Goal: Task Accomplishment & Management: Use online tool/utility

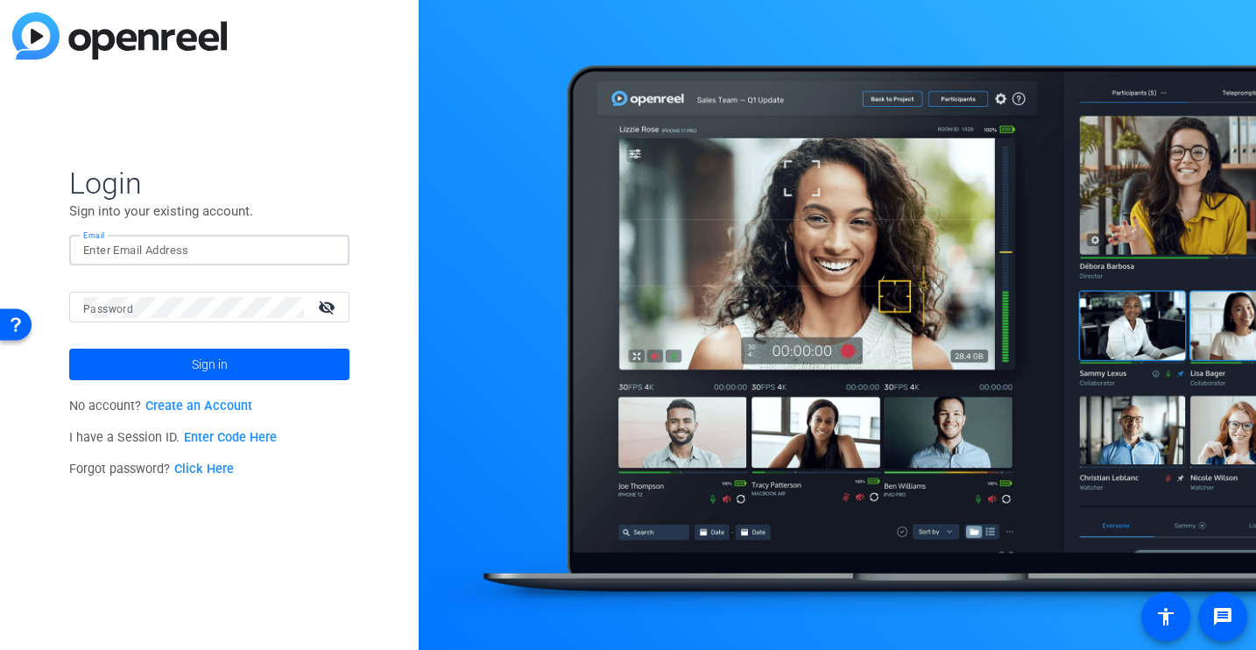
click at [147, 246] on input "Email" at bounding box center [209, 250] width 252 height 21
type input "[EMAIL_ADDRESS][DOMAIN_NAME]"
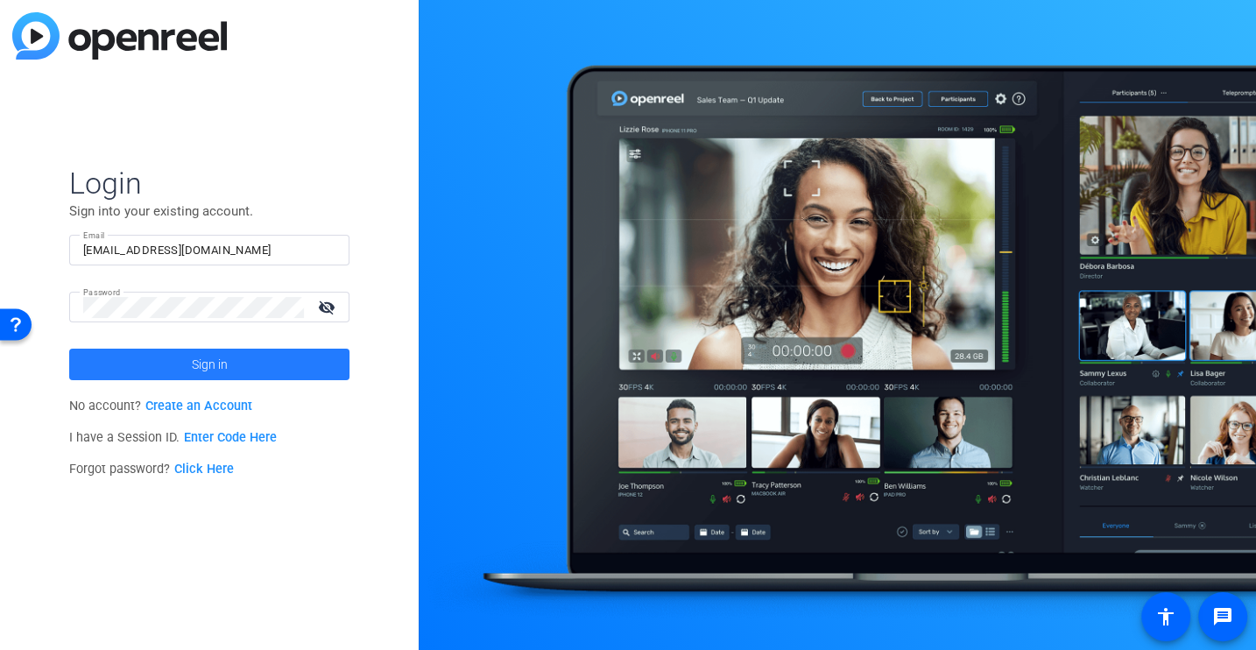
click at [216, 370] on span "Sign in" at bounding box center [210, 364] width 36 height 44
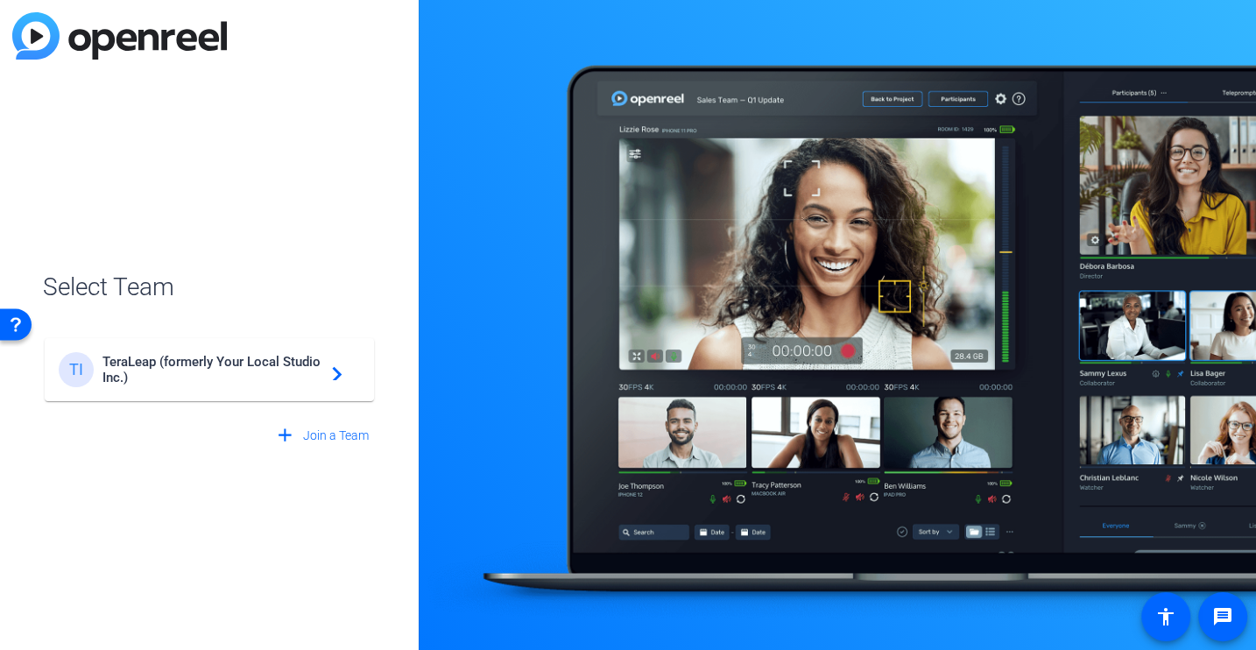
click at [227, 374] on span "TeraLeap (formerly Your Local Studio Inc.)" at bounding box center [211, 370] width 219 height 32
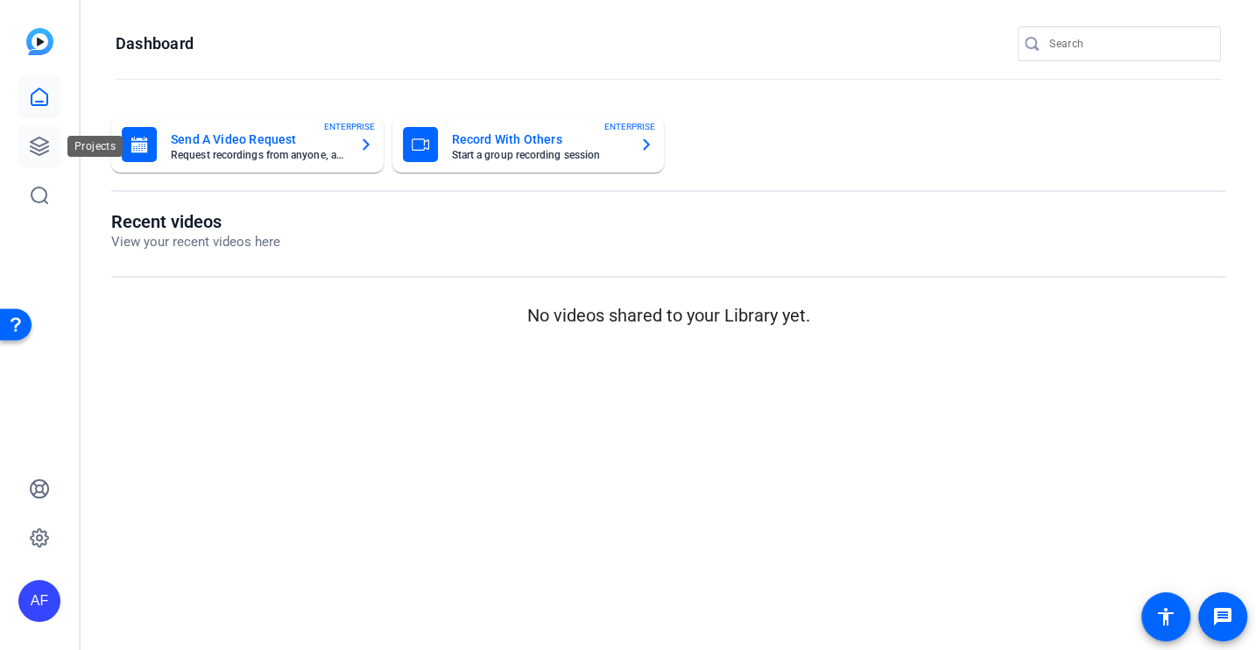
click at [29, 149] on icon at bounding box center [39, 146] width 21 height 21
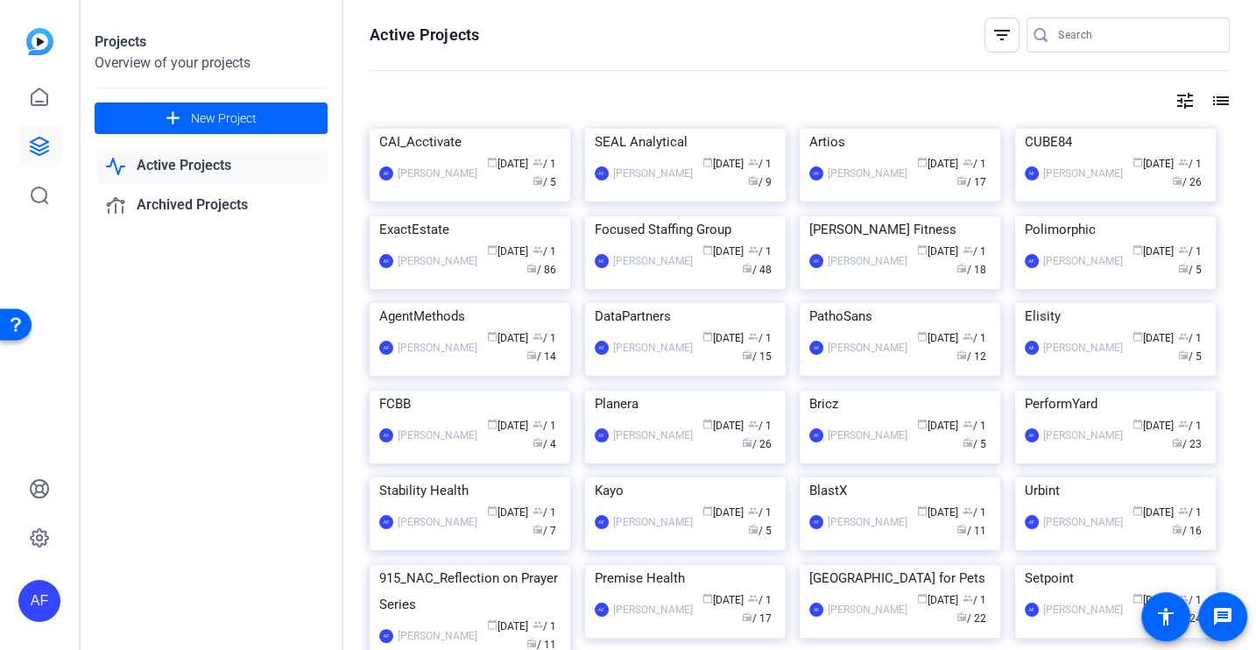
click at [1078, 35] on input "Search" at bounding box center [1137, 35] width 158 height 21
click at [713, 129] on img at bounding box center [685, 129] width 201 height 0
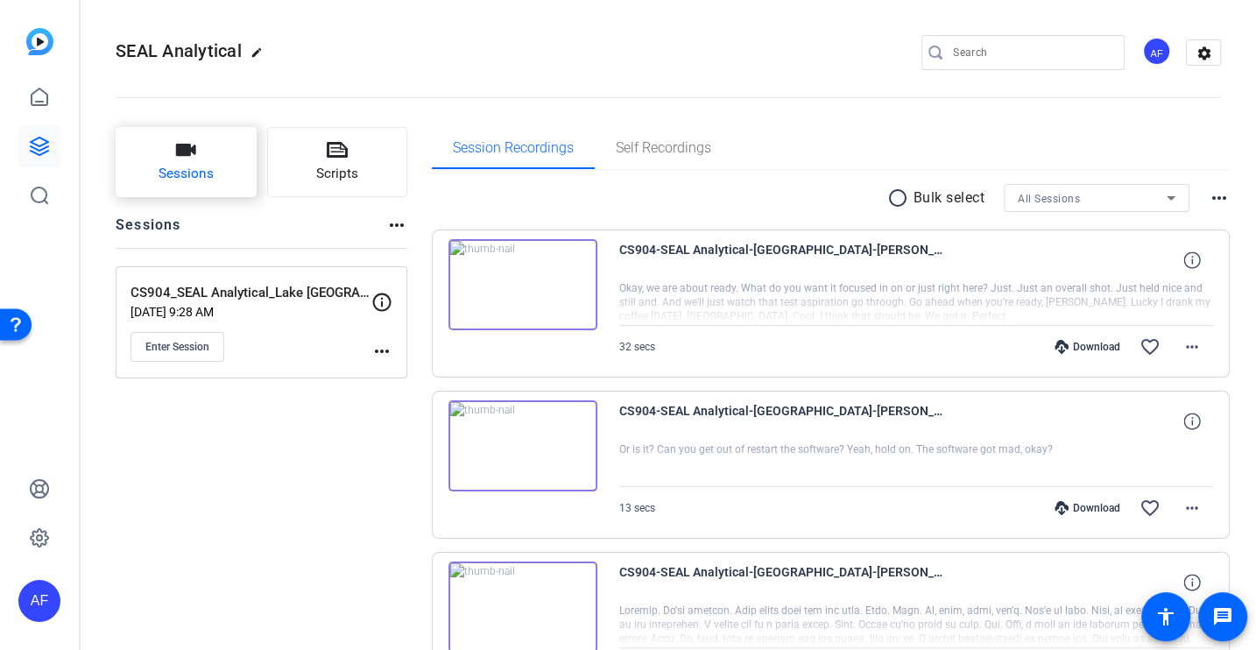
click at [166, 173] on span "Sessions" at bounding box center [186, 174] width 55 height 20
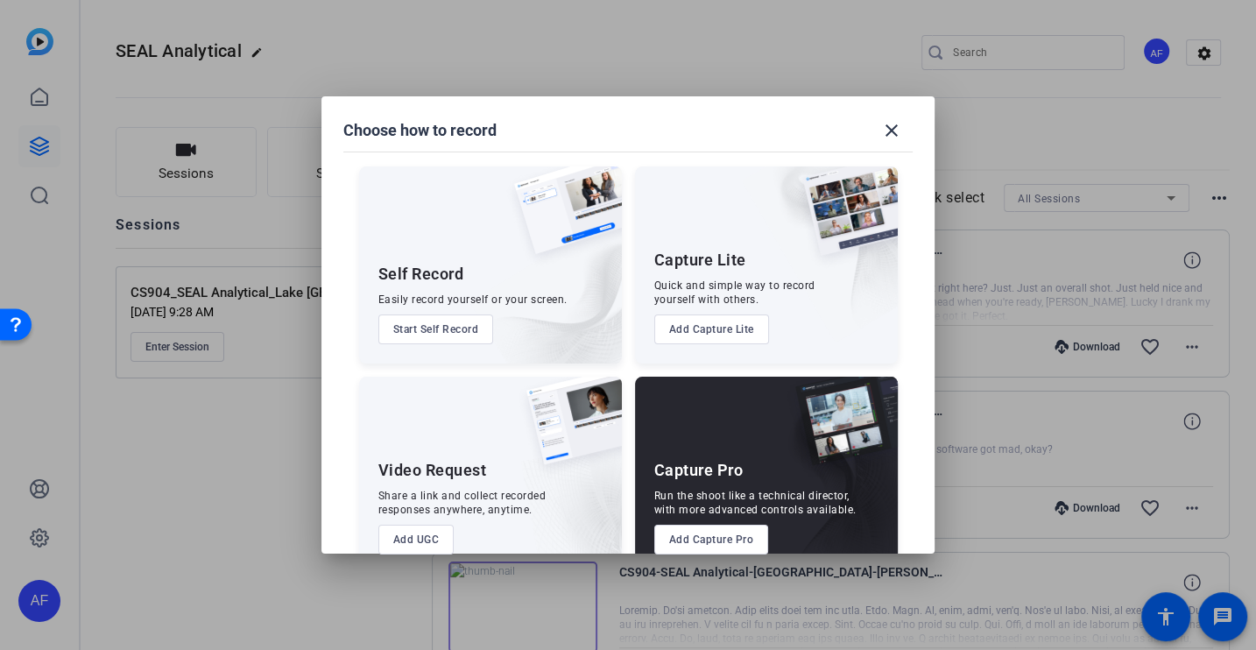
click at [704, 540] on button "Add Capture Pro" at bounding box center [711, 540] width 115 height 30
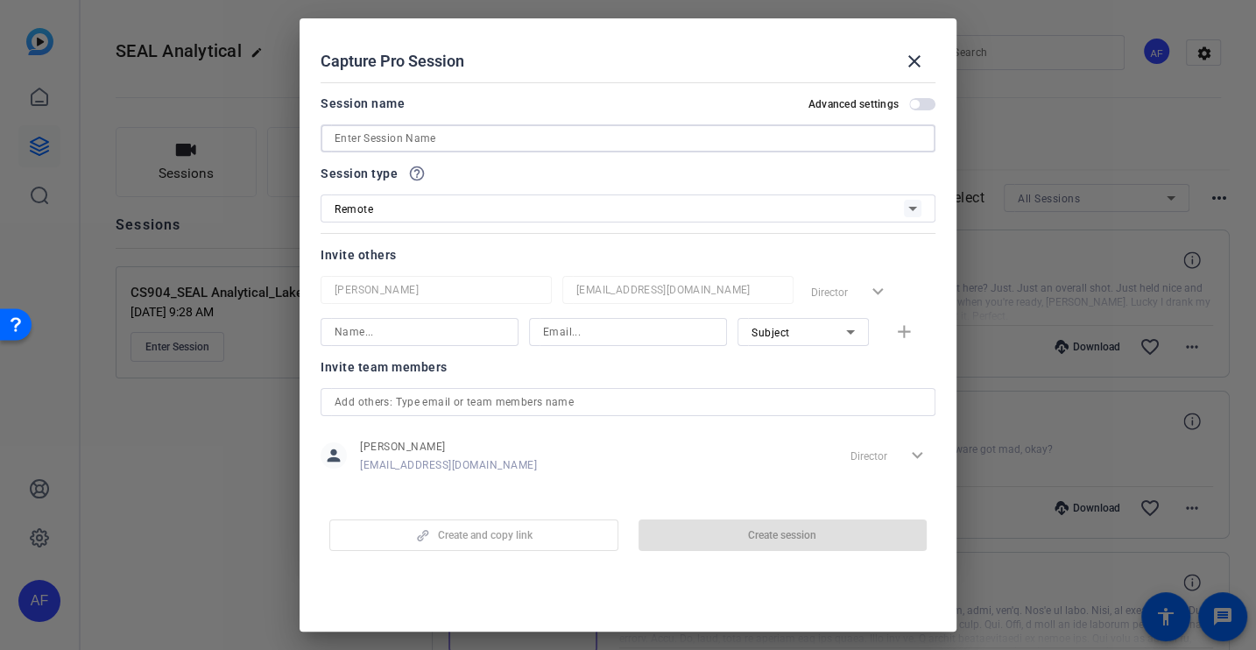
click at [371, 137] on input at bounding box center [628, 138] width 587 height 21
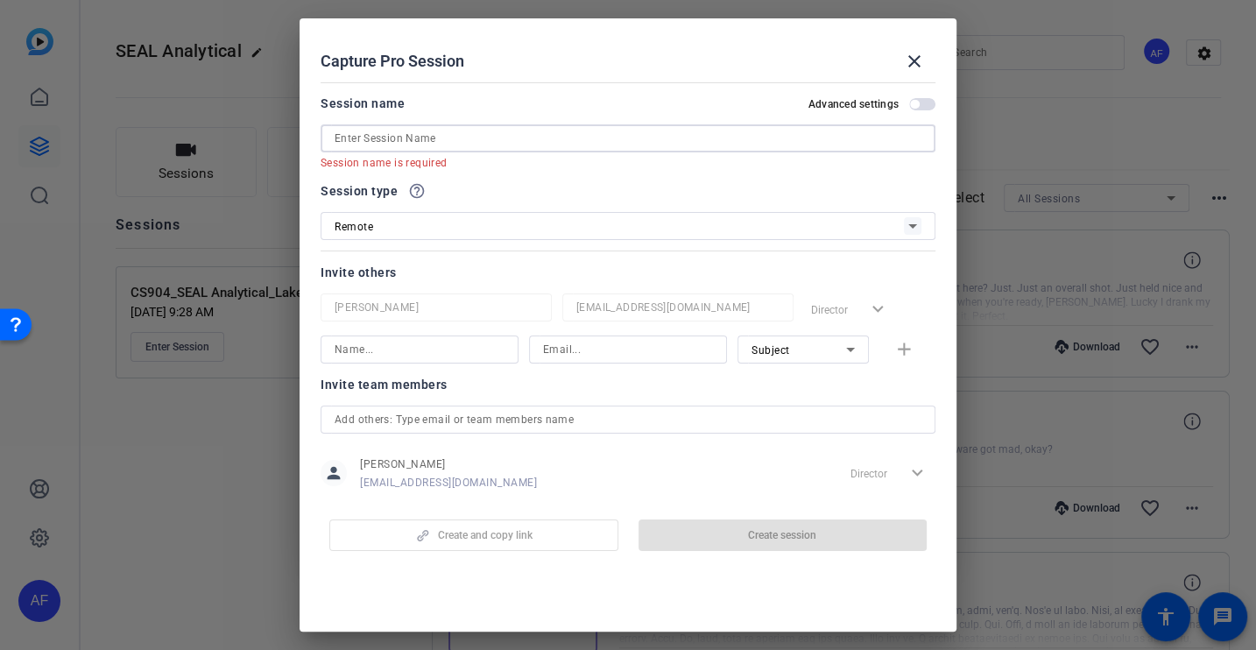
click at [513, 148] on input at bounding box center [628, 138] width 587 height 21
paste input "CS897_SEAL Analytical_City of [GEOGRAPHIC_DATA] [PERSON_NAME]"
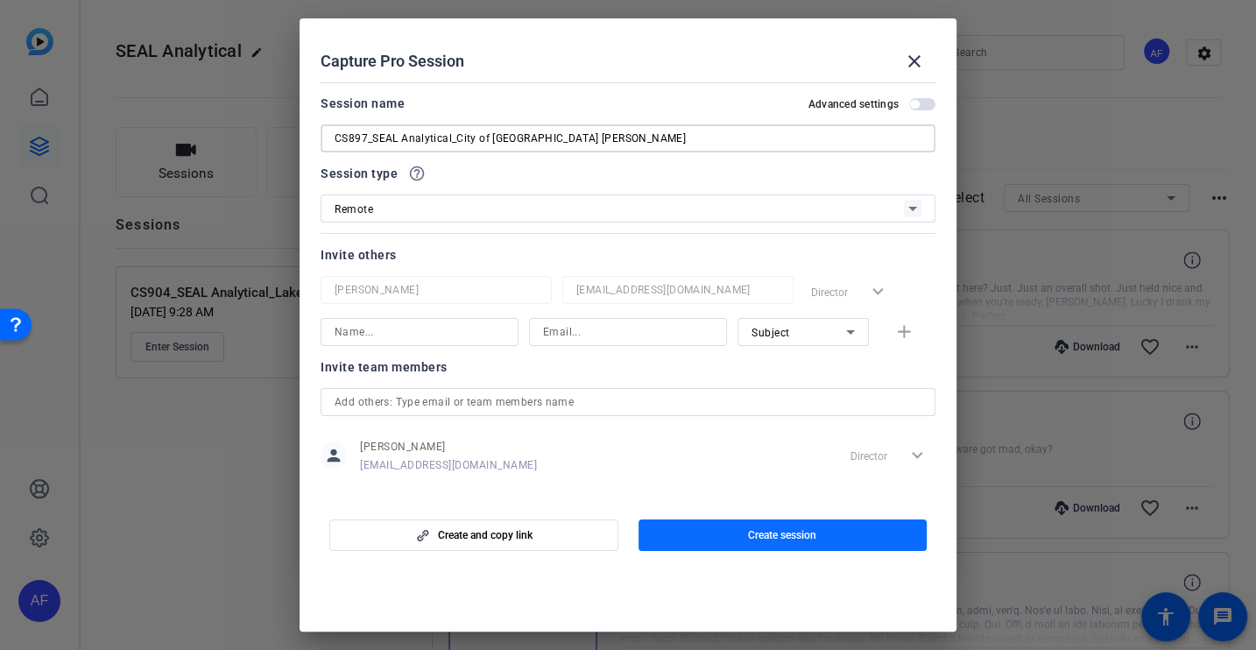
type input "CS897_SEAL Analytical_City of [GEOGRAPHIC_DATA] [PERSON_NAME]"
click at [734, 529] on span "button" at bounding box center [782, 535] width 289 height 42
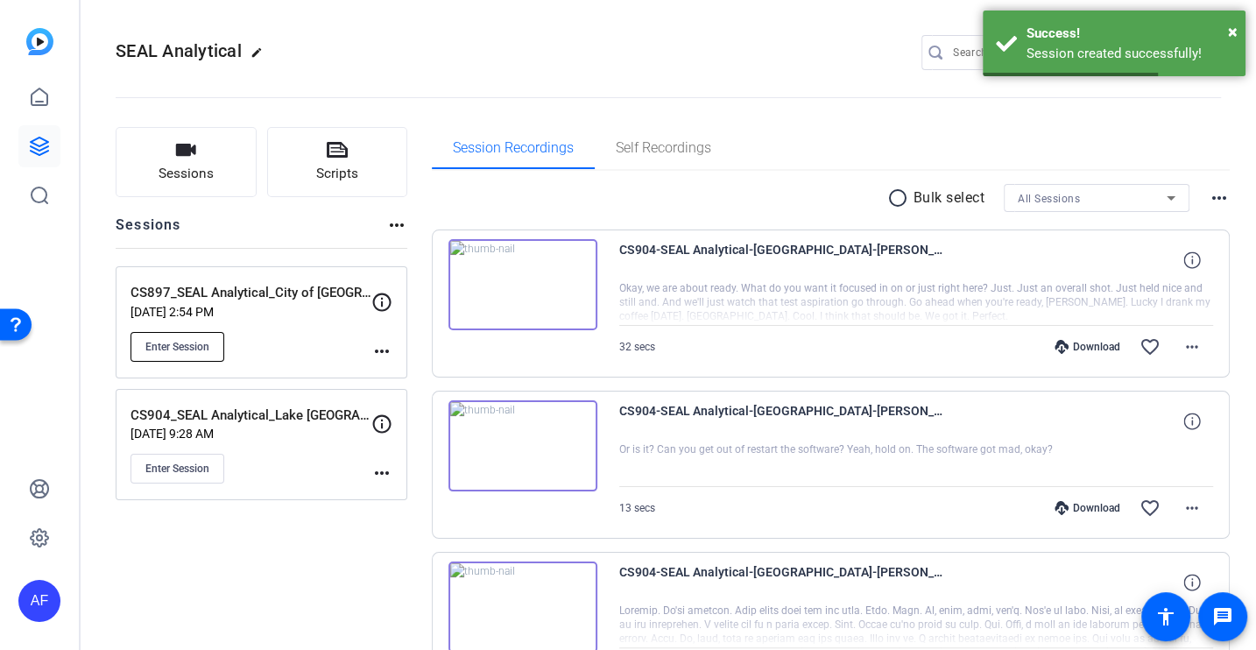
click at [192, 343] on span "Enter Session" at bounding box center [177, 347] width 64 height 14
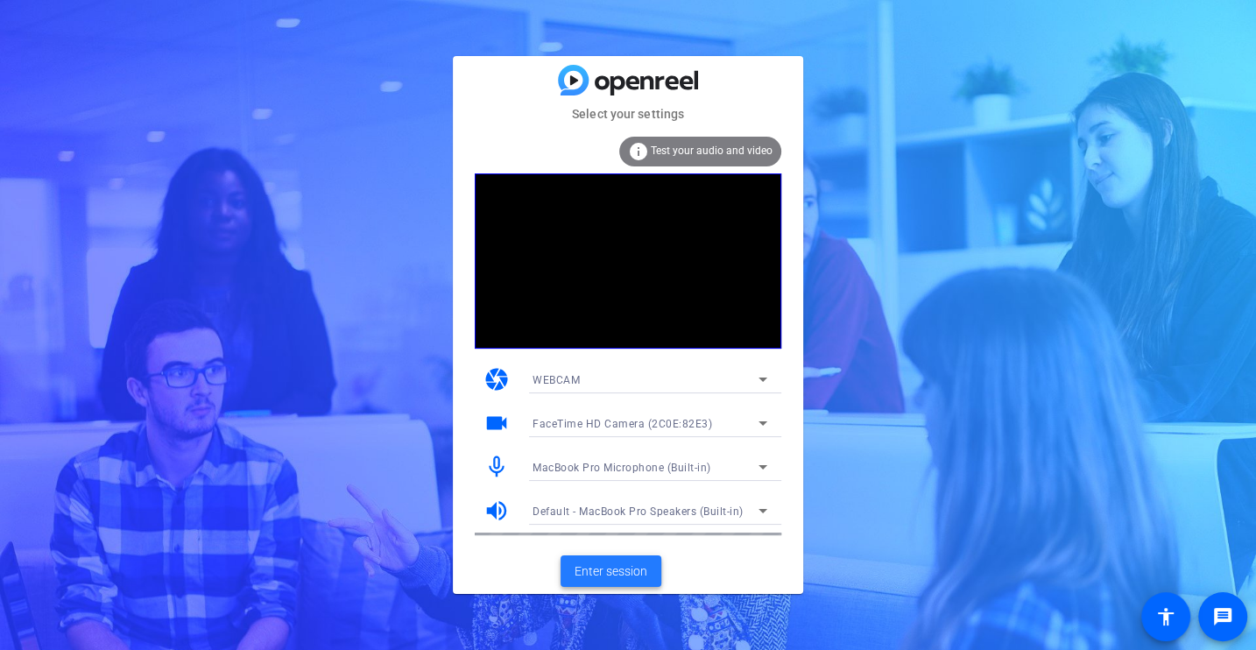
click at [599, 563] on span "Enter session" at bounding box center [610, 571] width 73 height 18
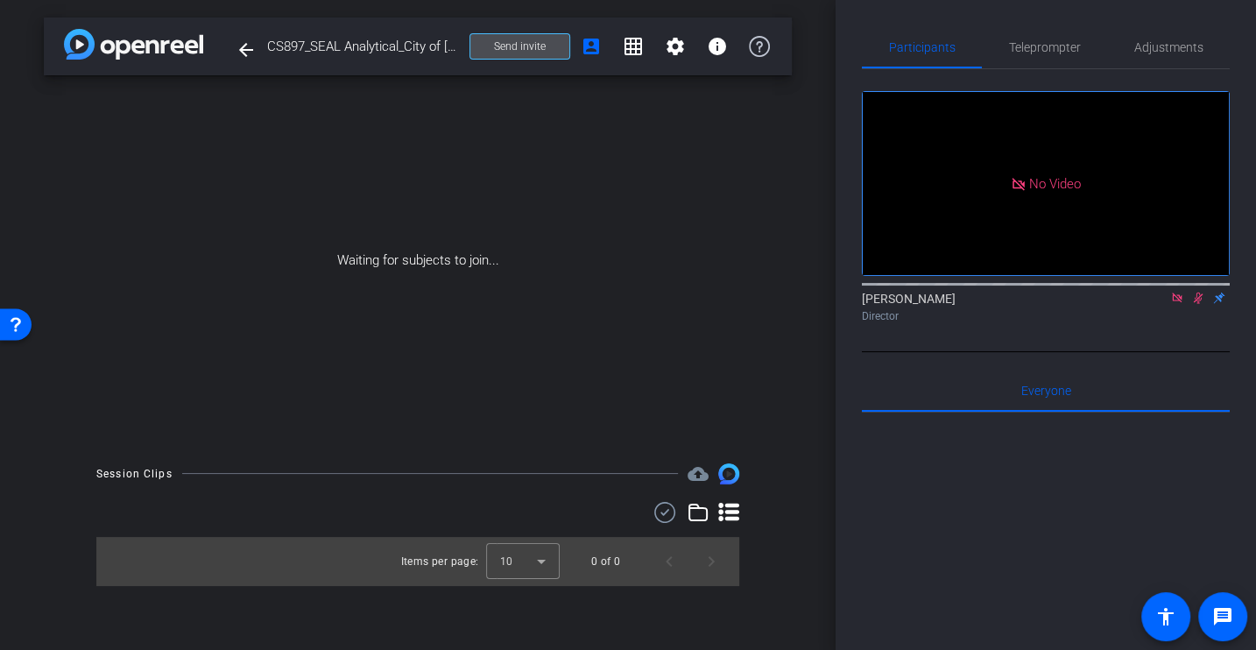
click at [533, 41] on span "Send invite" at bounding box center [520, 46] width 52 height 14
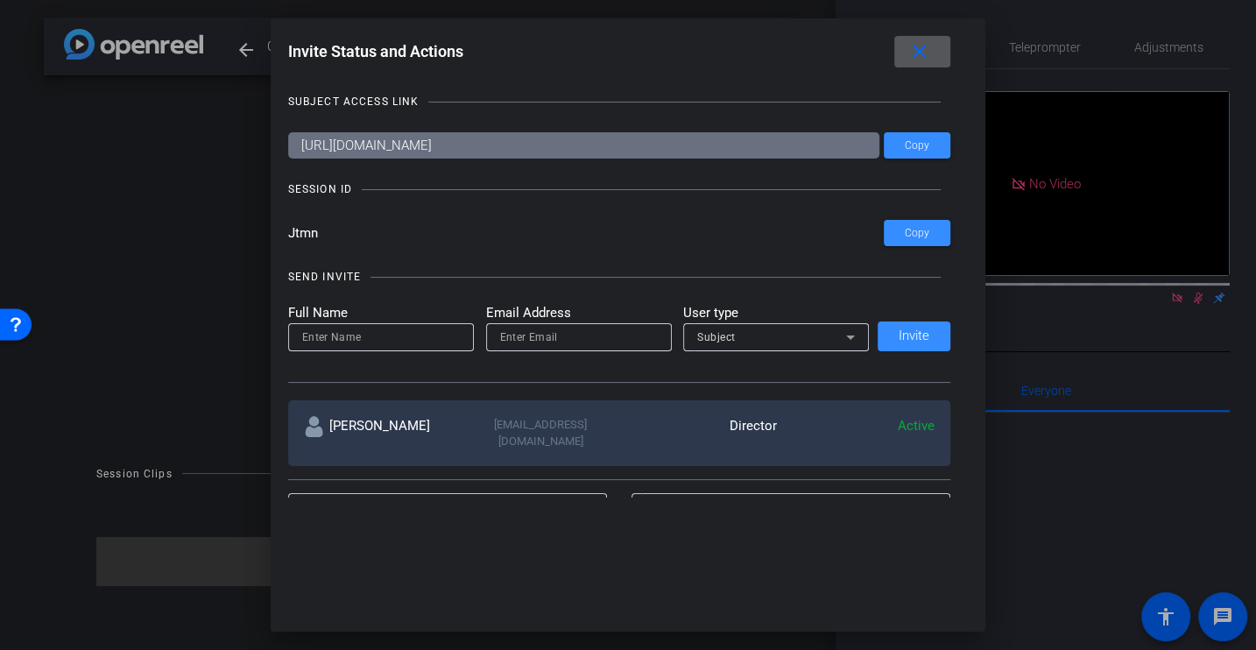
click at [362, 326] on div at bounding box center [381, 337] width 158 height 28
type input "[PERSON_NAME]"
paste input "[EMAIL_ADDRESS][DOMAIN_NAME]"
type input "[EMAIL_ADDRESS][DOMAIN_NAME]"
click at [721, 338] on span "Subject" at bounding box center [716, 337] width 39 height 12
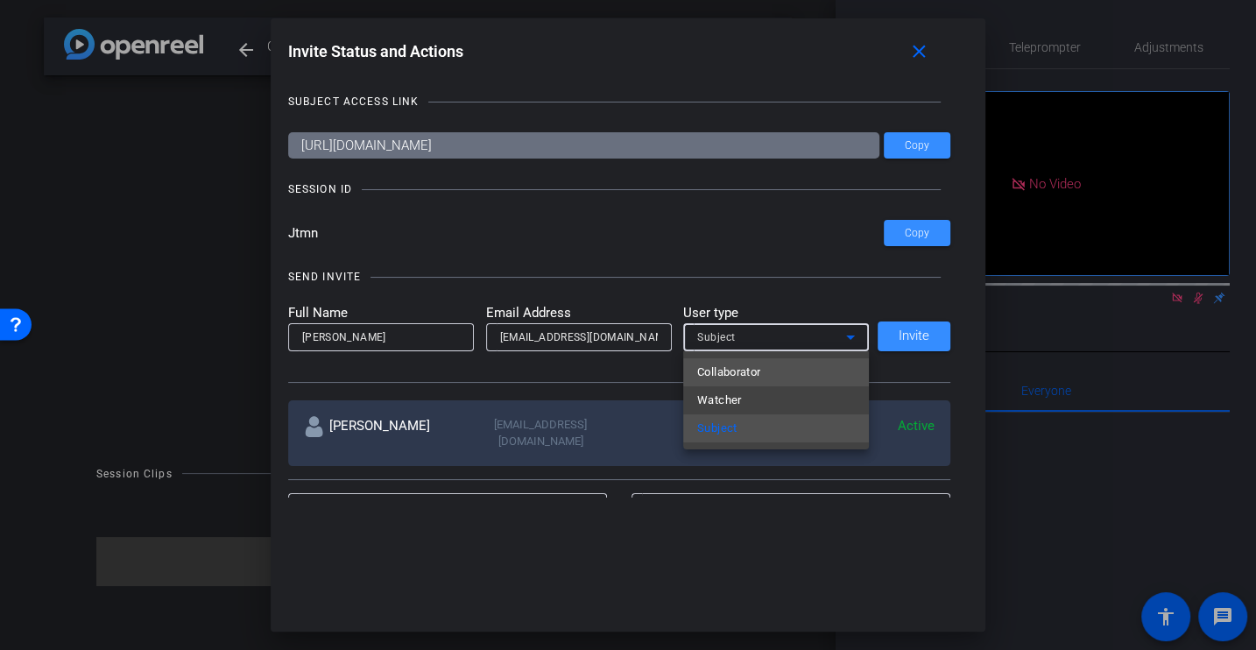
click at [739, 376] on span "Collaborator" at bounding box center [729, 372] width 64 height 21
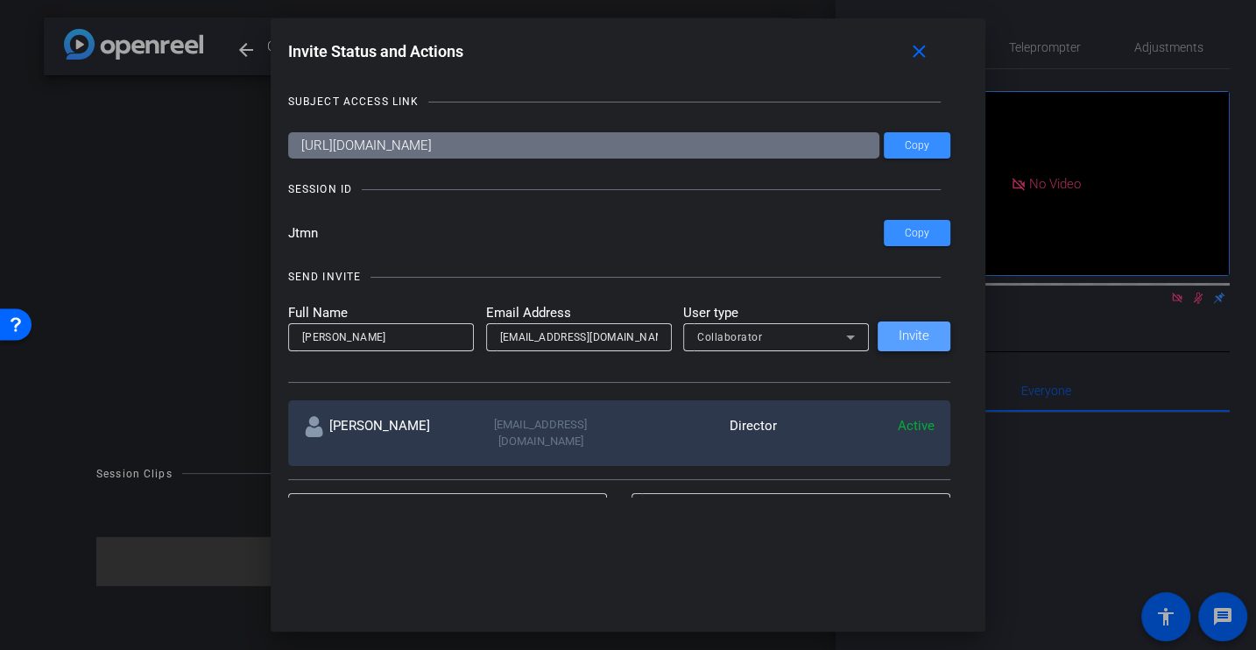
click at [928, 339] on span "Invite" at bounding box center [913, 335] width 31 height 13
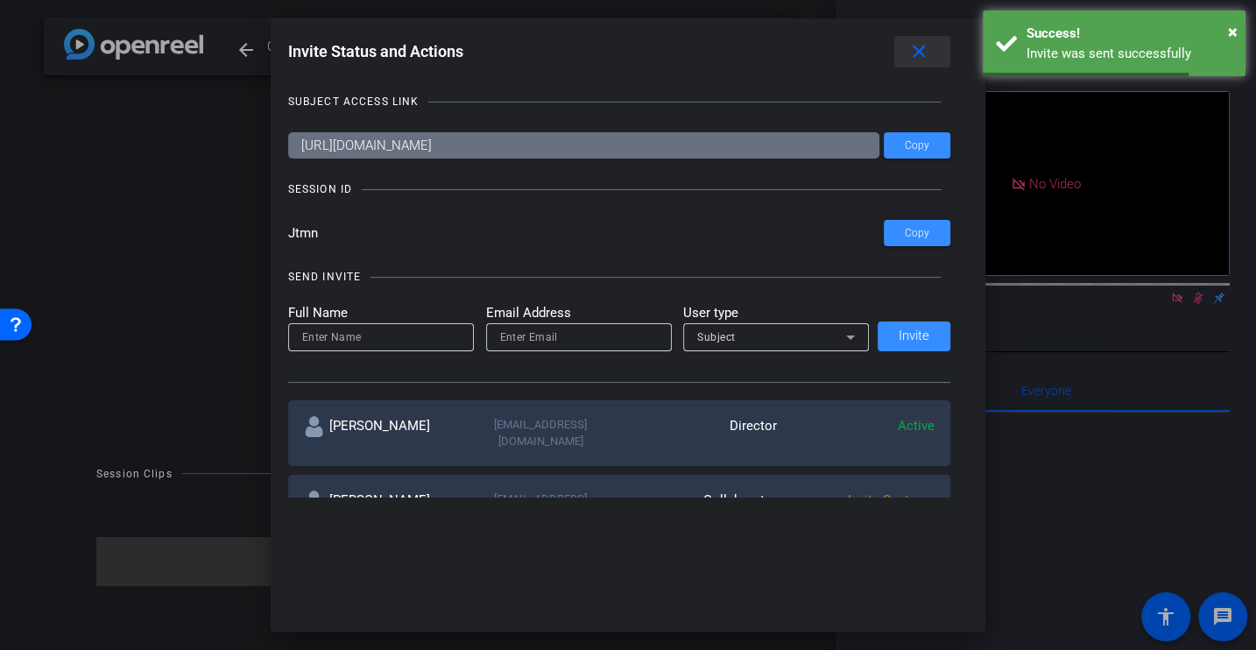
click at [907, 65] on span at bounding box center [922, 52] width 56 height 42
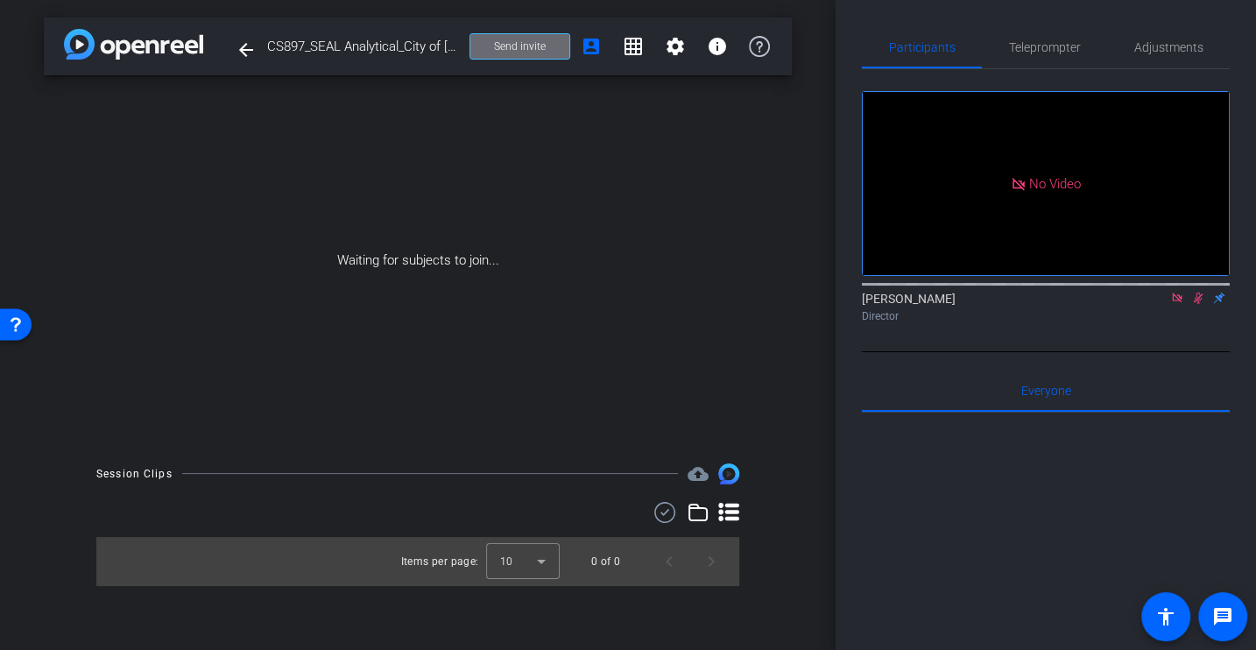
click at [484, 50] on span at bounding box center [519, 46] width 99 height 42
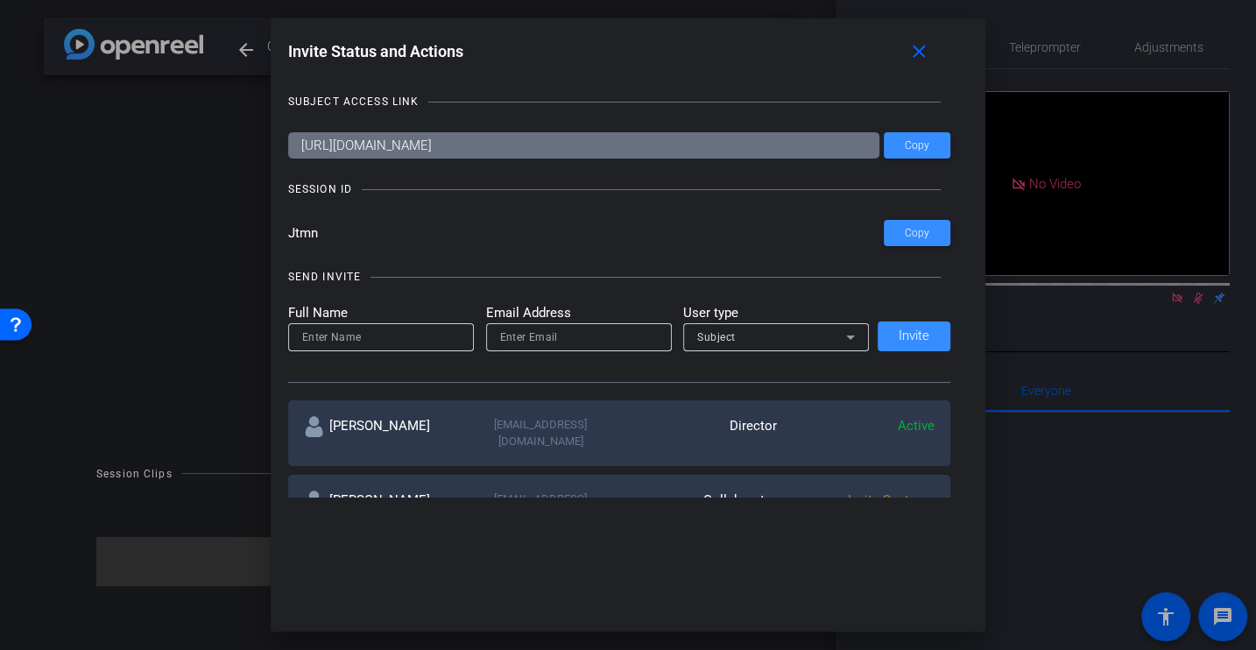
drag, startPoint x: 306, startPoint y: 225, endPoint x: 234, endPoint y: 224, distance: 71.8
click at [234, 224] on div "Invite Status and Actions close SUBJECT ACCESS LINK [URL][DOMAIN_NAME] Copy SES…" at bounding box center [628, 325] width 1256 height 650
click at [921, 44] on mat-icon "close" at bounding box center [919, 52] width 22 height 22
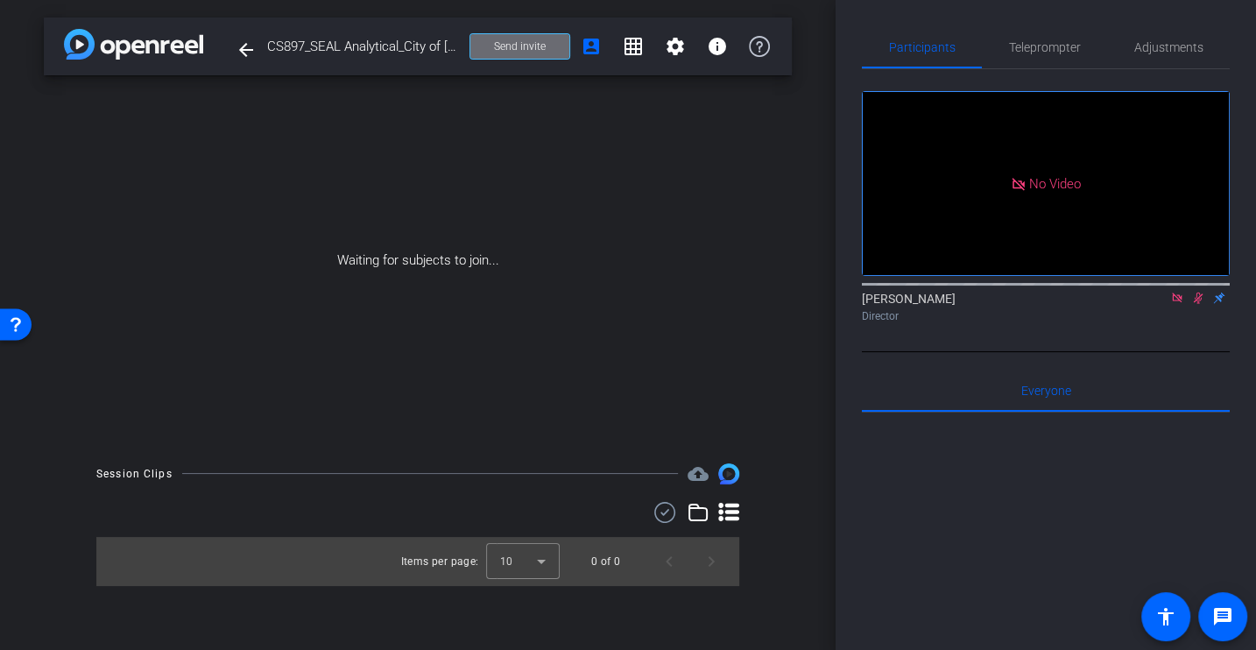
click at [496, 49] on span "Send invite" at bounding box center [520, 46] width 52 height 14
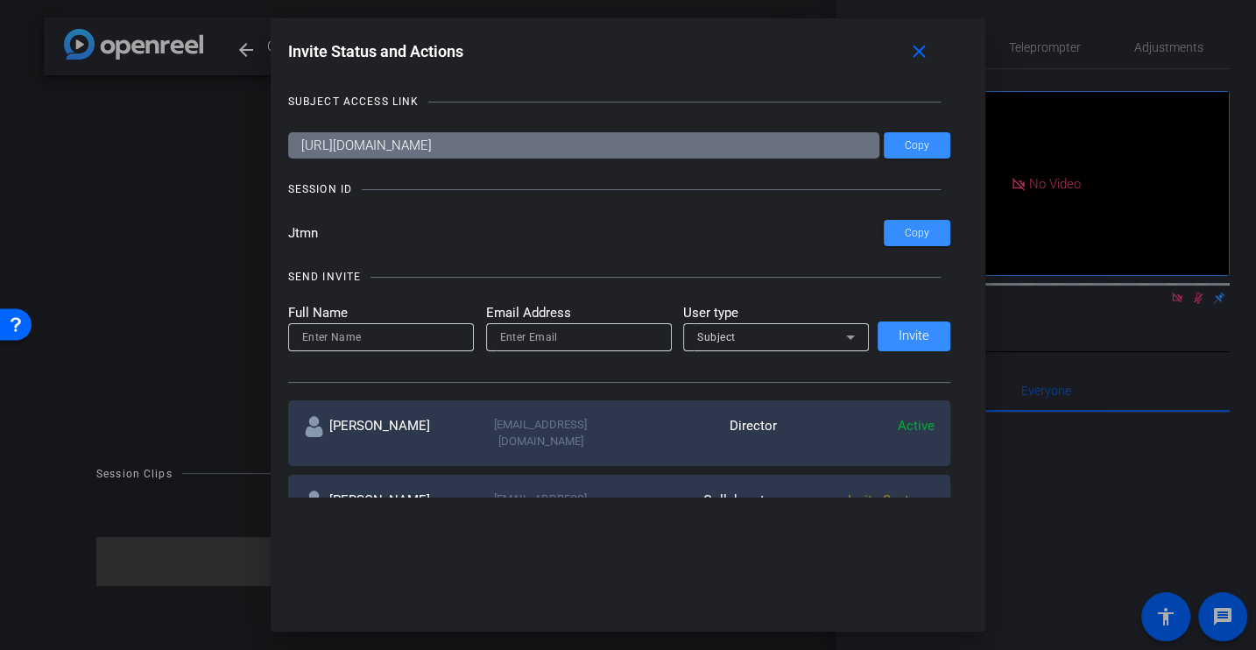
drag, startPoint x: 345, startPoint y: 237, endPoint x: 238, endPoint y: 233, distance: 106.9
click at [238, 233] on div "Invite Status and Actions close SUBJECT ACCESS LINK [URL][DOMAIN_NAME] Copy SES…" at bounding box center [628, 325] width 1256 height 650
click at [919, 60] on mat-icon "close" at bounding box center [919, 52] width 22 height 22
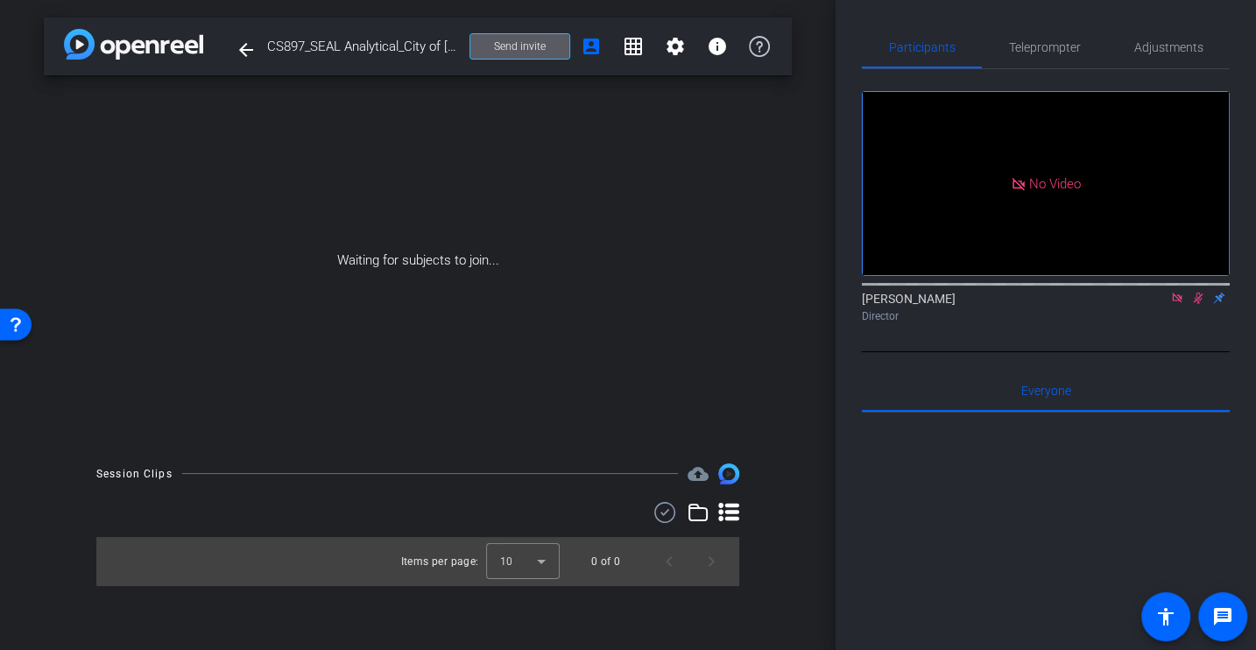
click at [539, 53] on span at bounding box center [519, 46] width 99 height 42
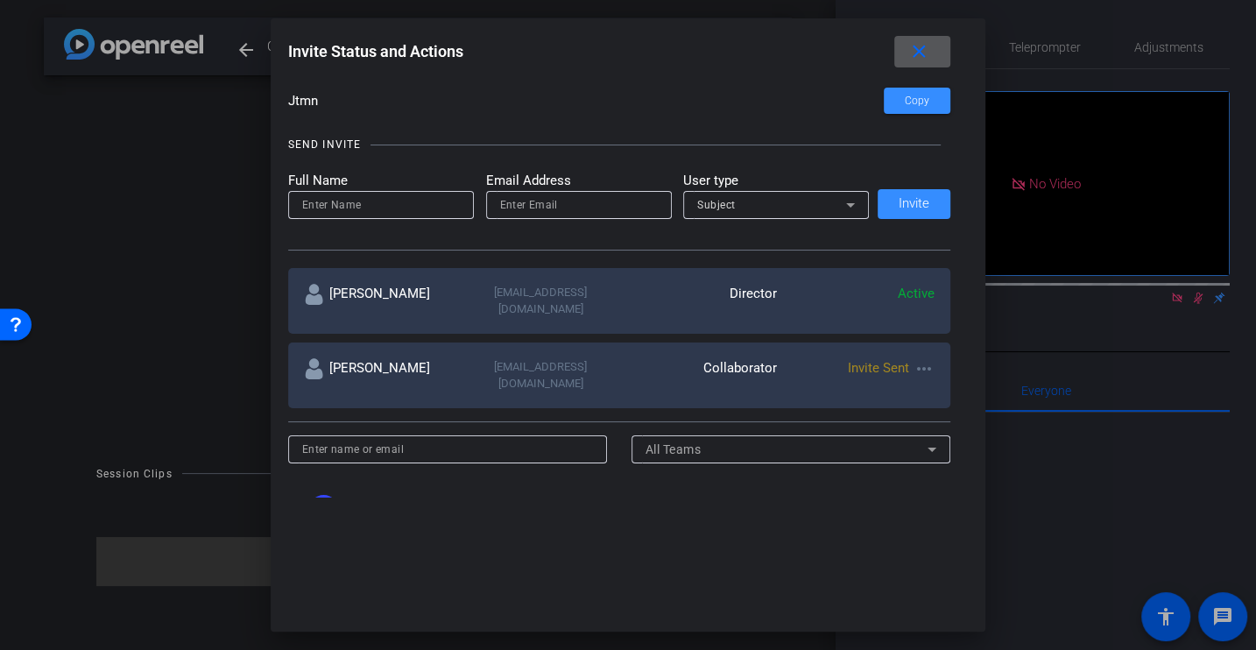
scroll to position [129, 0]
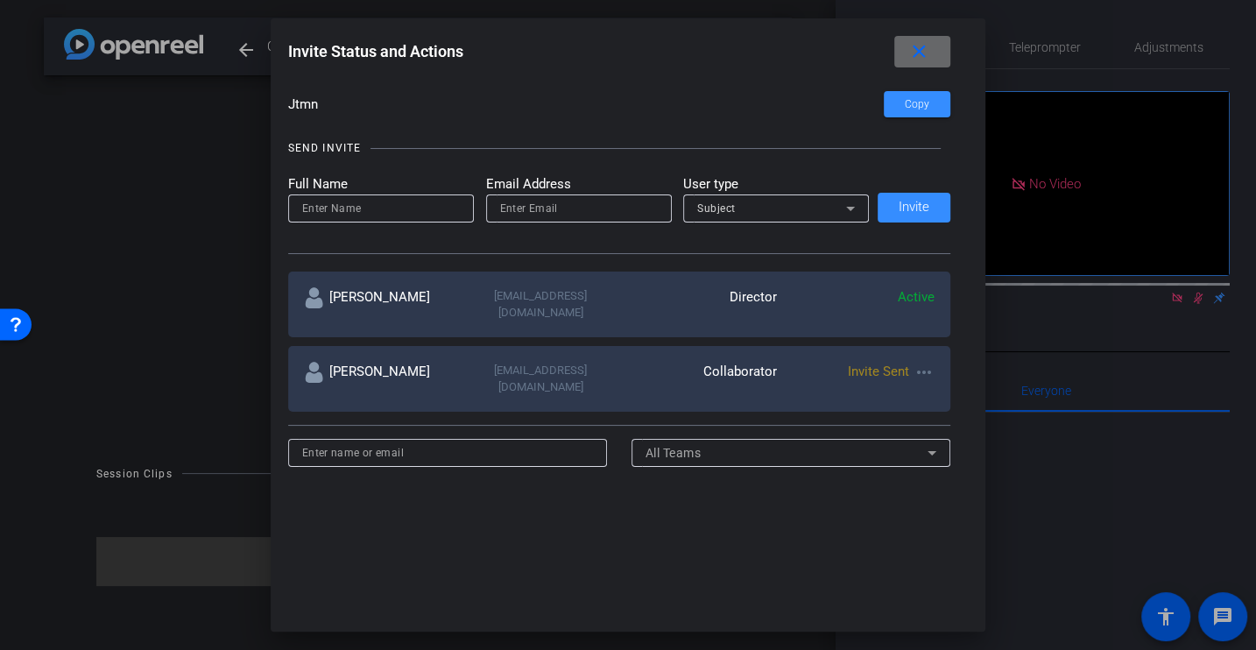
click at [933, 40] on span at bounding box center [922, 52] width 56 height 42
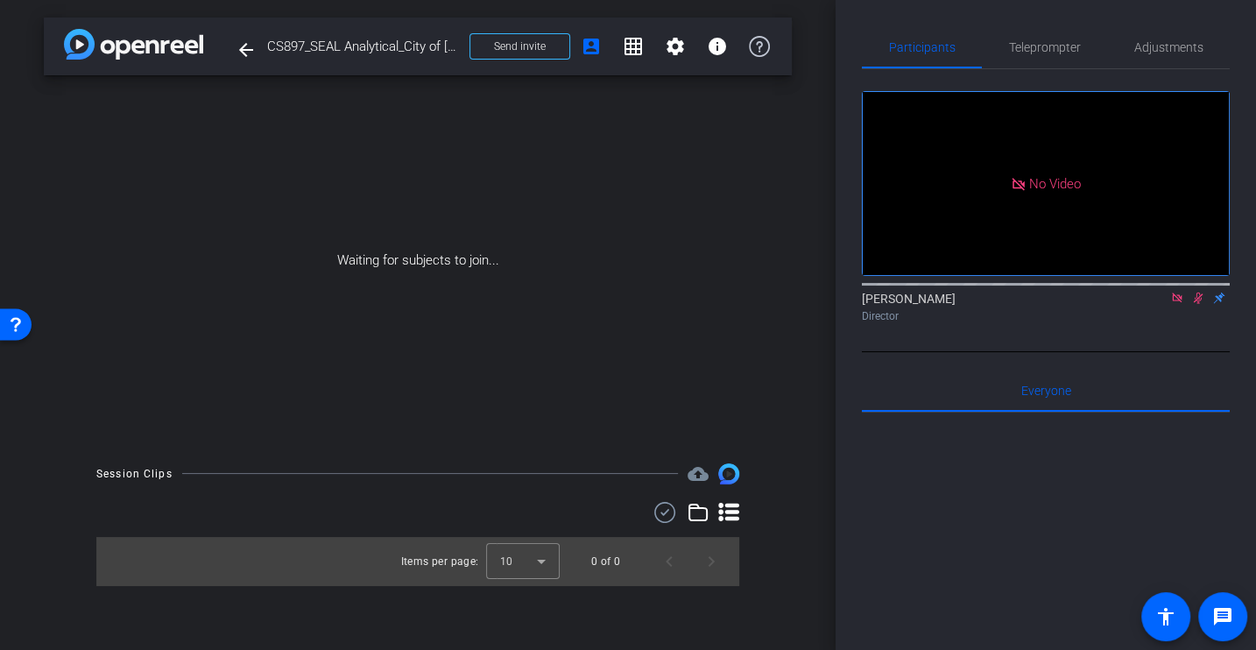
click at [1072, 514] on div at bounding box center [1046, 628] width 368 height 433
click at [1139, 324] on div "Director" at bounding box center [1046, 316] width 368 height 16
click at [1177, 304] on icon at bounding box center [1177, 298] width 14 height 12
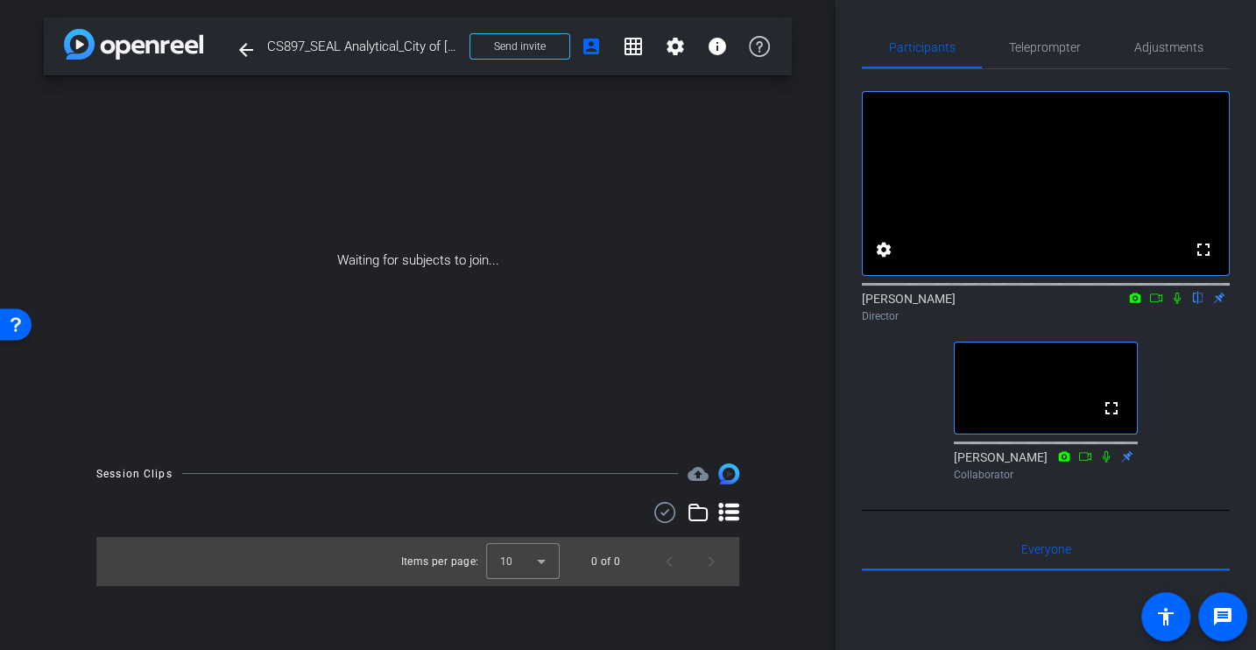
click at [658, 286] on div "Waiting for subjects to join..." at bounding box center [418, 260] width 748 height 370
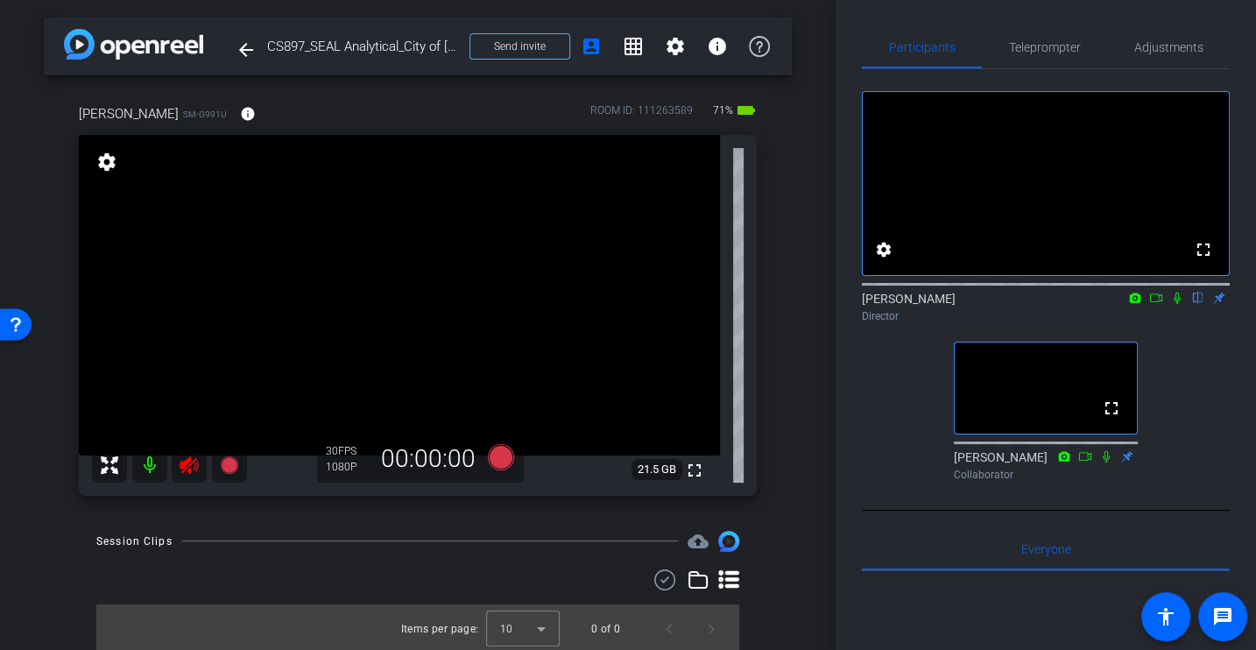
click at [190, 469] on icon at bounding box center [189, 465] width 18 height 18
click at [186, 467] on icon at bounding box center [189, 465] width 18 height 18
click at [894, 416] on div "fullscreen settings [PERSON_NAME] flip Director fullscreen Johann Collaborator" at bounding box center [1046, 278] width 368 height 419
click at [788, 478] on div "[PERSON_NAME] SM-G991U info ROOM ID: 111263589 67% battery_std fullscreen setti…" at bounding box center [418, 294] width 748 height 438
click at [1159, 52] on span "Adjustments" at bounding box center [1168, 47] width 69 height 12
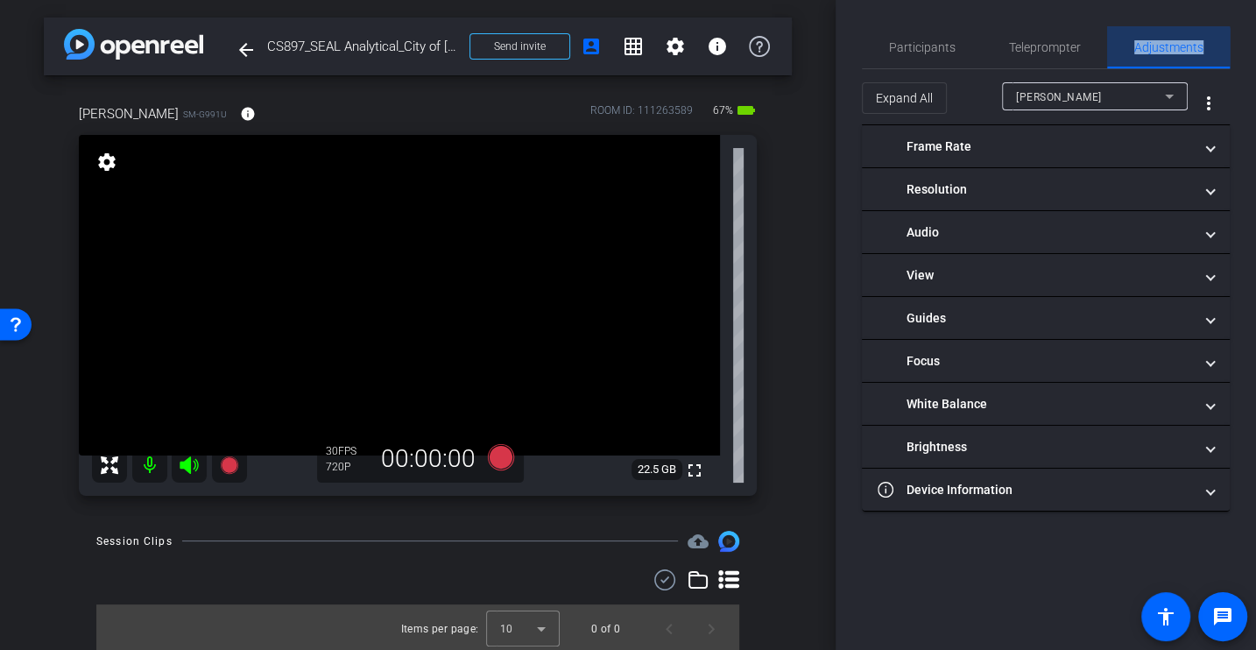
click at [1159, 51] on span "Adjustments" at bounding box center [1168, 47] width 69 height 12
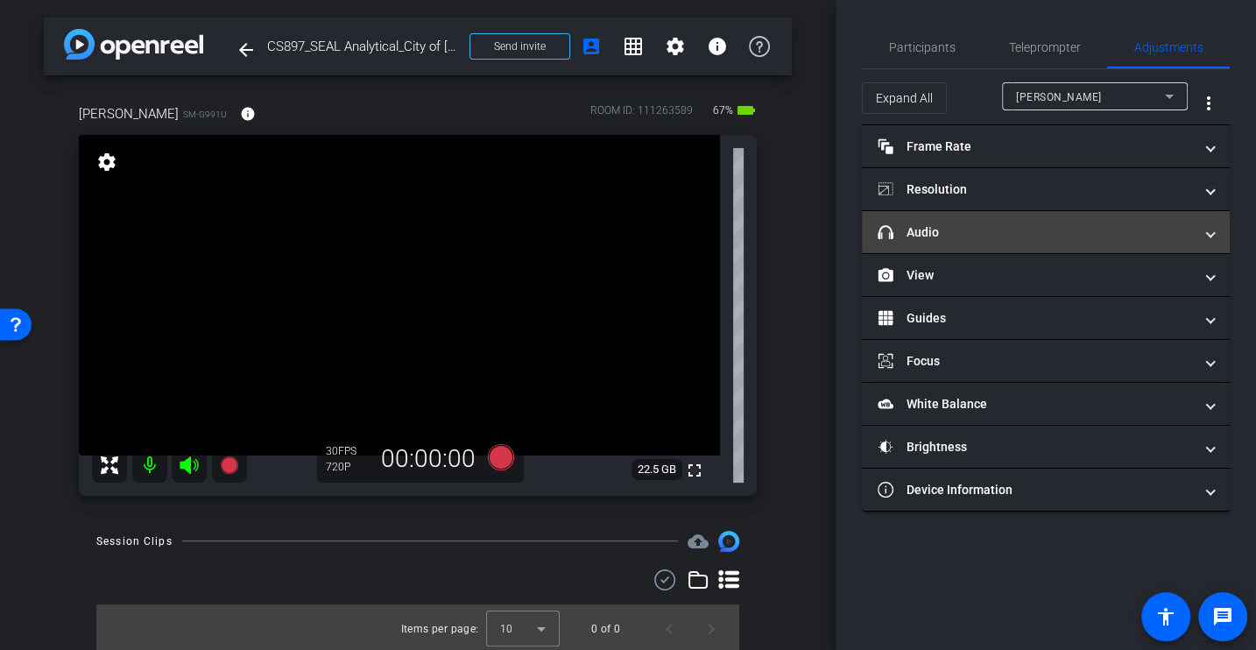
click at [913, 243] on mat-expansion-panel-header "headphone icon Audio" at bounding box center [1046, 232] width 368 height 42
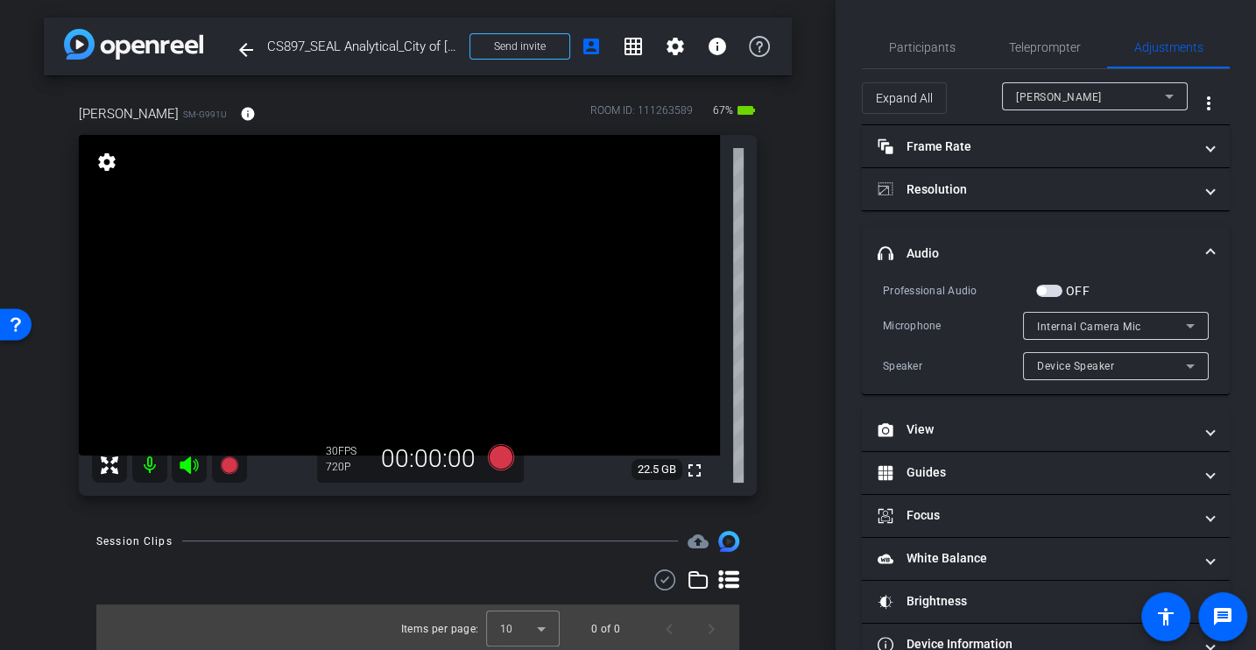
click at [927, 305] on div "Professional Audio OFF Microphone Internal Camera Mic Speaker Device Speaker" at bounding box center [1046, 330] width 326 height 99
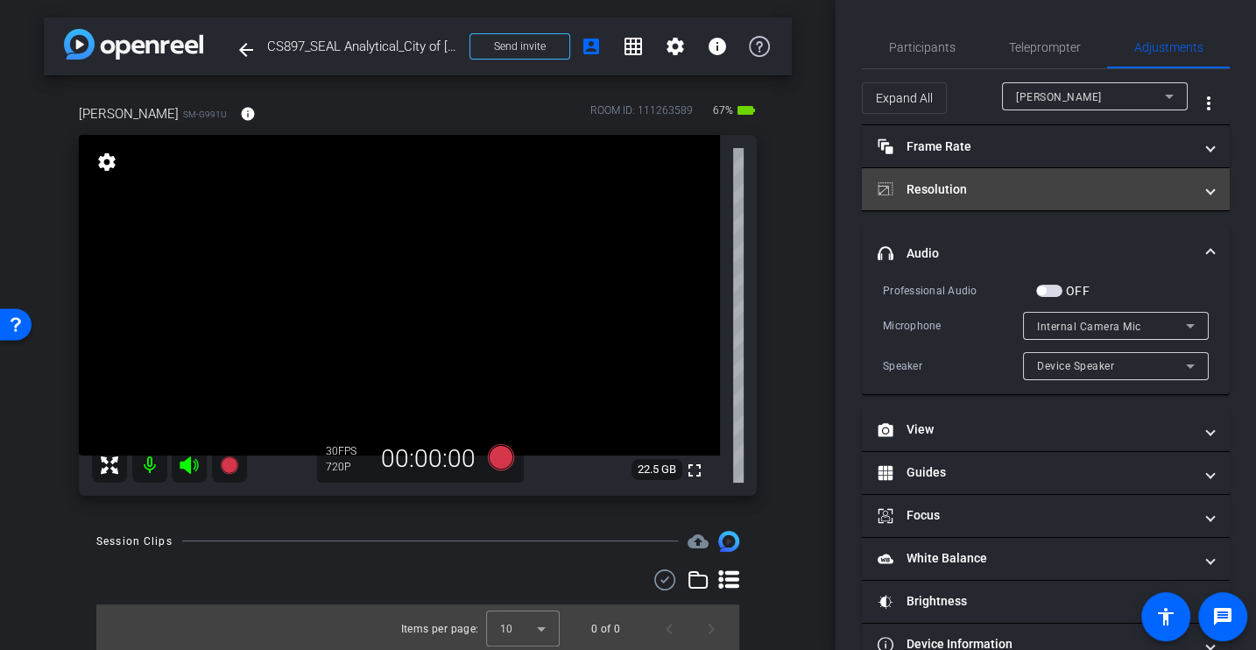
click at [948, 194] on mat-panel-title "Resolution" at bounding box center [1034, 189] width 315 height 18
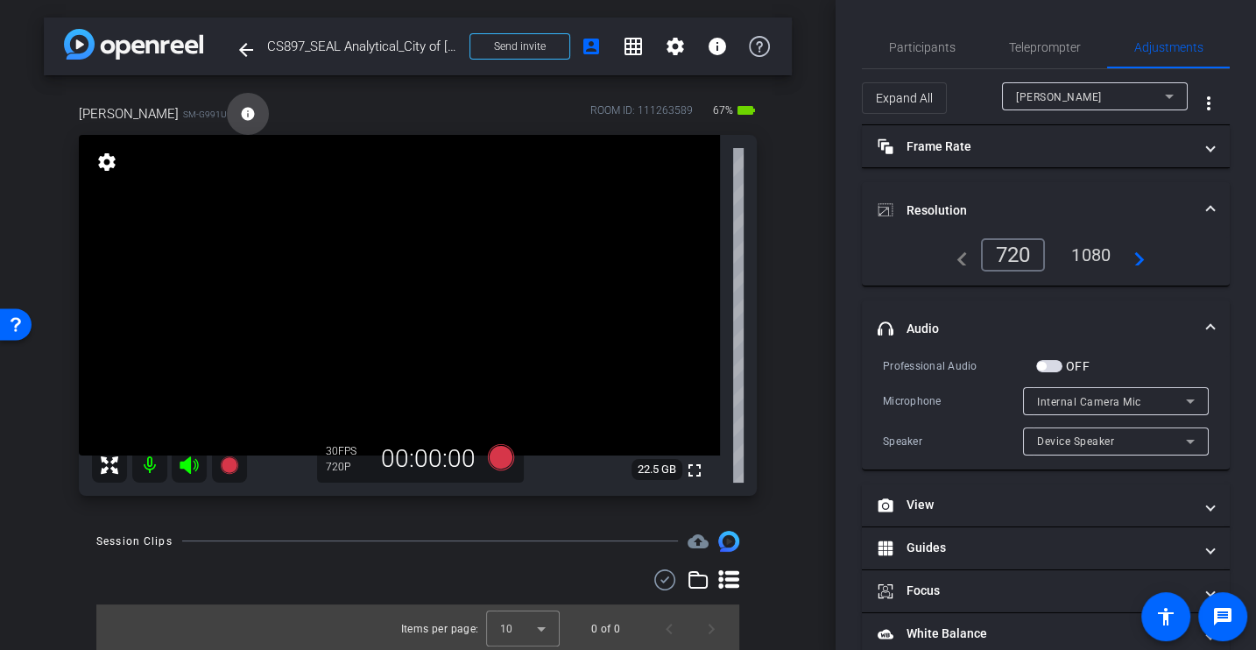
click at [240, 109] on mat-icon "info" at bounding box center [248, 114] width 16 height 16
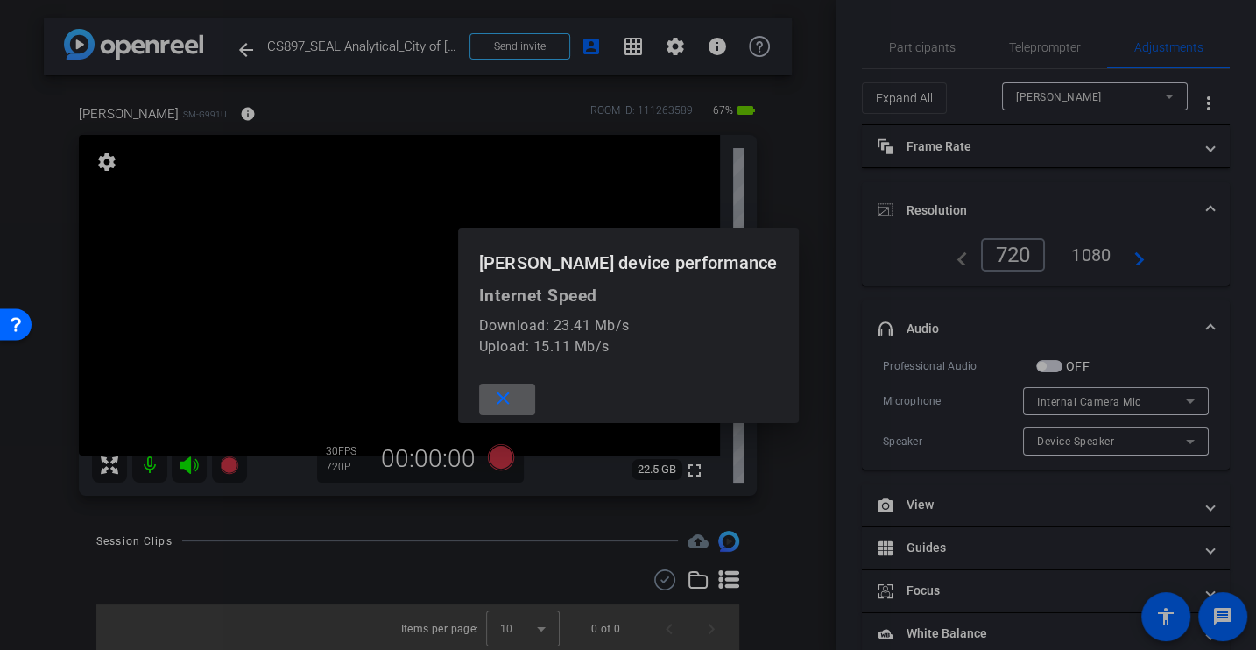
click at [514, 393] on mat-icon "close" at bounding box center [503, 399] width 22 height 22
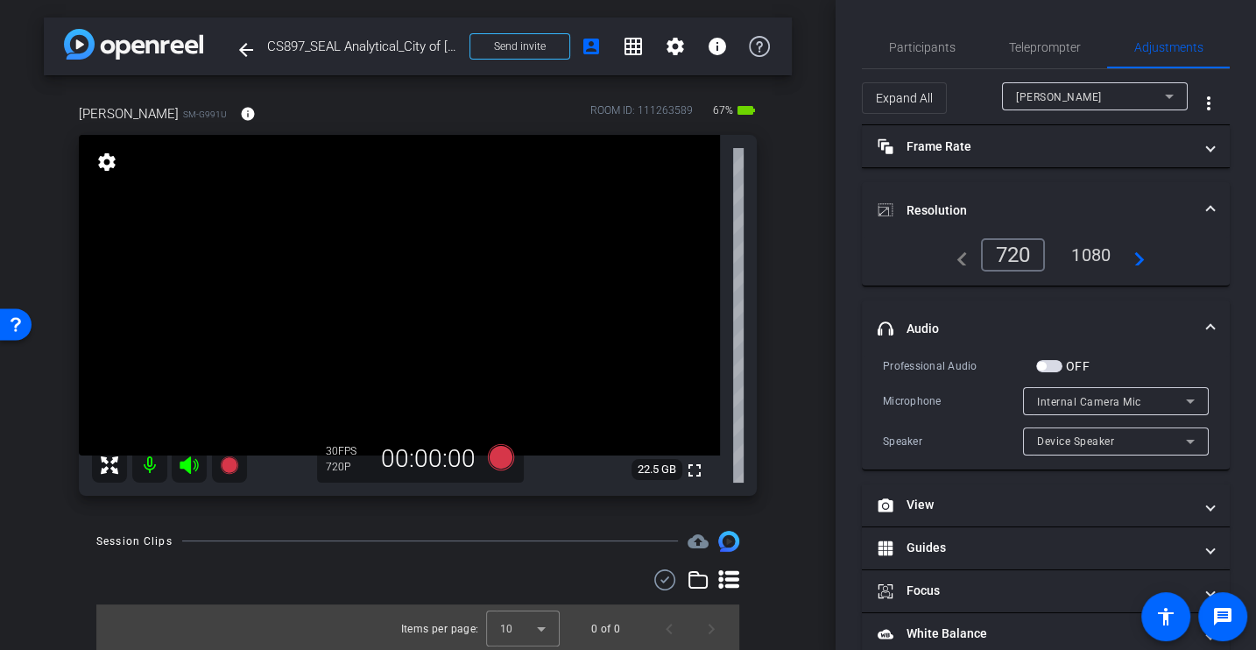
click at [1091, 247] on div "1080" at bounding box center [1091, 255] width 66 height 30
click at [909, 41] on span "Participants" at bounding box center [922, 47] width 67 height 12
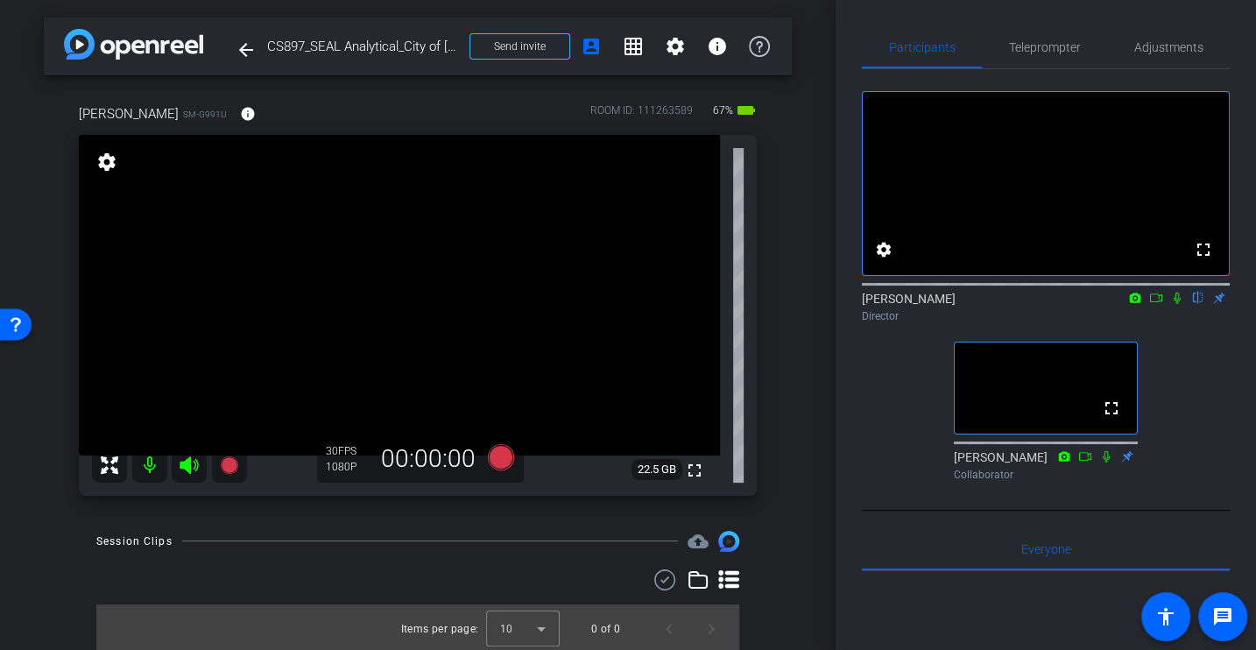
click at [884, 488] on div "fullscreen settings [PERSON_NAME] flip Director fullscreen Johann Collaborator" at bounding box center [1046, 278] width 368 height 419
click at [1141, 32] on span "Adjustments" at bounding box center [1168, 47] width 69 height 42
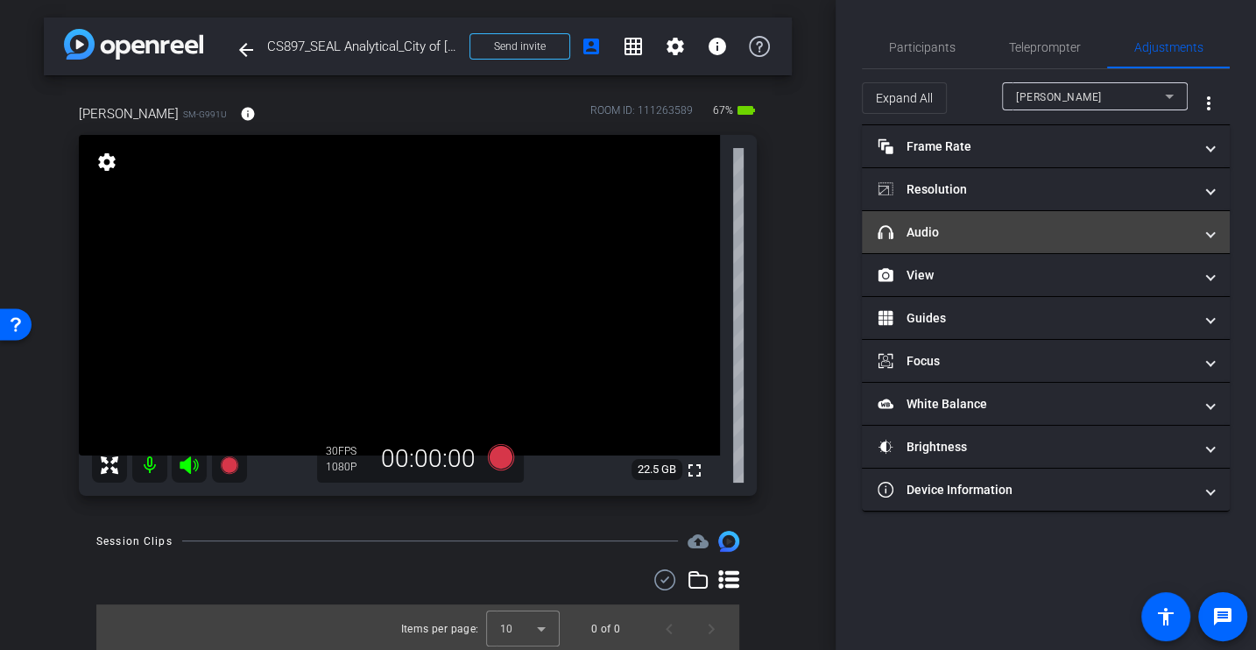
click at [917, 237] on mat-panel-title "headphone icon Audio" at bounding box center [1034, 232] width 315 height 18
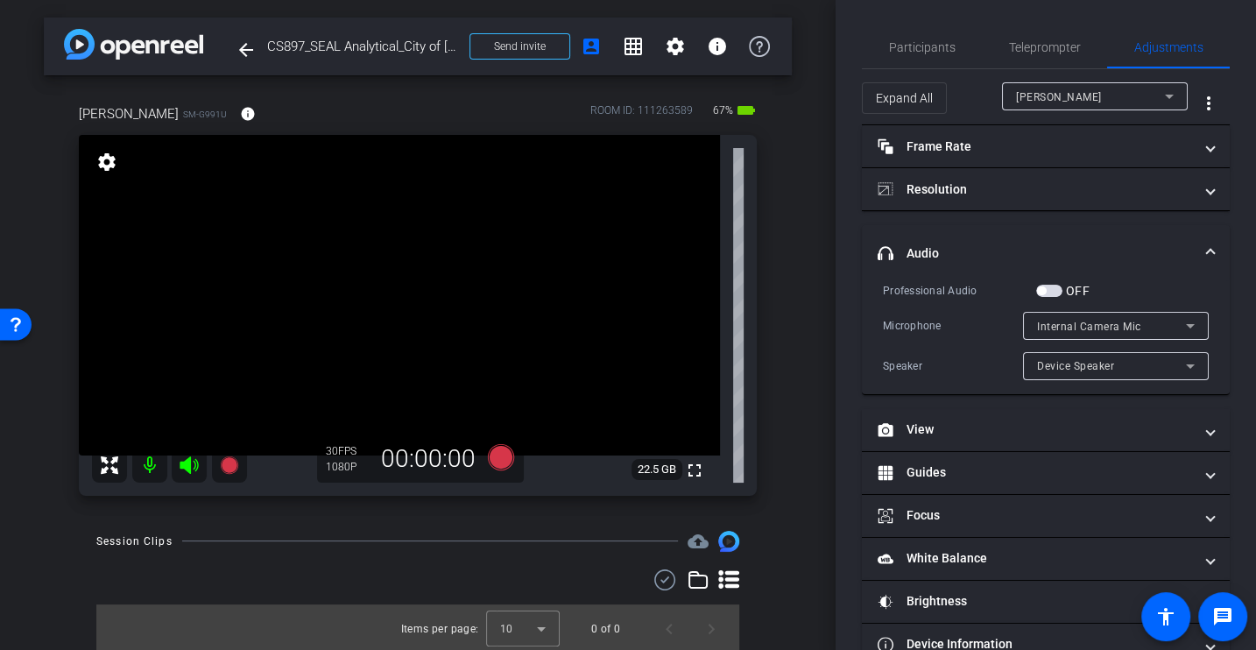
click at [947, 332] on div "Microphone" at bounding box center [953, 326] width 140 height 18
click at [916, 307] on div "Professional Audio OFF Microphone Internal Camera Mic Speaker Device Speaker" at bounding box center [1046, 330] width 326 height 99
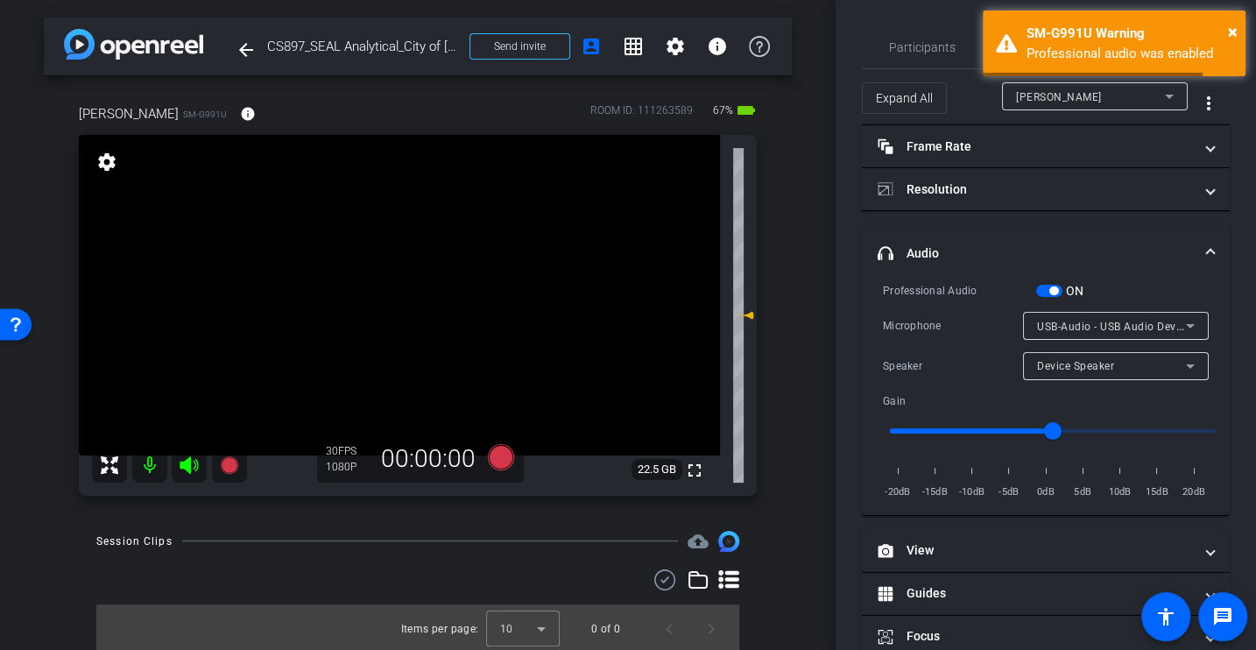
click at [978, 357] on div "Speaker" at bounding box center [953, 366] width 140 height 18
type input "-4"
drag, startPoint x: 1047, startPoint y: 434, endPoint x: 1020, endPoint y: 433, distance: 27.2
click at [1019, 433] on input "range" at bounding box center [1052, 431] width 363 height 39
click at [970, 340] on div "Professional Audio ON Microphone USB-Audio - USB Audio Device Speaker Device Sp…" at bounding box center [1046, 391] width 326 height 220
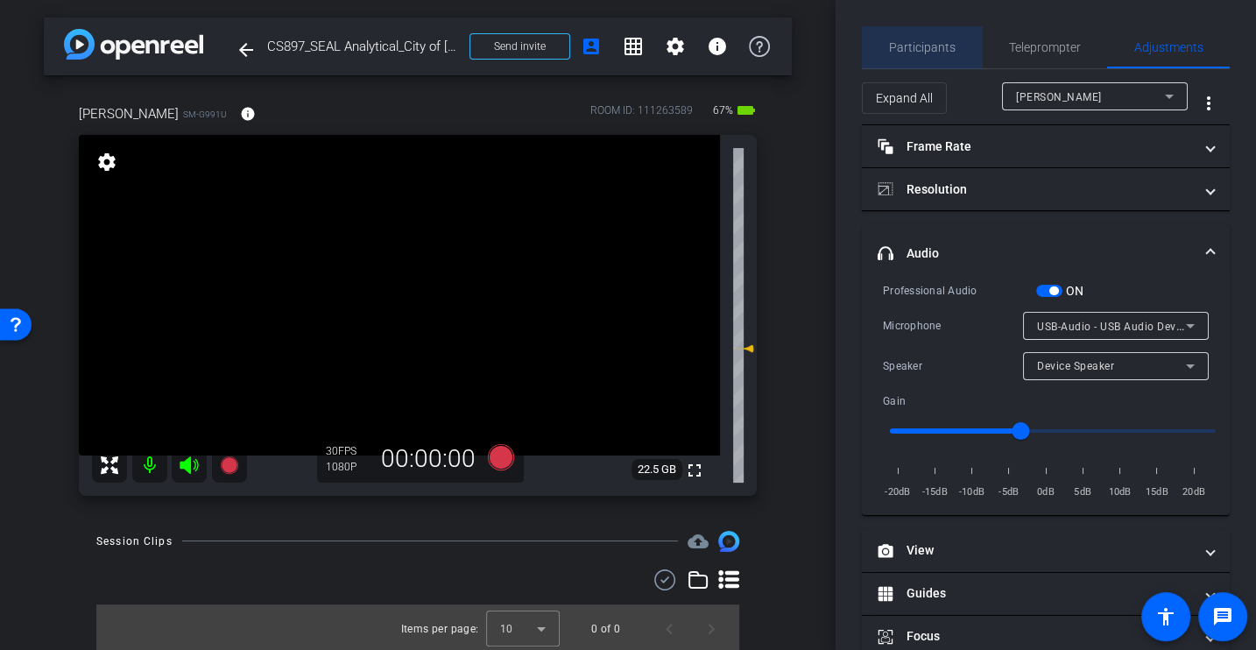
click at [925, 42] on span "Participants" at bounding box center [922, 47] width 67 height 12
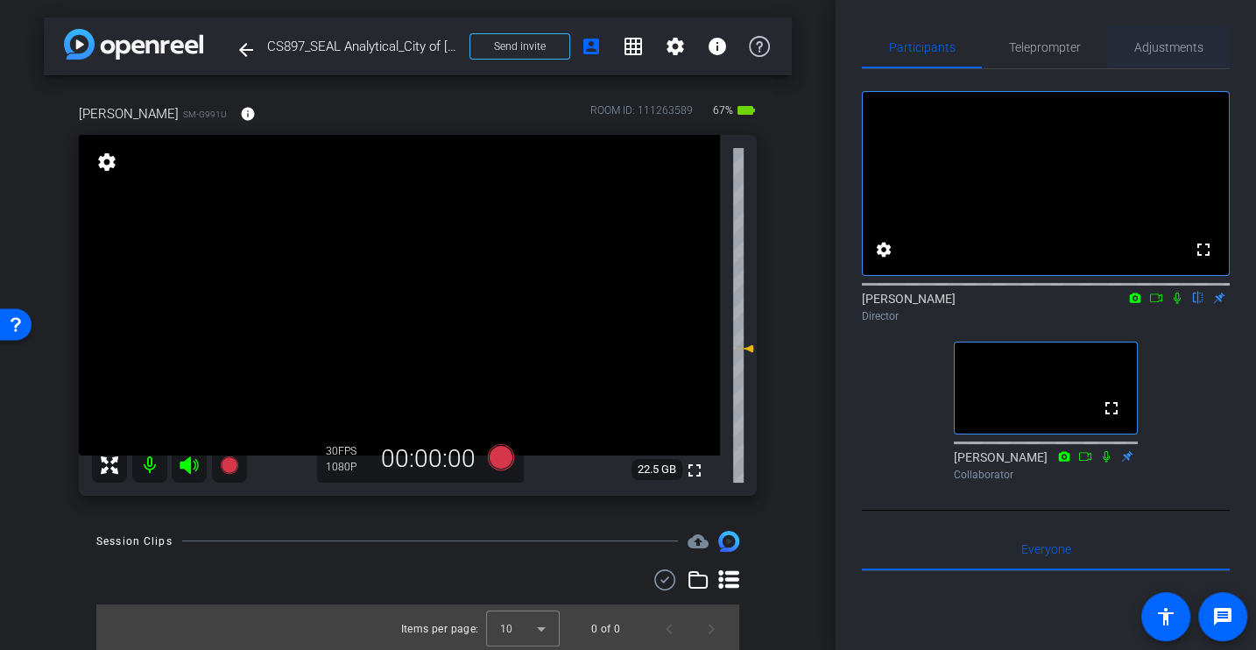
click at [1166, 62] on span "Adjustments" at bounding box center [1168, 47] width 69 height 42
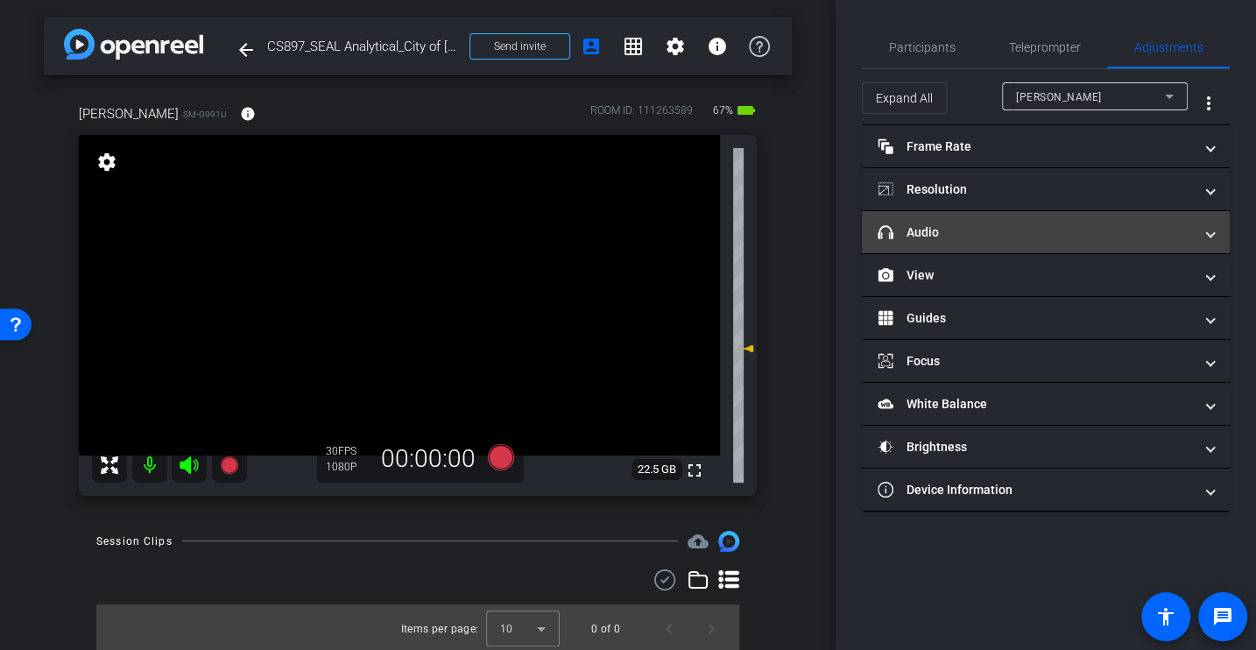
click at [934, 228] on mat-panel-title "headphone icon Audio" at bounding box center [1034, 232] width 315 height 18
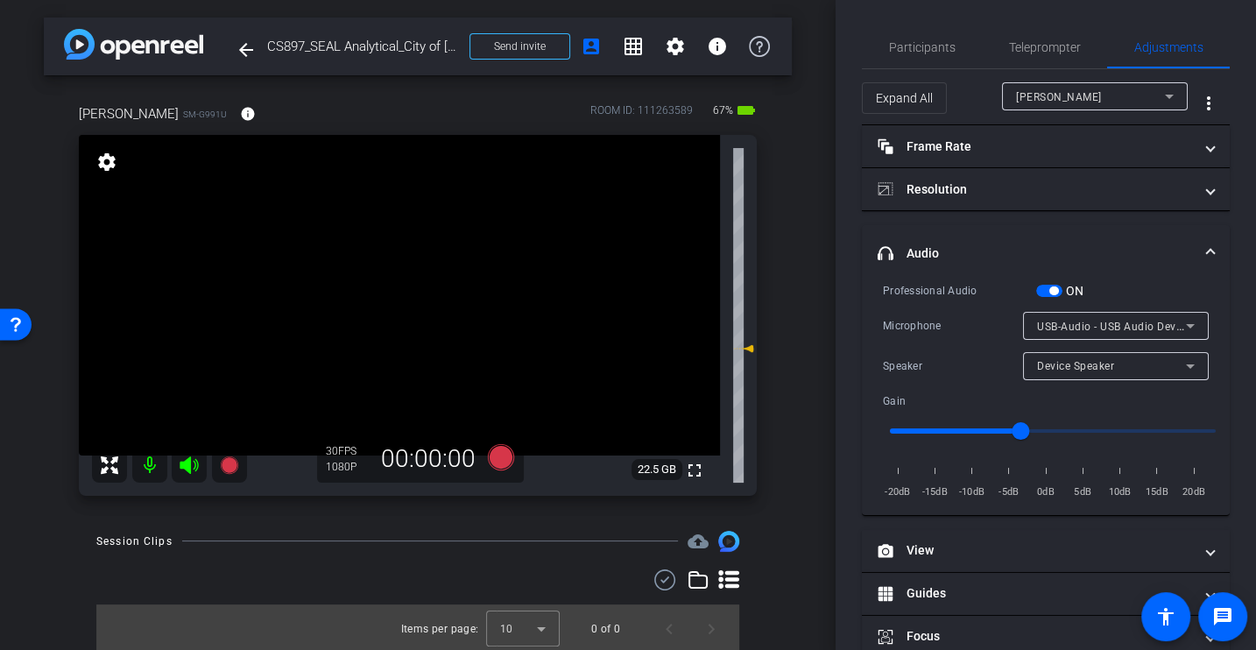
click at [939, 312] on div "Microphone USB-Audio - USB Audio Device" at bounding box center [1046, 326] width 326 height 28
click at [942, 313] on div "Microphone USB-Audio - USB Audio Device" at bounding box center [1046, 326] width 326 height 28
click at [926, 308] on div "Professional Audio ON Microphone USB-Audio - USB Audio Device Speaker Device Sp…" at bounding box center [1046, 391] width 326 height 220
click at [477, 553] on div "Session Clips cloud_upload Items per page: 10 0 of 0" at bounding box center [418, 592] width 748 height 123
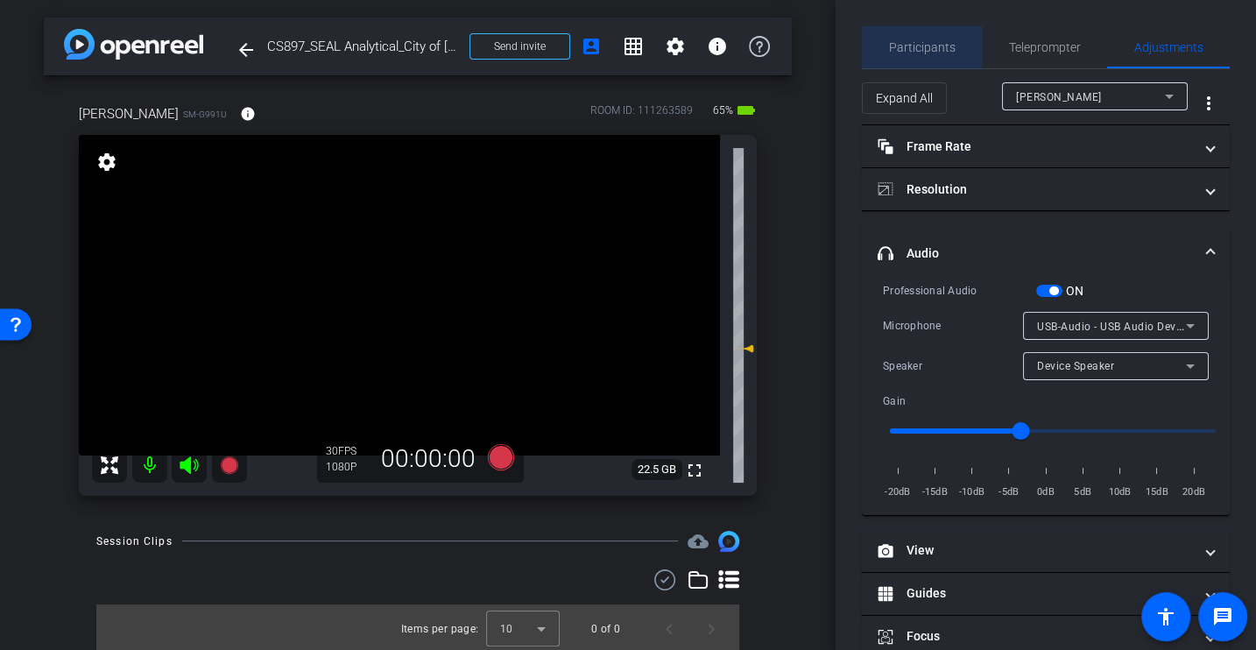
click at [912, 43] on span "Participants" at bounding box center [922, 47] width 67 height 12
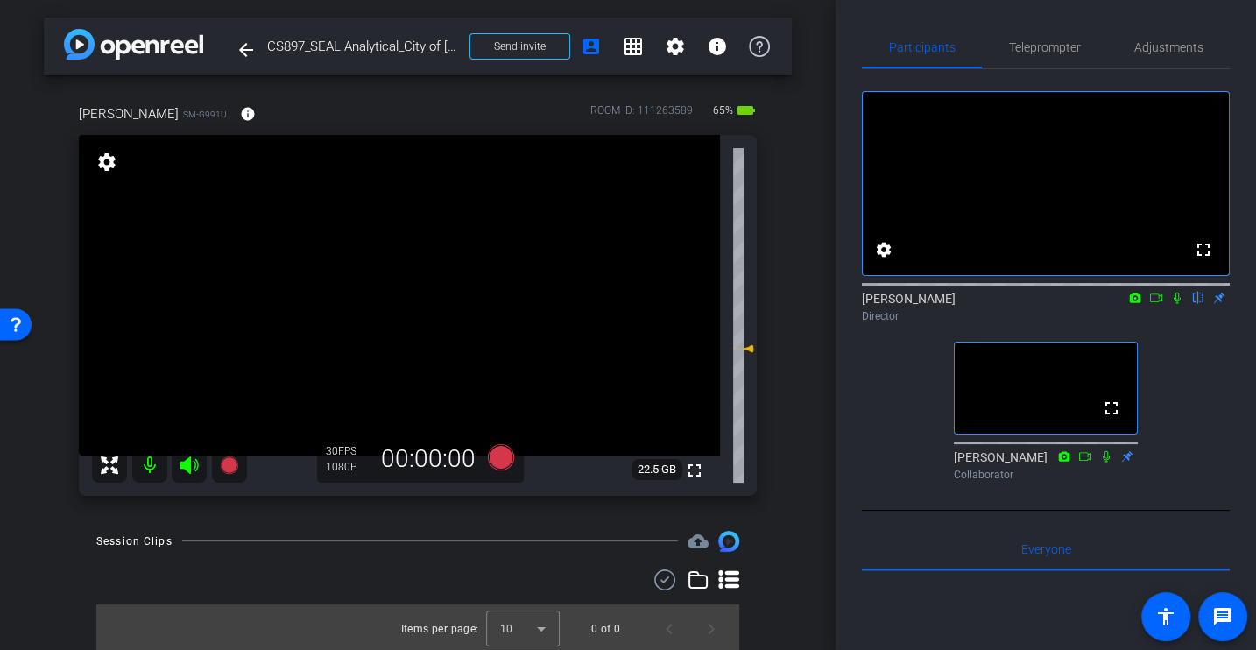
click at [1179, 431] on div "fullscreen settings [PERSON_NAME] flip Director fullscreen Johann Collaborator" at bounding box center [1046, 278] width 368 height 419
click at [1166, 57] on span "Adjustments" at bounding box center [1168, 47] width 69 height 42
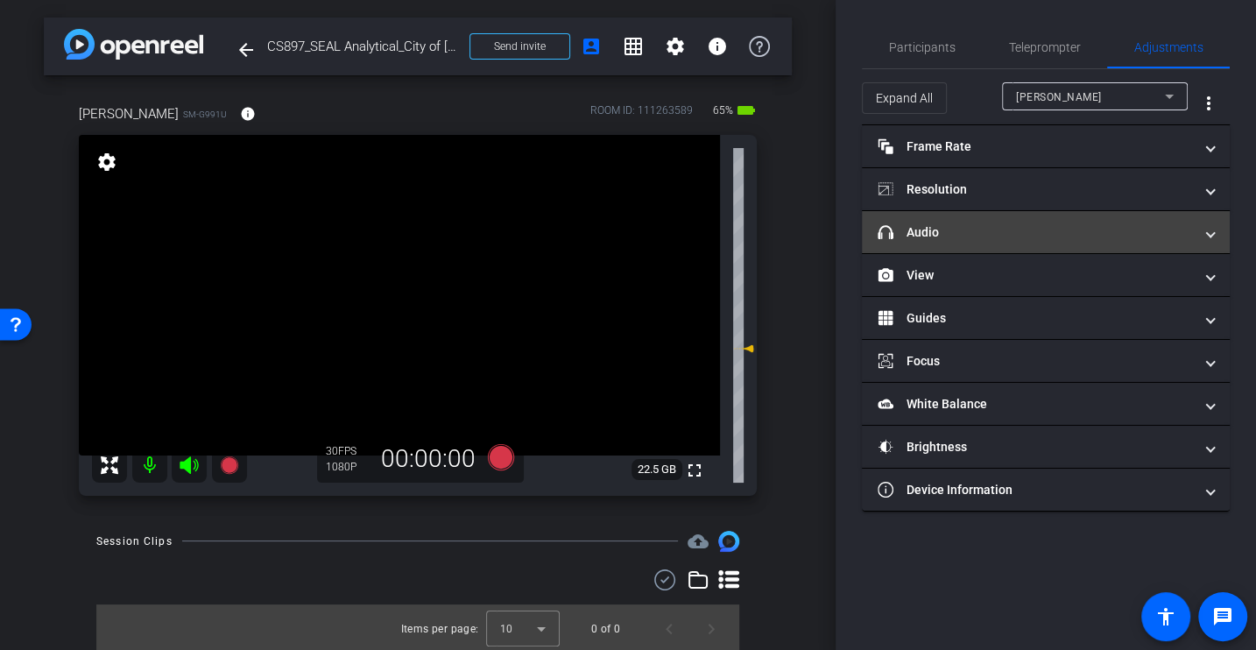
click at [962, 243] on mat-expansion-panel-header "headphone icon Audio" at bounding box center [1046, 232] width 368 height 42
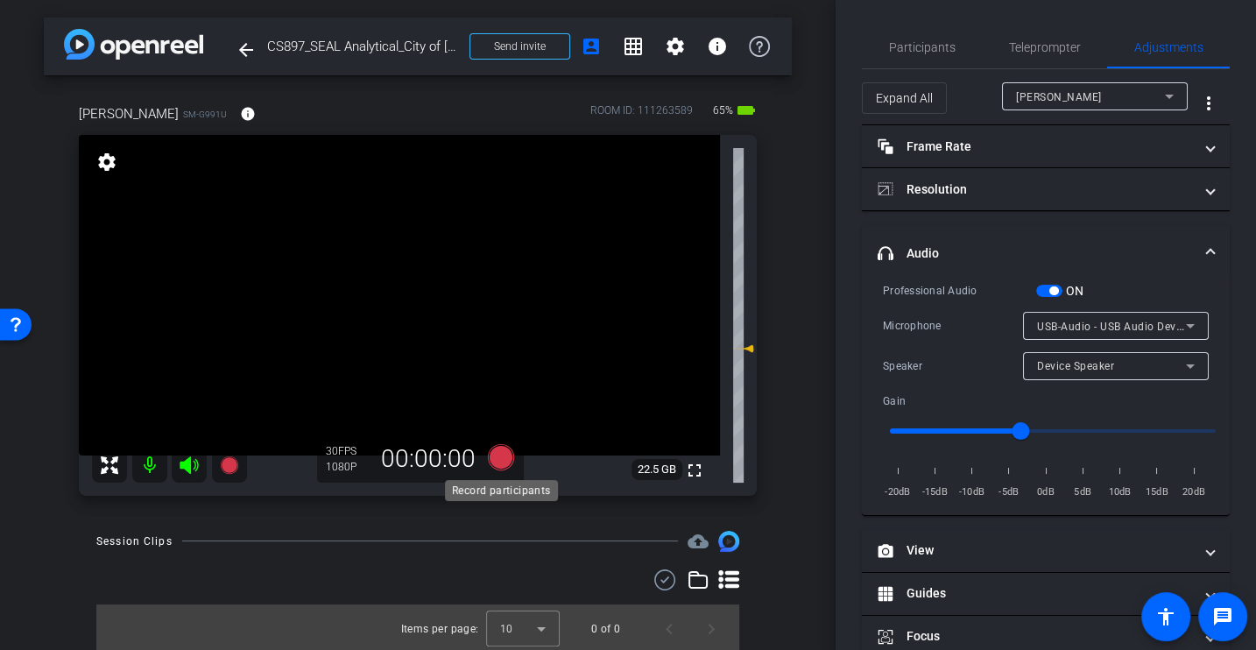
click at [491, 457] on icon at bounding box center [501, 456] width 26 height 26
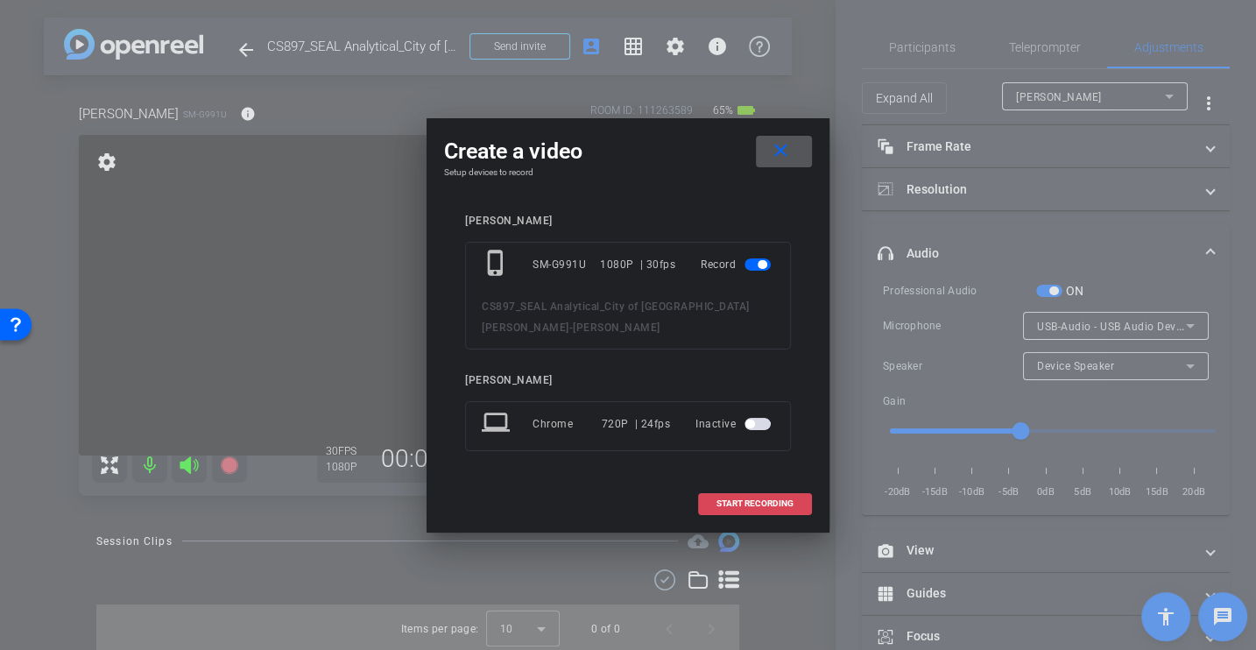
click at [727, 499] on span "START RECORDING" at bounding box center [754, 503] width 77 height 9
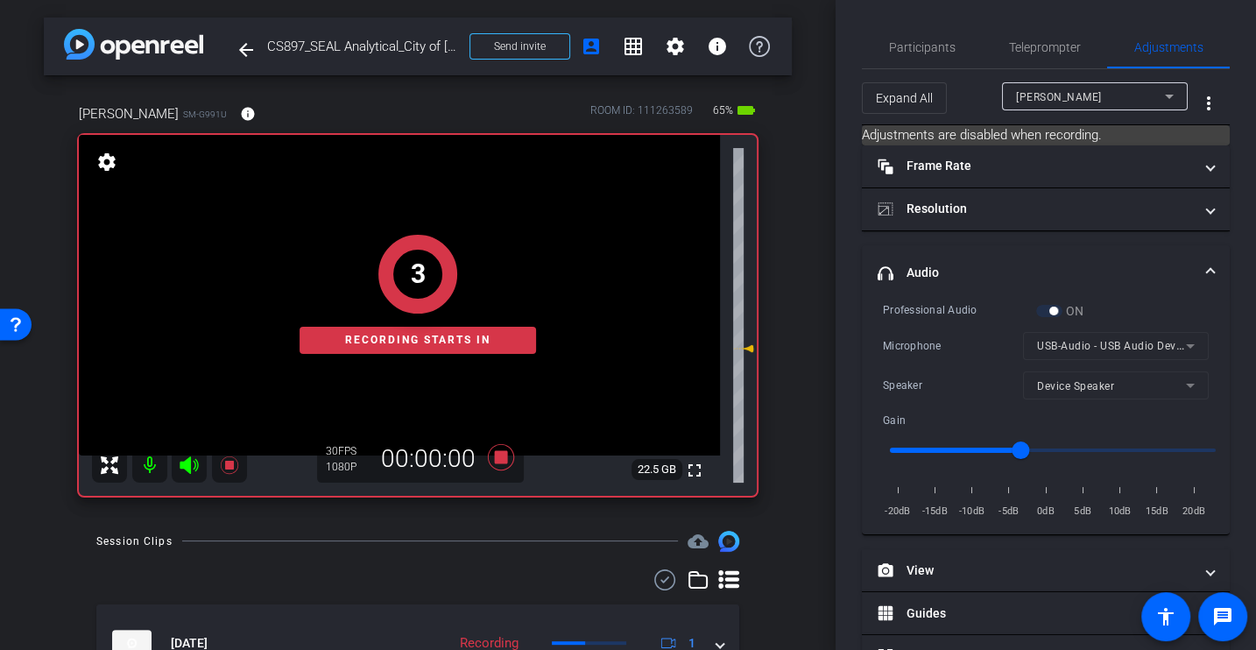
click at [934, 321] on div "Professional Audio ON Microphone USB-Audio - USB Audio Device Speaker Device Sp…" at bounding box center [1046, 411] width 326 height 220
click at [940, 62] on span "Participants" at bounding box center [922, 47] width 67 height 42
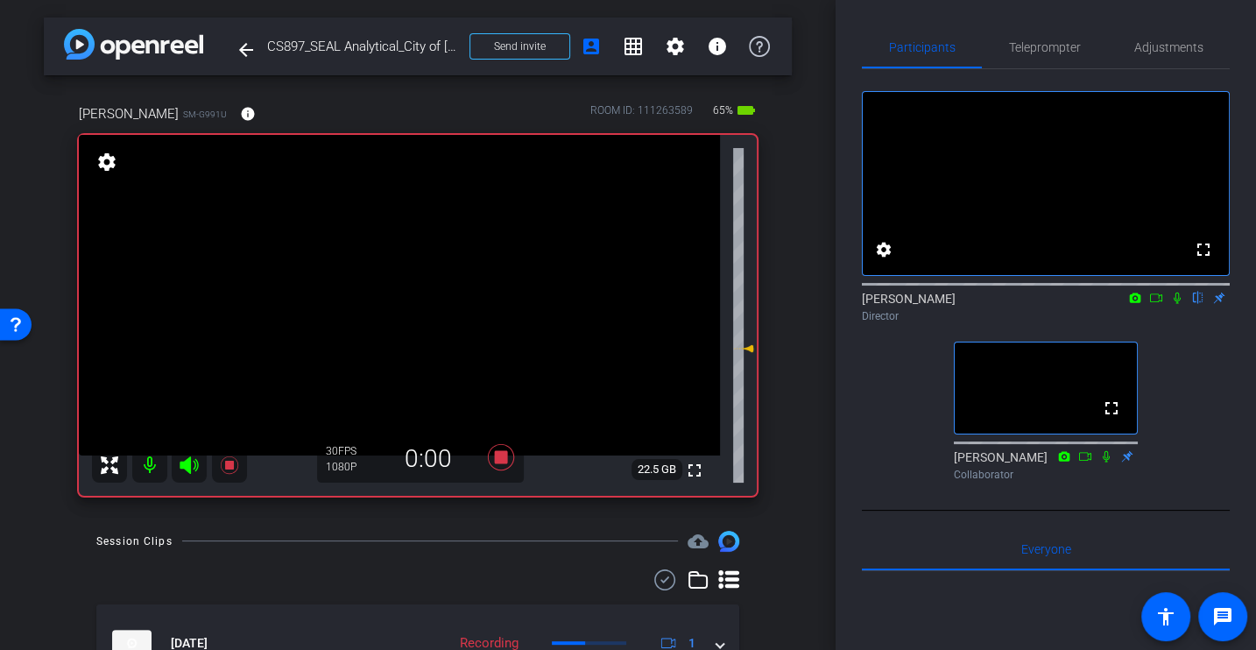
scroll to position [93, 0]
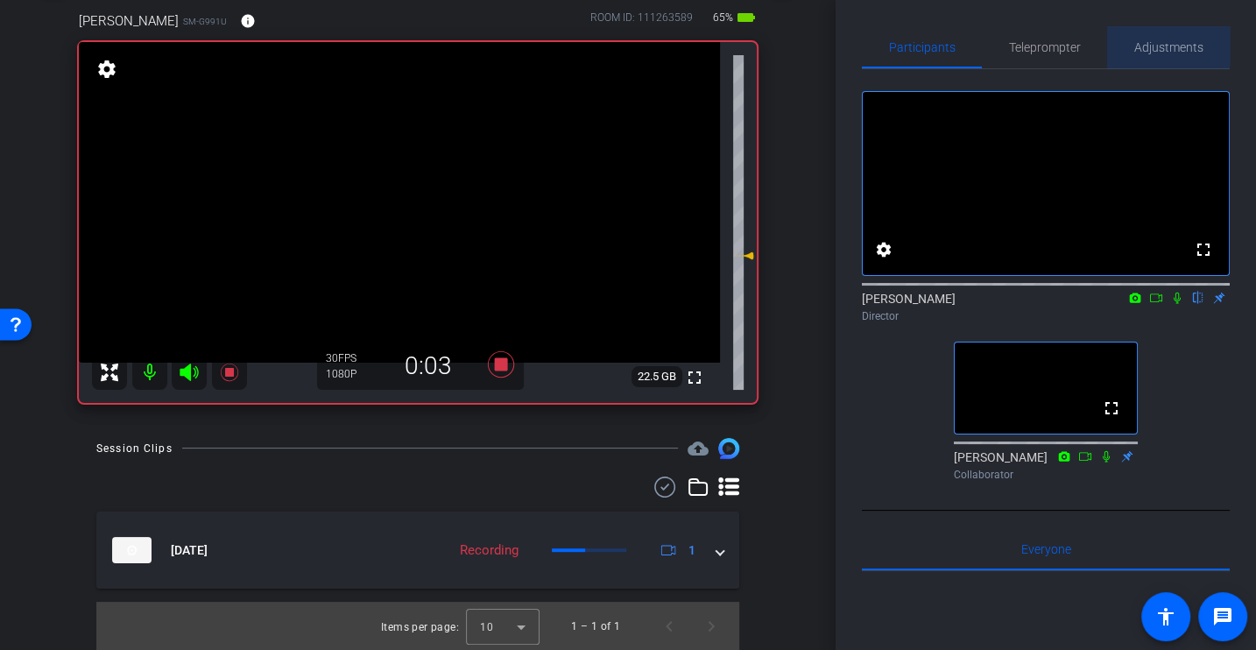
click at [1142, 34] on span "Adjustments" at bounding box center [1168, 47] width 69 height 42
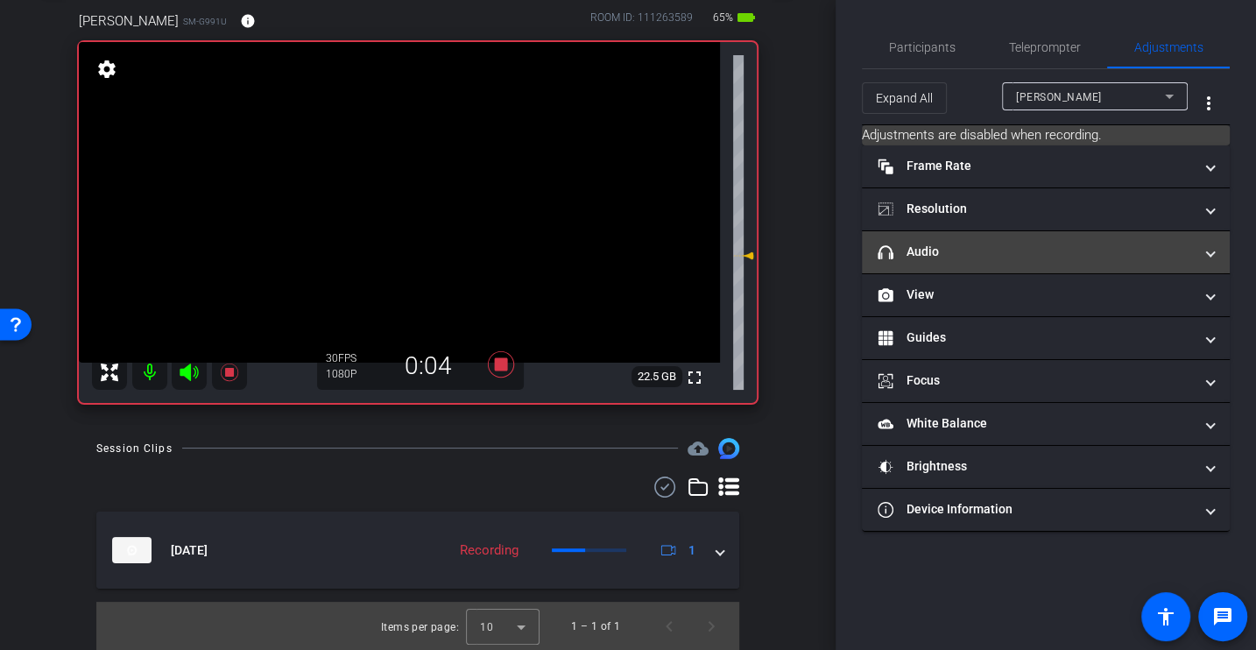
click at [950, 248] on mat-panel-title "headphone icon Audio" at bounding box center [1034, 252] width 315 height 18
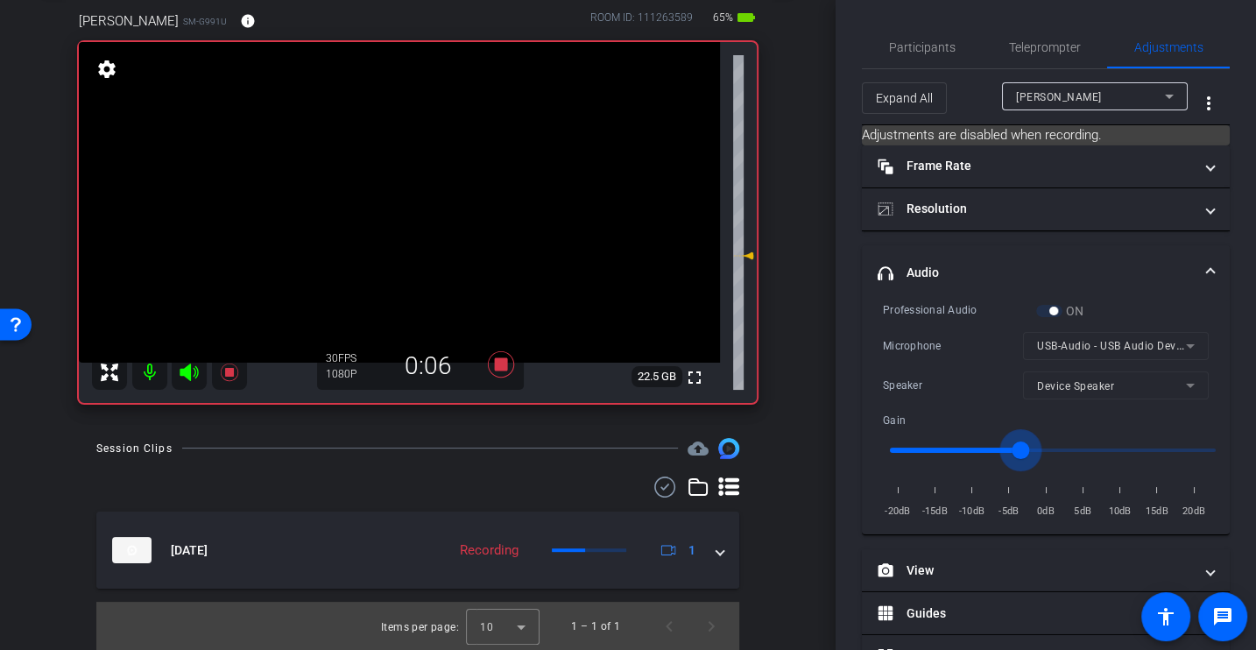
click at [1016, 444] on input "range" at bounding box center [1052, 450] width 363 height 39
click at [908, 42] on span "Participants" at bounding box center [922, 47] width 67 height 12
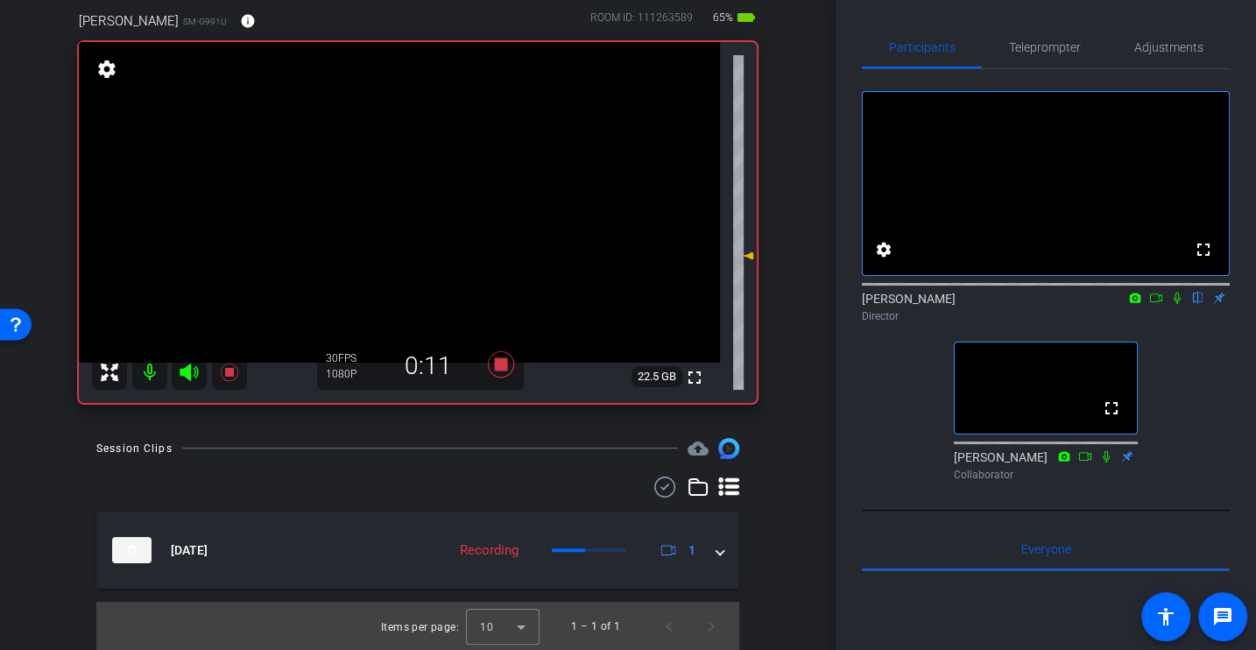
scroll to position [0, 0]
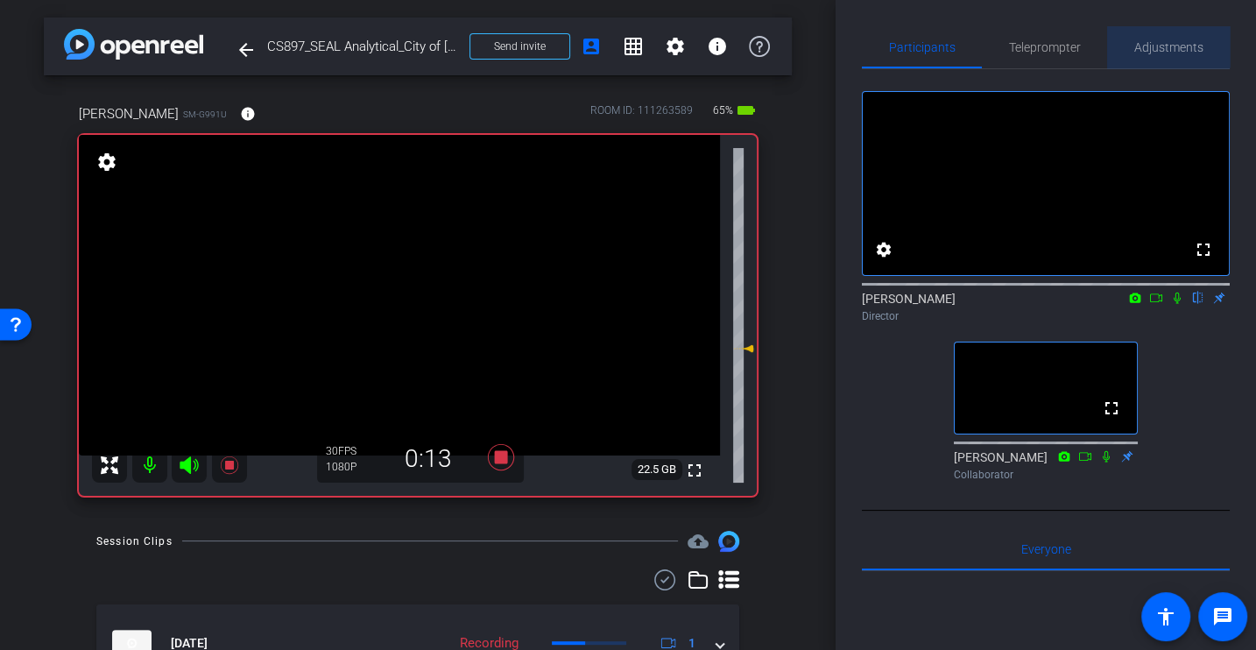
click at [1145, 42] on span "Adjustments" at bounding box center [1168, 47] width 69 height 12
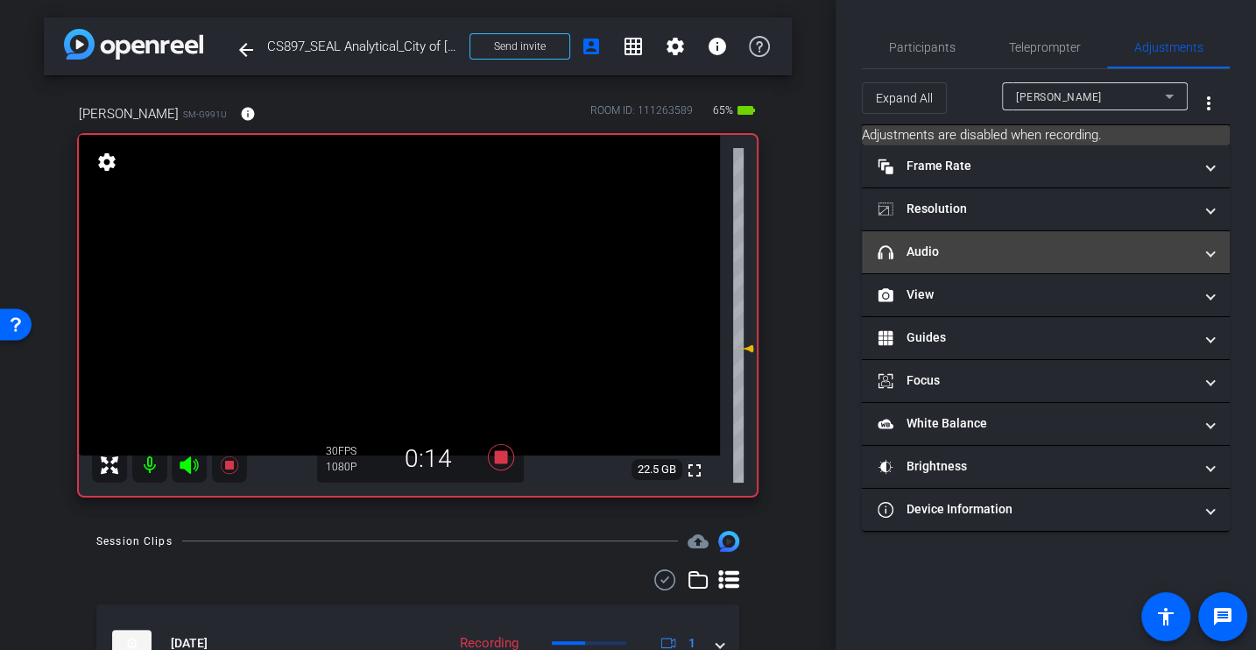
click at [936, 254] on mat-panel-title "headphone icon Audio" at bounding box center [1034, 252] width 315 height 18
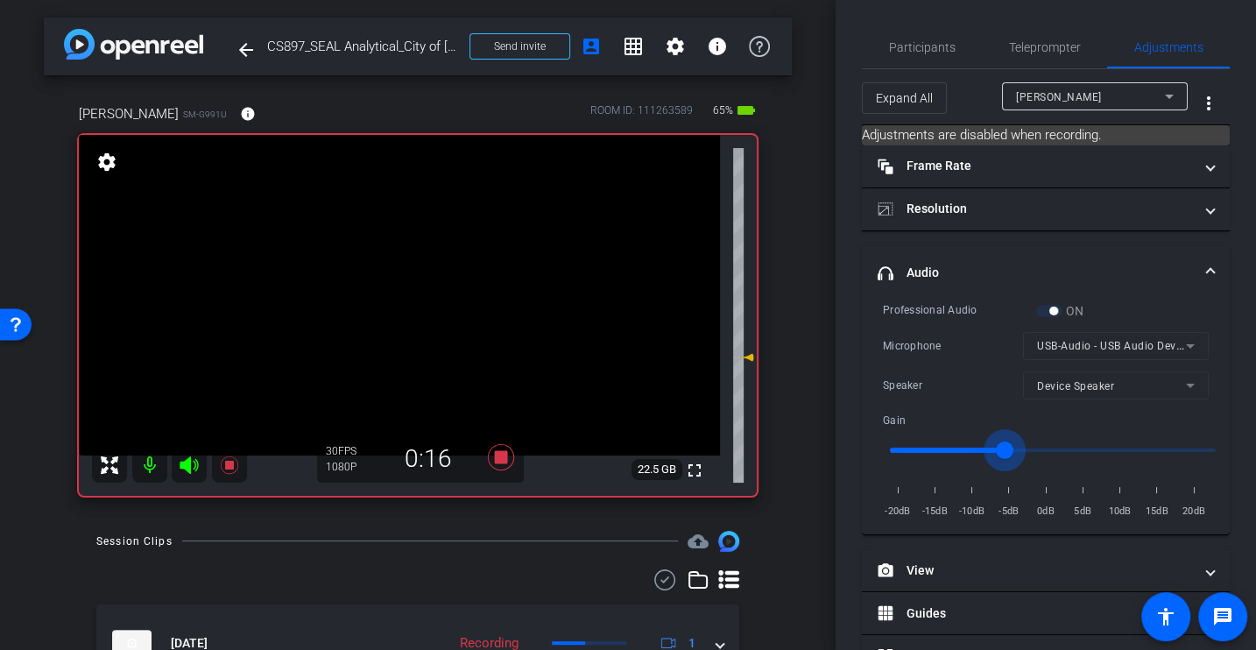
drag, startPoint x: 1016, startPoint y: 445, endPoint x: 1003, endPoint y: 445, distance: 13.1
type input "-6"
click at [1003, 445] on input "range" at bounding box center [1052, 450] width 363 height 39
click at [911, 46] on span "Participants" at bounding box center [922, 47] width 67 height 12
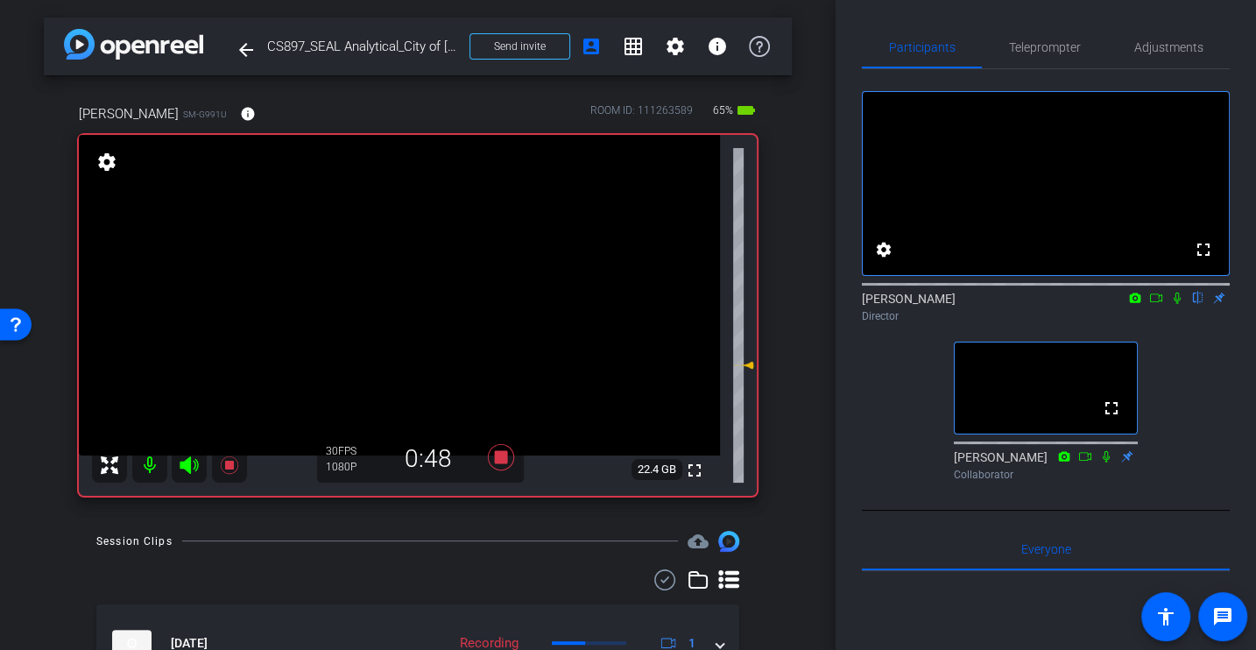
click at [873, 428] on div "fullscreen settings [PERSON_NAME] flip Director fullscreen Johann Collaborator" at bounding box center [1046, 278] width 368 height 419
click at [880, 417] on div "fullscreen settings [PERSON_NAME] flip Director fullscreen Johann Collaborator" at bounding box center [1046, 278] width 368 height 419
click at [865, 417] on div "fullscreen settings [PERSON_NAME] flip Director fullscreen Johann Collaborator" at bounding box center [1046, 278] width 368 height 419
click at [504, 457] on icon at bounding box center [501, 457] width 26 height 26
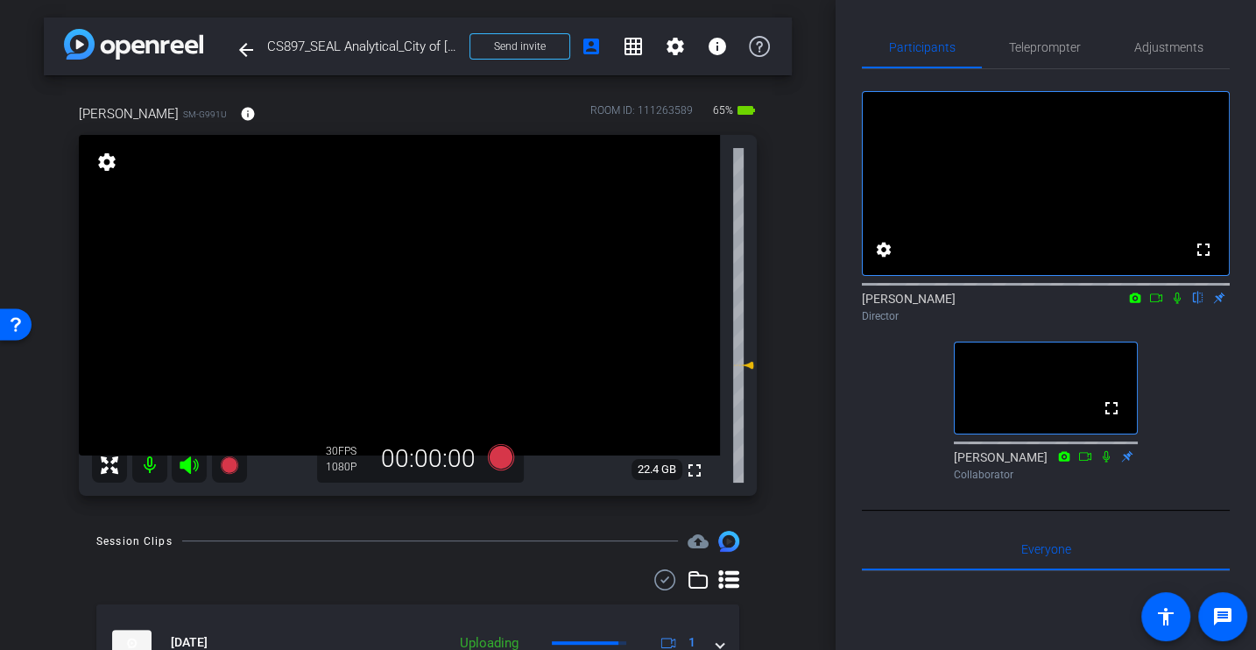
click at [747, 551] on div "Session Clips cloud_upload [DATE] Uploading 1 Items per page: 10 1 – 1 of 1" at bounding box center [418, 637] width 748 height 213
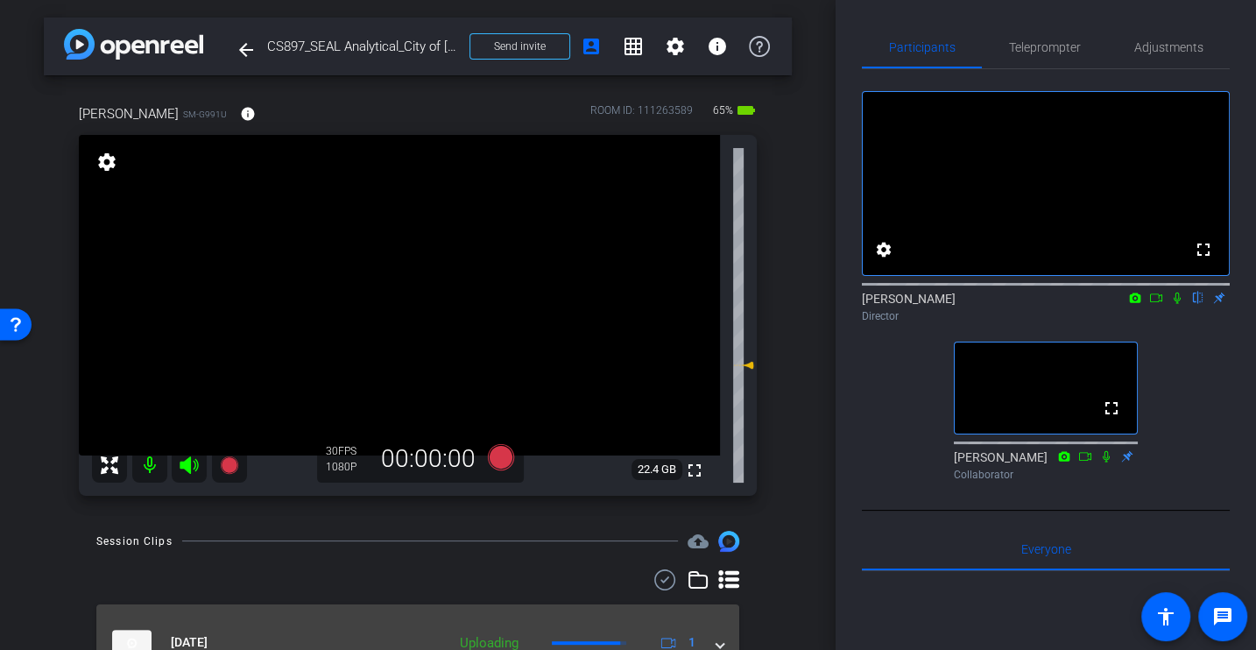
click at [721, 633] on span at bounding box center [719, 642] width 7 height 18
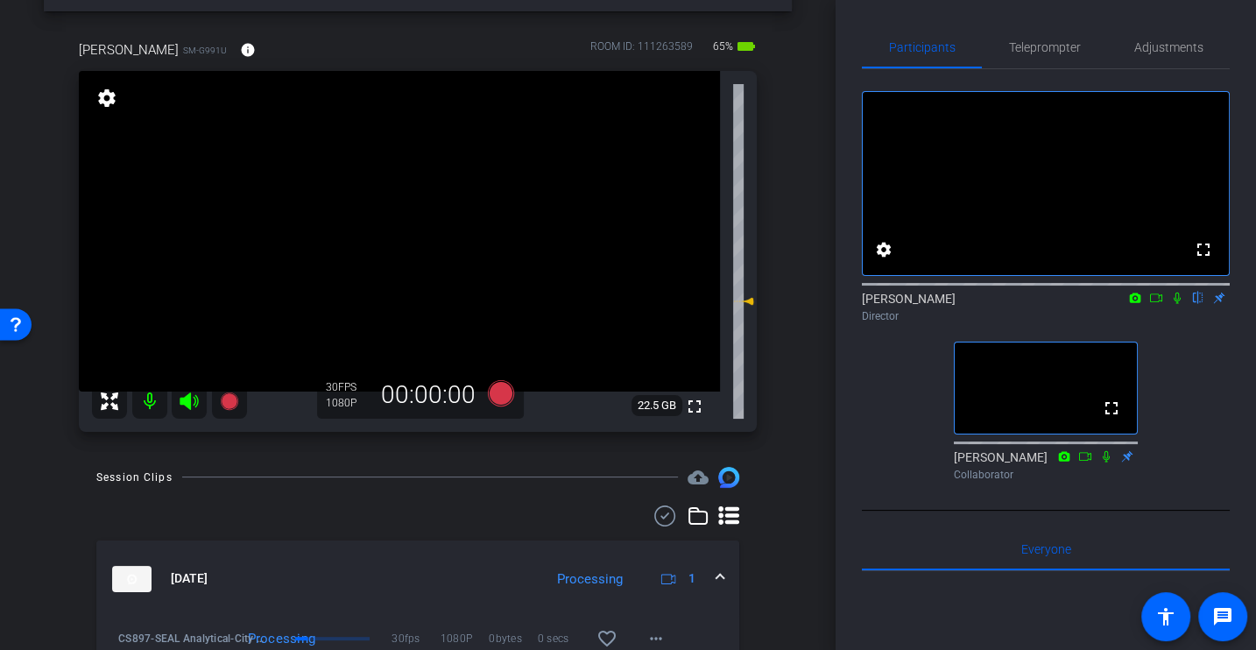
scroll to position [153, 0]
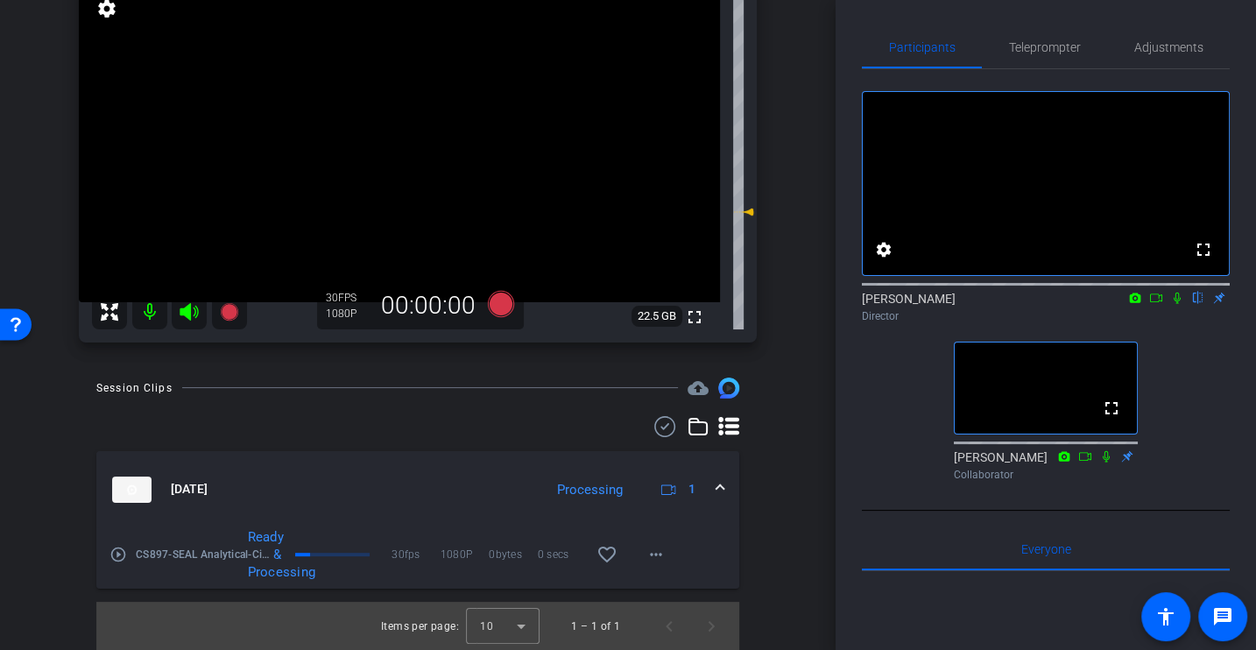
click at [119, 547] on mat-icon "play_circle_outline" at bounding box center [118, 555] width 18 height 18
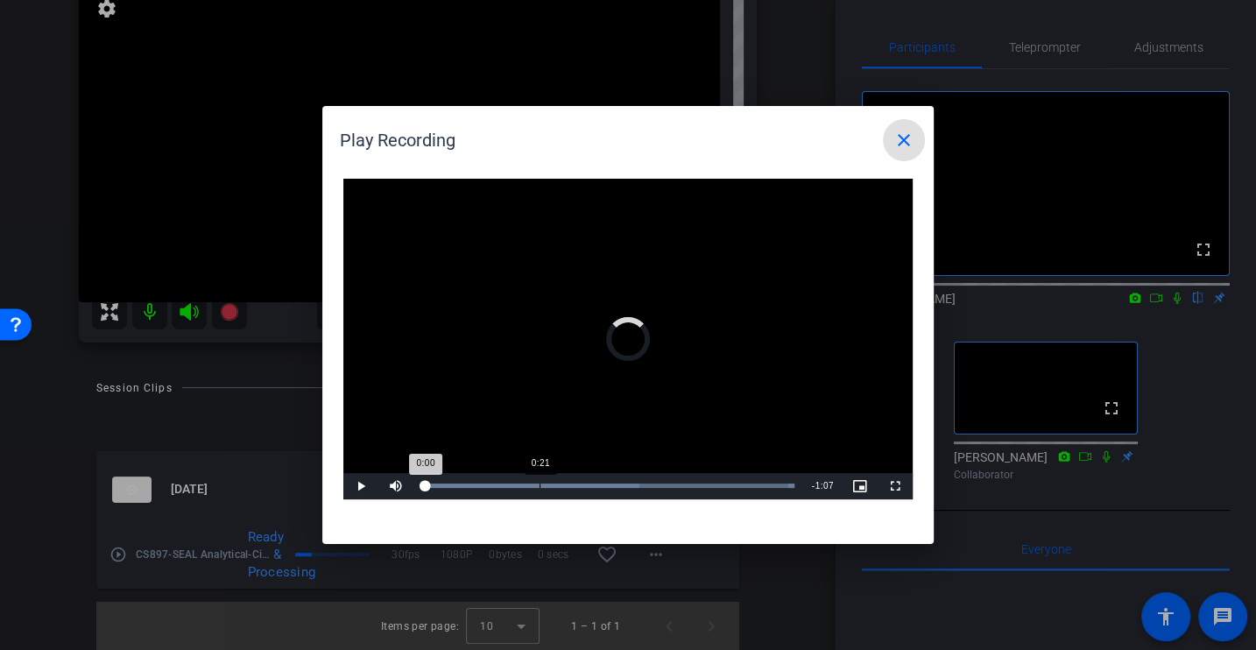
click at [539, 486] on div "Loaded : 100.00% 0:21 0:00" at bounding box center [608, 485] width 372 height 4
click at [641, 493] on div "Loaded : 100.00% 0:39 0:22" at bounding box center [608, 486] width 390 height 26
click at [909, 136] on mat-icon "close" at bounding box center [903, 140] width 21 height 21
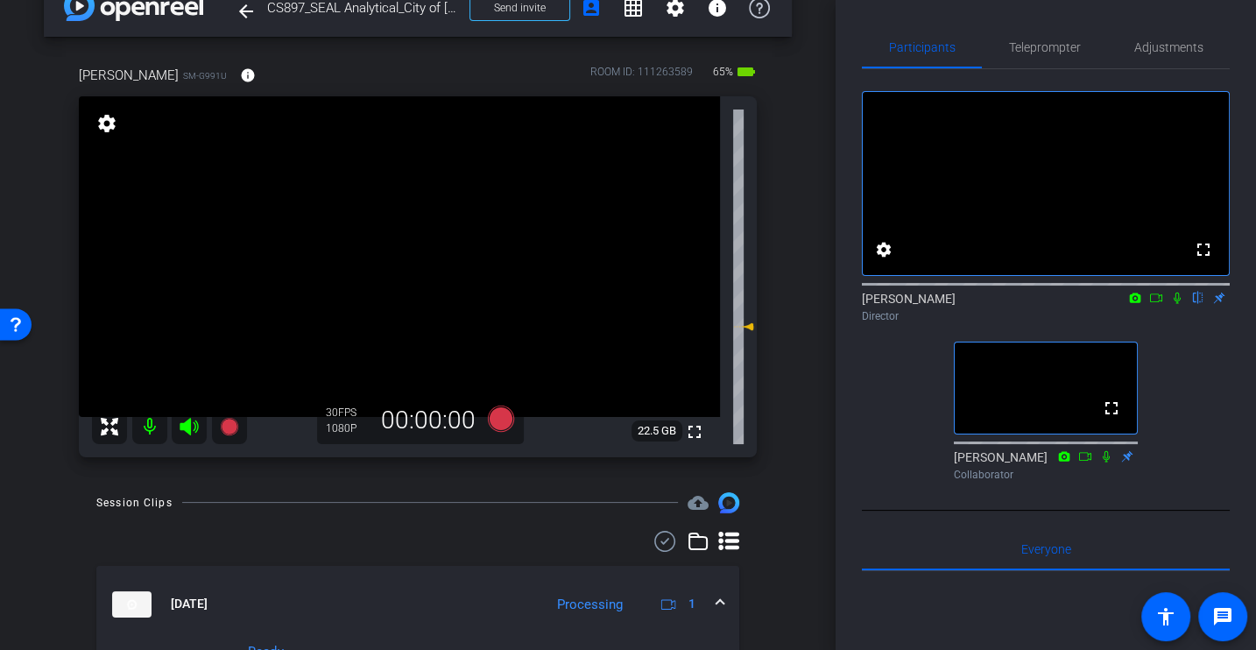
scroll to position [0, 0]
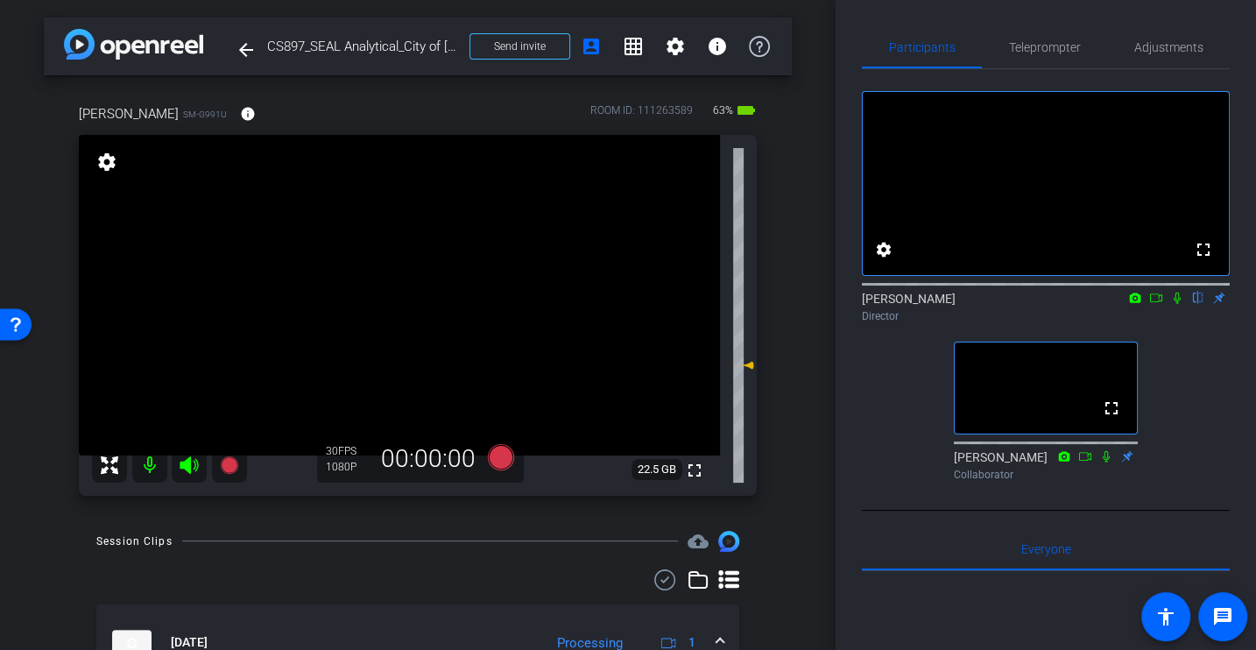
click at [804, 444] on div "arrow_back CS897_SEAL Analytical_City of [GEOGRAPHIC_DATA] [PERSON_NAME] Back t…" at bounding box center [417, 325] width 835 height 650
click at [885, 443] on div "fullscreen settings [PERSON_NAME] flip Director fullscreen Johann Collaborator" at bounding box center [1046, 278] width 368 height 419
click at [1187, 48] on span "Adjustments" at bounding box center [1168, 47] width 69 height 12
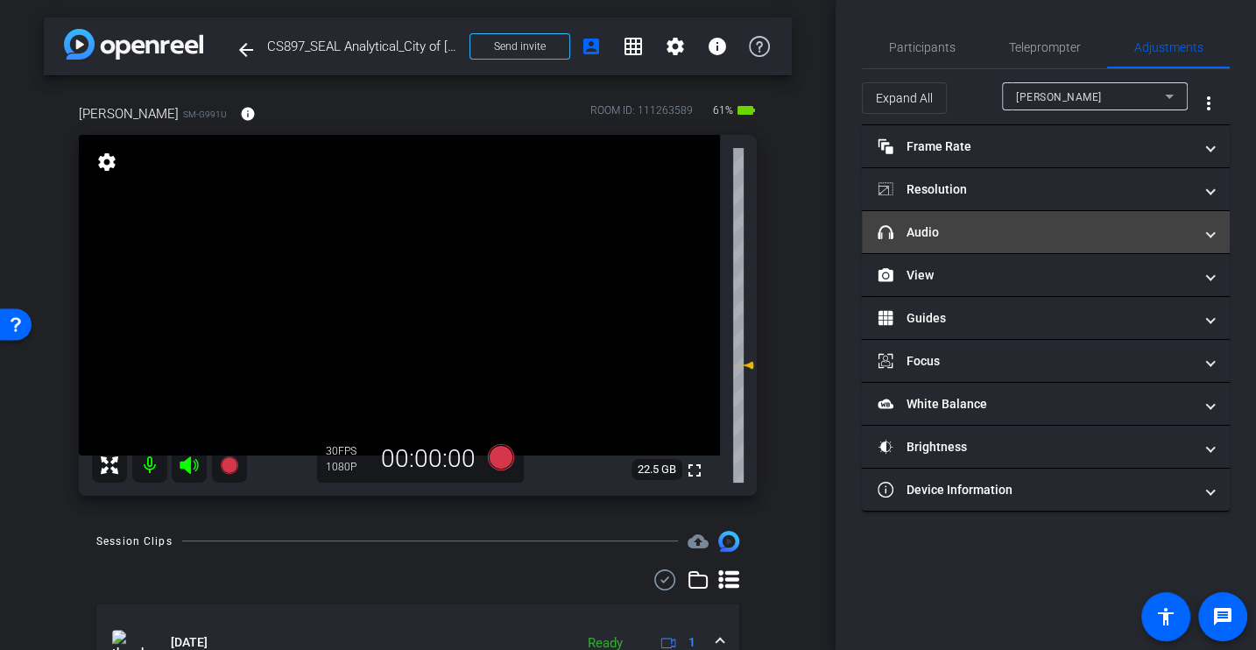
click at [965, 232] on mat-panel-title "headphone icon Audio" at bounding box center [1034, 232] width 315 height 18
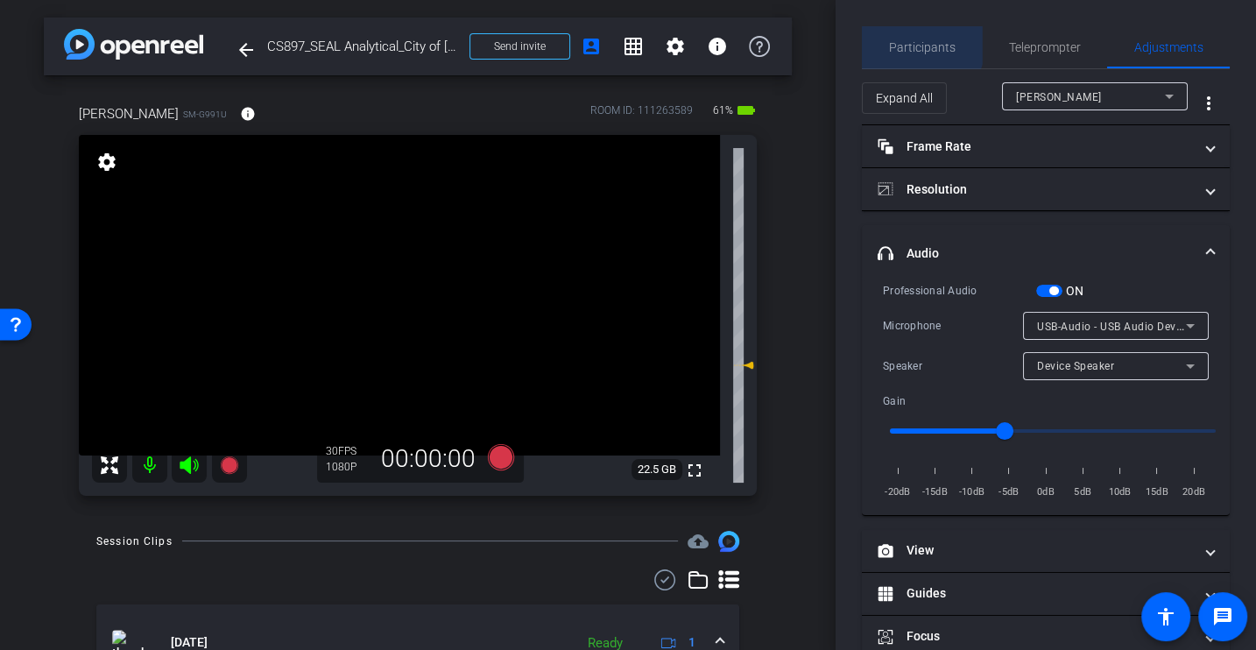
click at [914, 41] on span "Participants" at bounding box center [922, 47] width 67 height 12
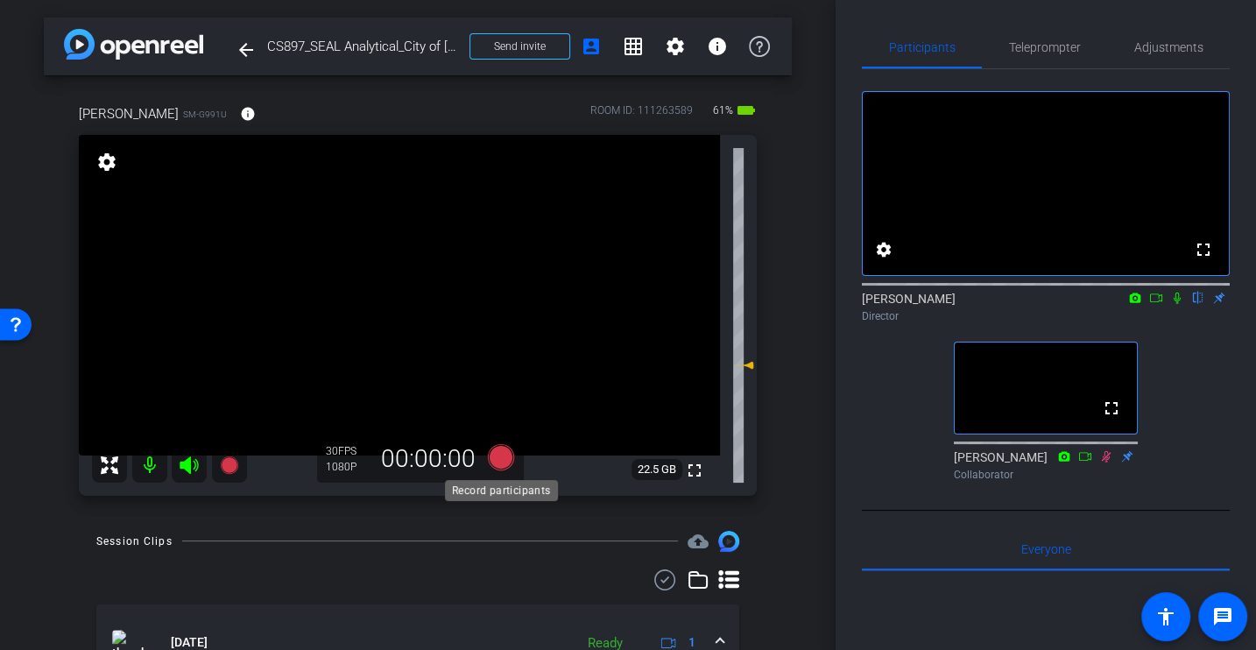
click at [500, 458] on icon at bounding box center [501, 456] width 26 height 26
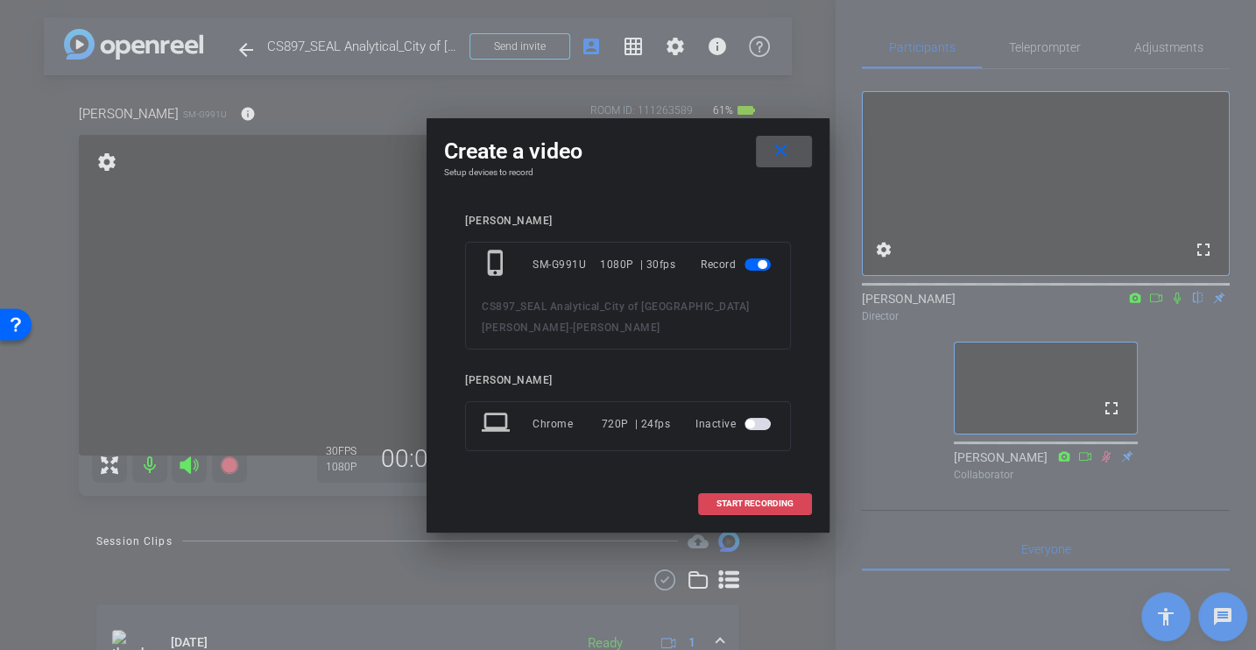
click at [742, 497] on span at bounding box center [755, 504] width 112 height 42
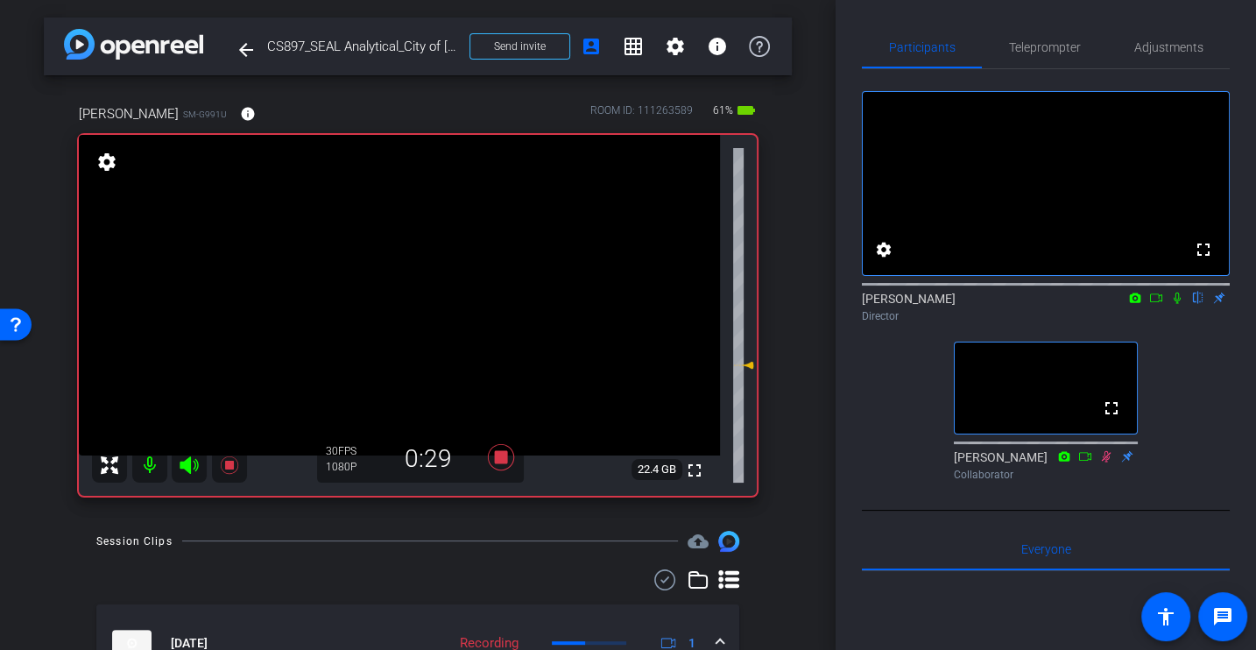
click at [1177, 304] on icon at bounding box center [1177, 298] width 14 height 12
click at [1180, 304] on icon at bounding box center [1177, 298] width 14 height 12
click at [1174, 304] on icon at bounding box center [1178, 297] width 10 height 11
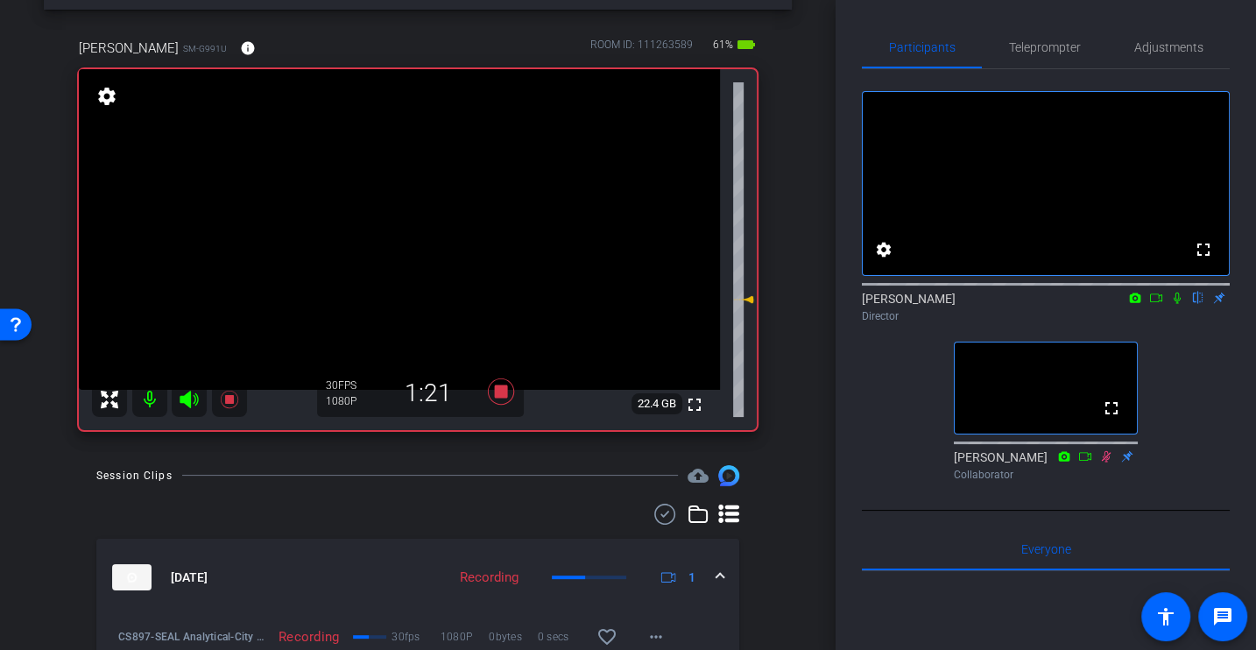
scroll to position [65, 0]
click at [607, 506] on div at bounding box center [417, 514] width 643 height 21
click at [502, 395] on icon at bounding box center [501, 392] width 26 height 26
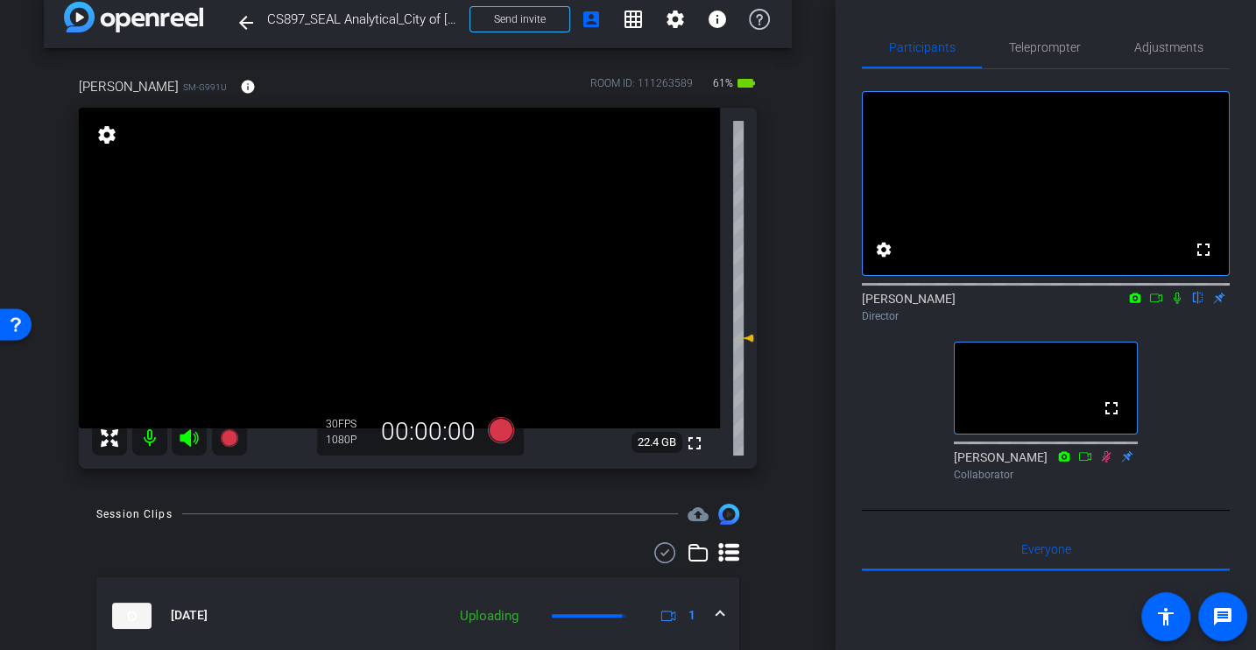
scroll to position [25, 0]
click at [806, 472] on div "arrow_back CS897_SEAL Analytical_City of [GEOGRAPHIC_DATA] [PERSON_NAME] Back t…" at bounding box center [417, 300] width 835 height 650
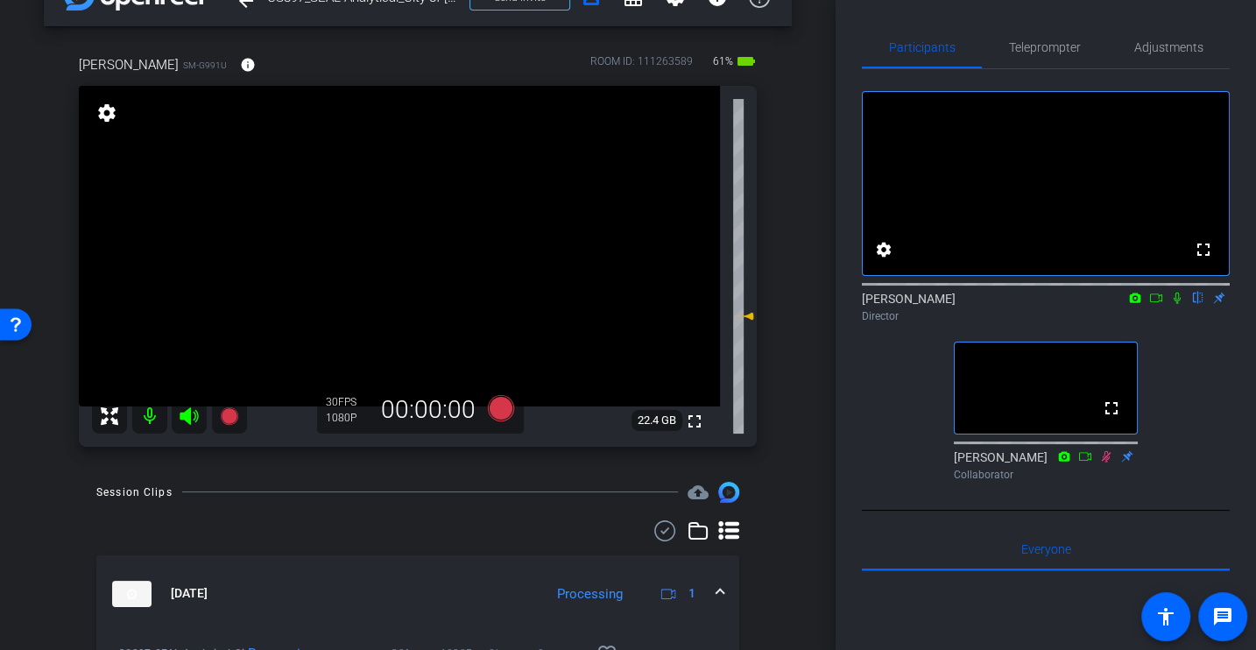
scroll to position [0, 0]
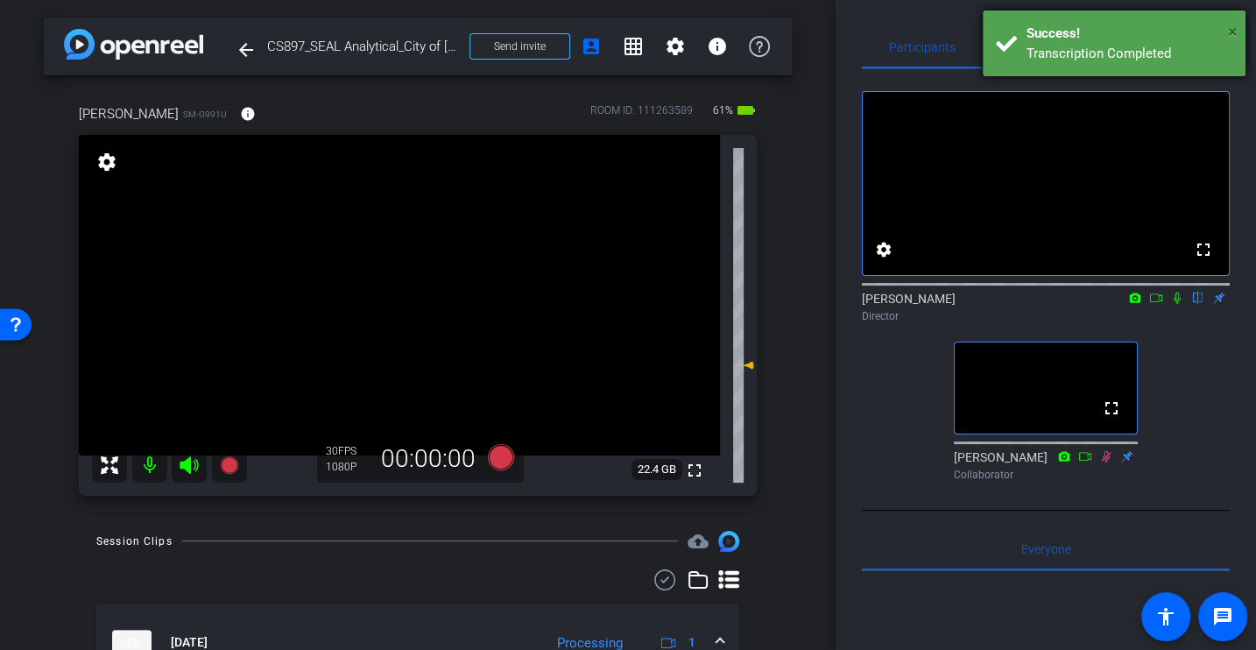
click at [1231, 28] on span "×" at bounding box center [1233, 31] width 10 height 21
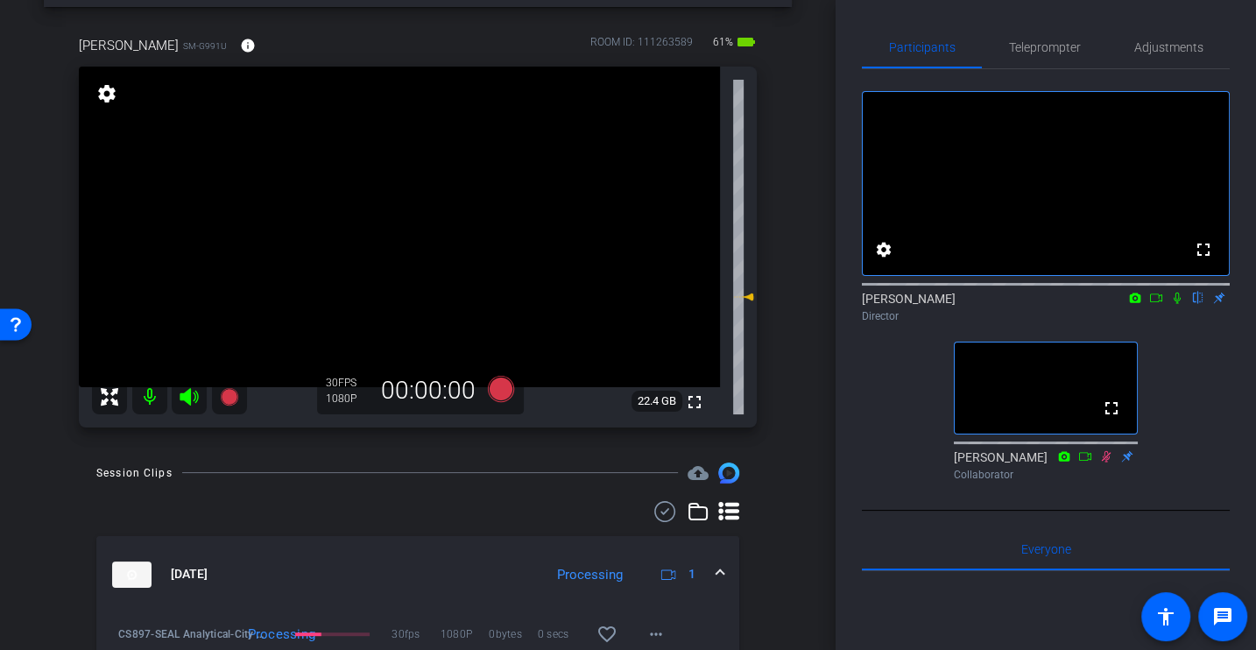
scroll to position [70, 0]
click at [506, 390] on icon at bounding box center [501, 386] width 26 height 26
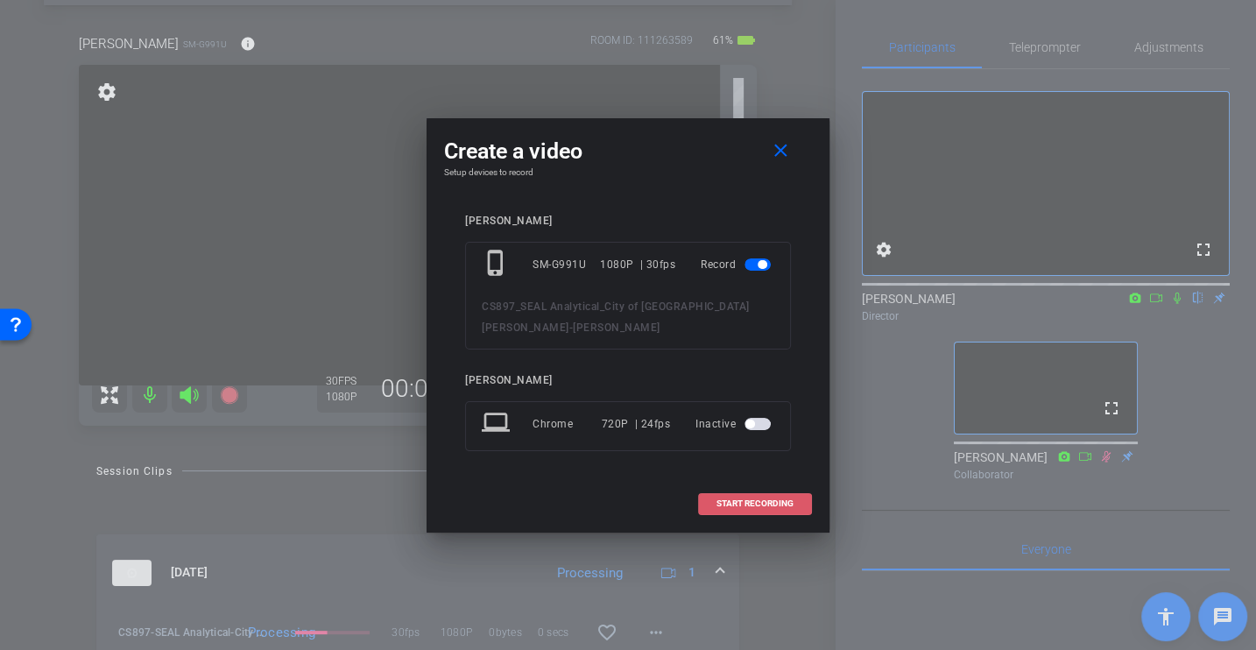
click at [751, 504] on span "START RECORDING" at bounding box center [754, 503] width 77 height 9
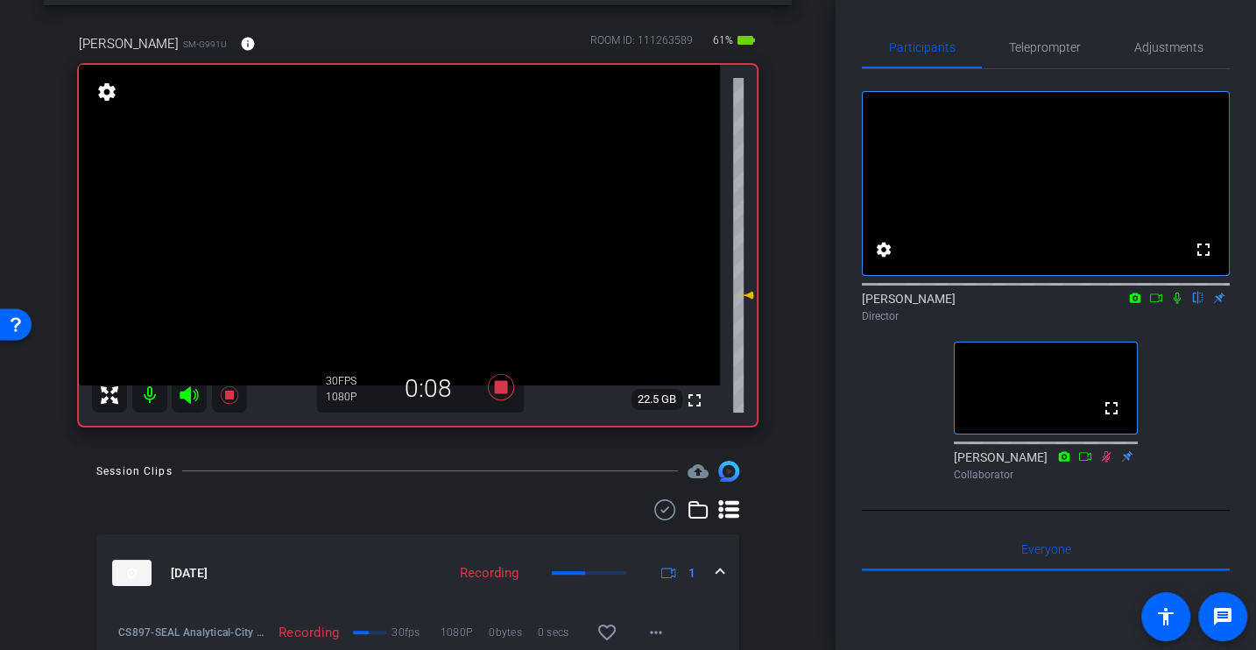
click at [1171, 304] on icon at bounding box center [1177, 298] width 14 height 12
click at [880, 381] on div "fullscreen settings [PERSON_NAME] flip Director fullscreen Johann Collaborator" at bounding box center [1046, 278] width 368 height 419
click at [1179, 362] on div "fullscreen settings [PERSON_NAME] flip Director fullscreen Johann Collaborator" at bounding box center [1046, 278] width 368 height 419
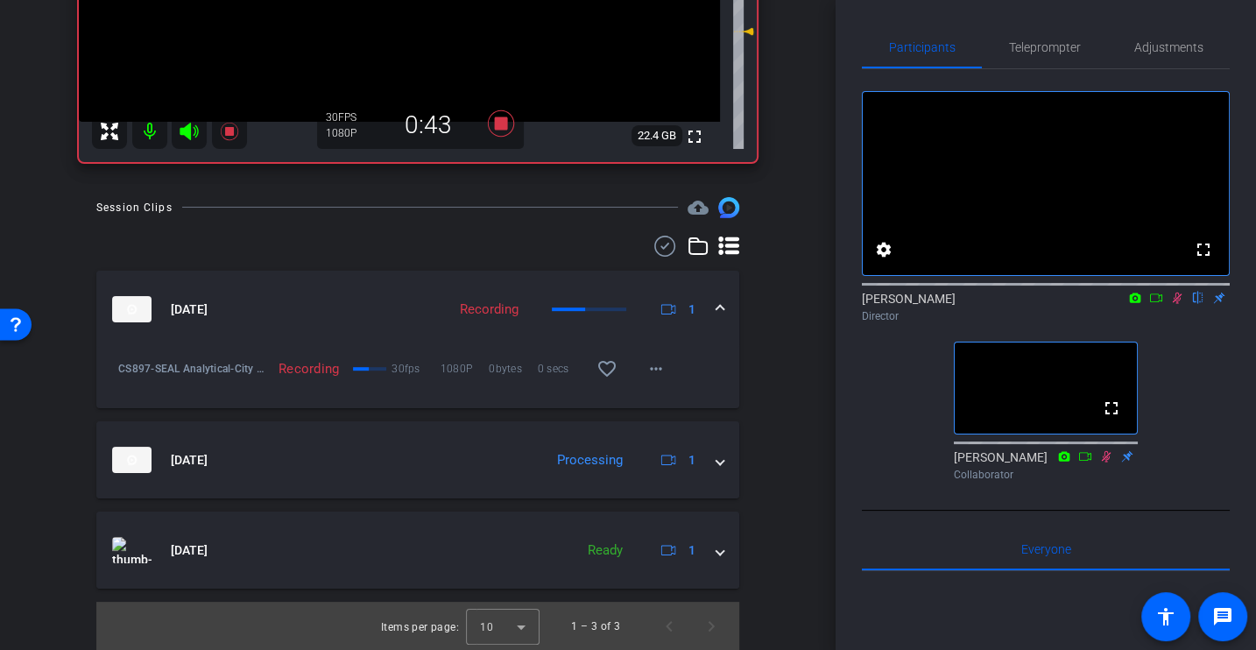
scroll to position [0, 0]
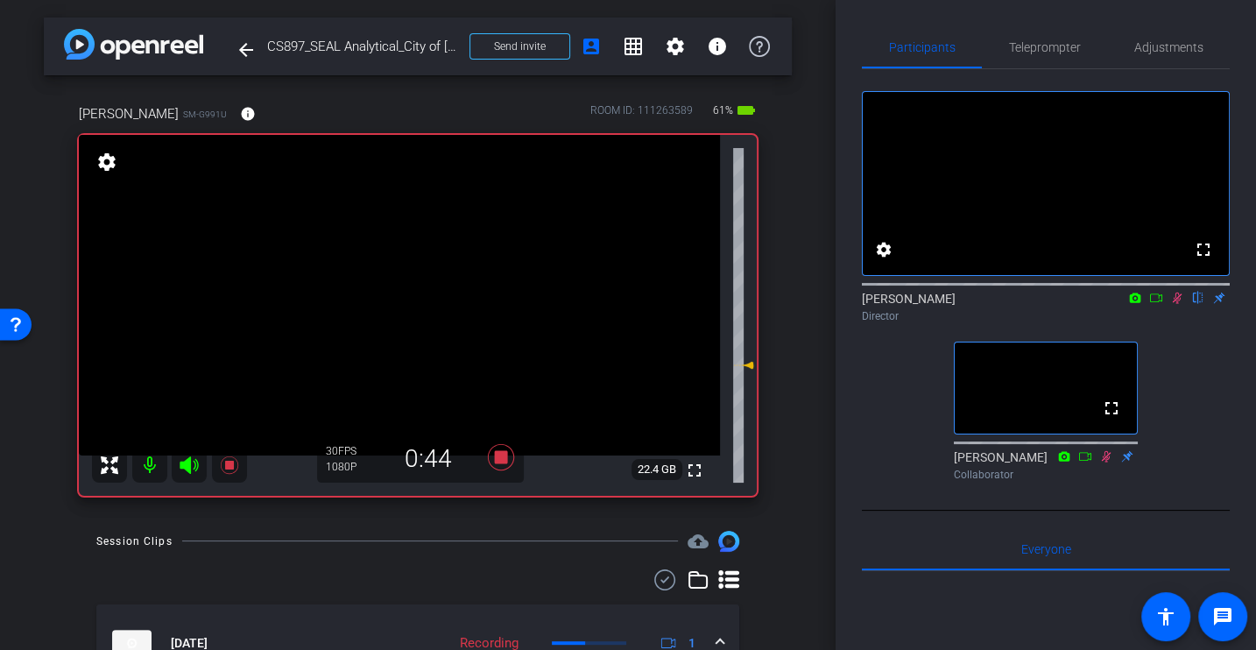
click at [1201, 370] on div "fullscreen settings [PERSON_NAME] flip Director fullscreen Johann Collaborator" at bounding box center [1046, 278] width 368 height 419
click at [1177, 384] on div "fullscreen settings [PERSON_NAME] flip Director fullscreen Johann Collaborator" at bounding box center [1046, 278] width 368 height 419
click at [1177, 304] on icon at bounding box center [1177, 298] width 14 height 12
click at [1171, 304] on icon at bounding box center [1177, 298] width 14 height 12
click at [1174, 304] on icon at bounding box center [1177, 298] width 14 height 12
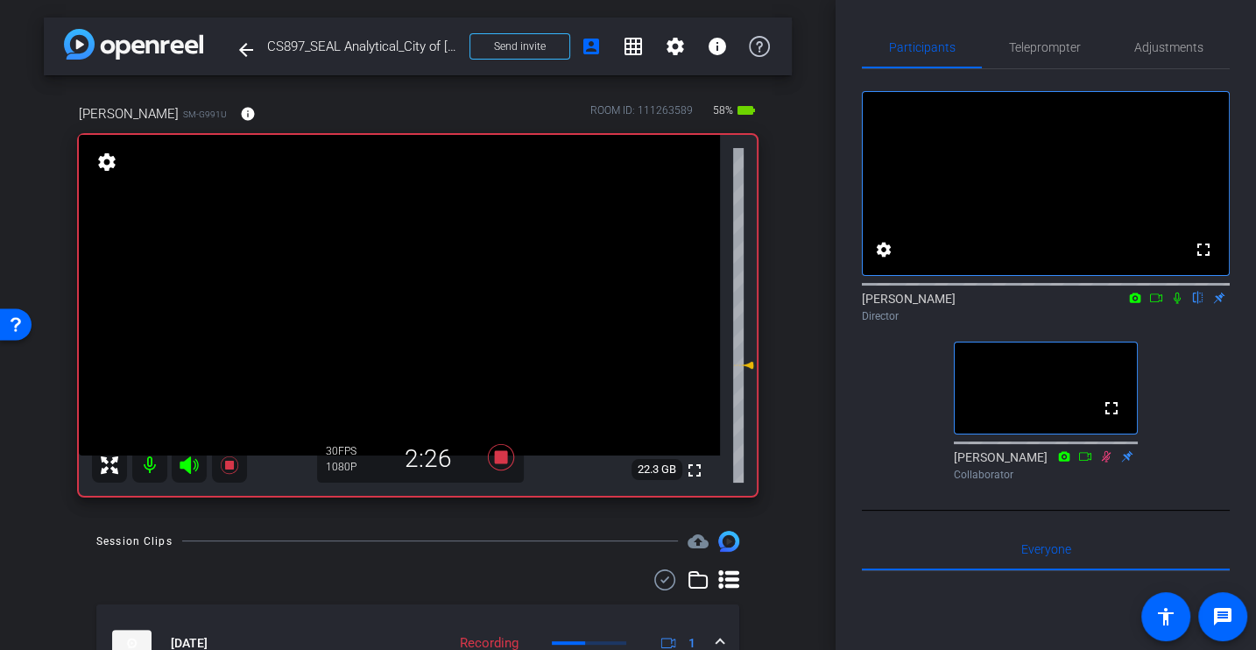
click at [1179, 304] on icon at bounding box center [1177, 298] width 14 height 12
click at [1170, 304] on icon at bounding box center [1177, 298] width 14 height 12
click at [1177, 304] on icon at bounding box center [1177, 298] width 14 height 12
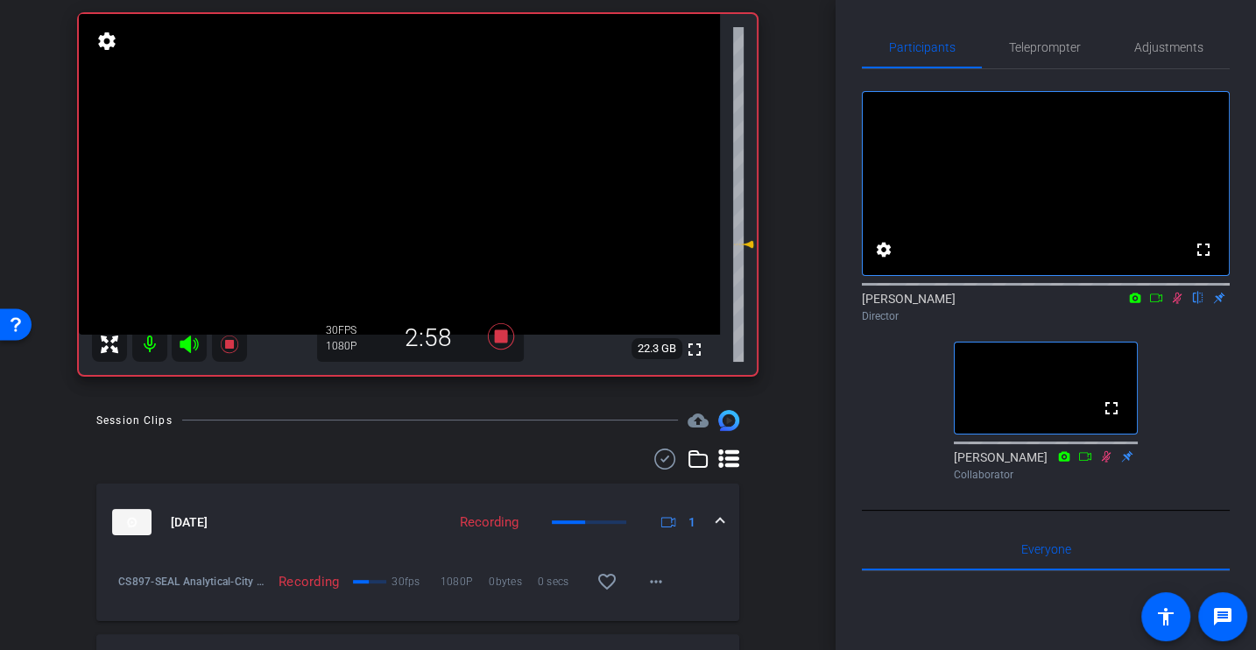
scroll to position [110, 0]
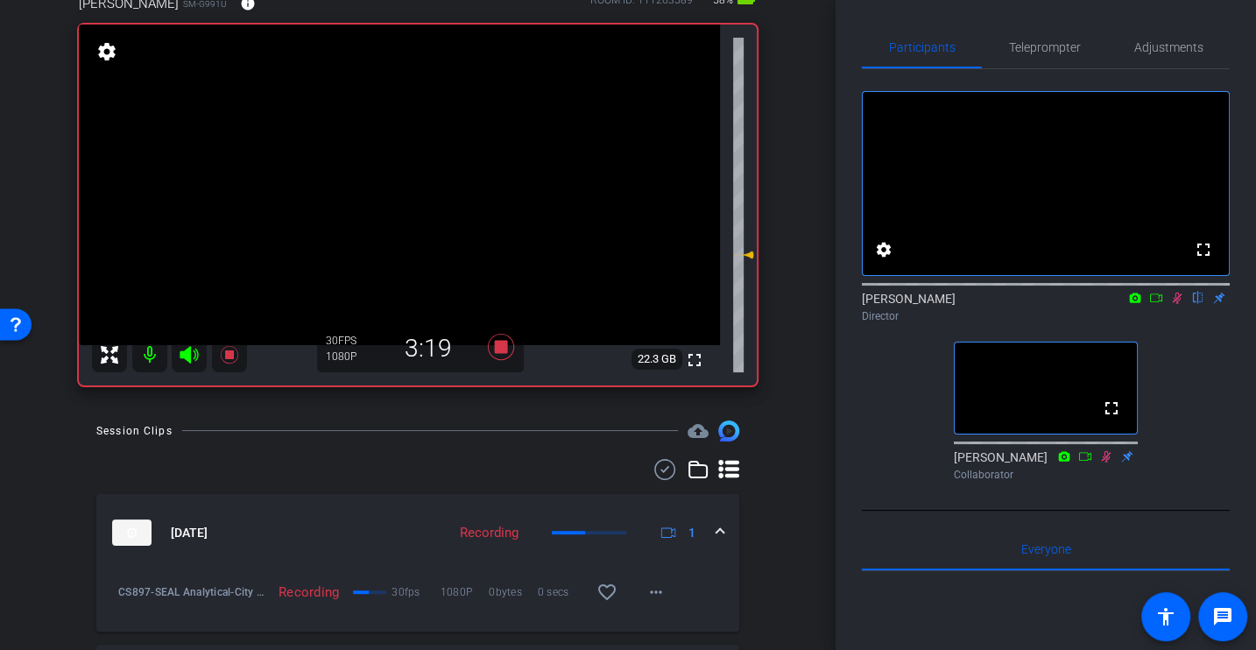
click at [1173, 373] on div "fullscreen settings [PERSON_NAME] flip Director fullscreen Johann Collaborator" at bounding box center [1046, 278] width 368 height 419
click at [1175, 386] on div "fullscreen settings [PERSON_NAME] flip Director fullscreen Johann Collaborator" at bounding box center [1046, 278] width 368 height 419
click at [1175, 304] on icon at bounding box center [1178, 297] width 10 height 11
click at [1173, 304] on icon at bounding box center [1177, 298] width 14 height 12
click at [1193, 378] on div "fullscreen settings [PERSON_NAME] flip Director fullscreen Johann Collaborator" at bounding box center [1046, 278] width 368 height 419
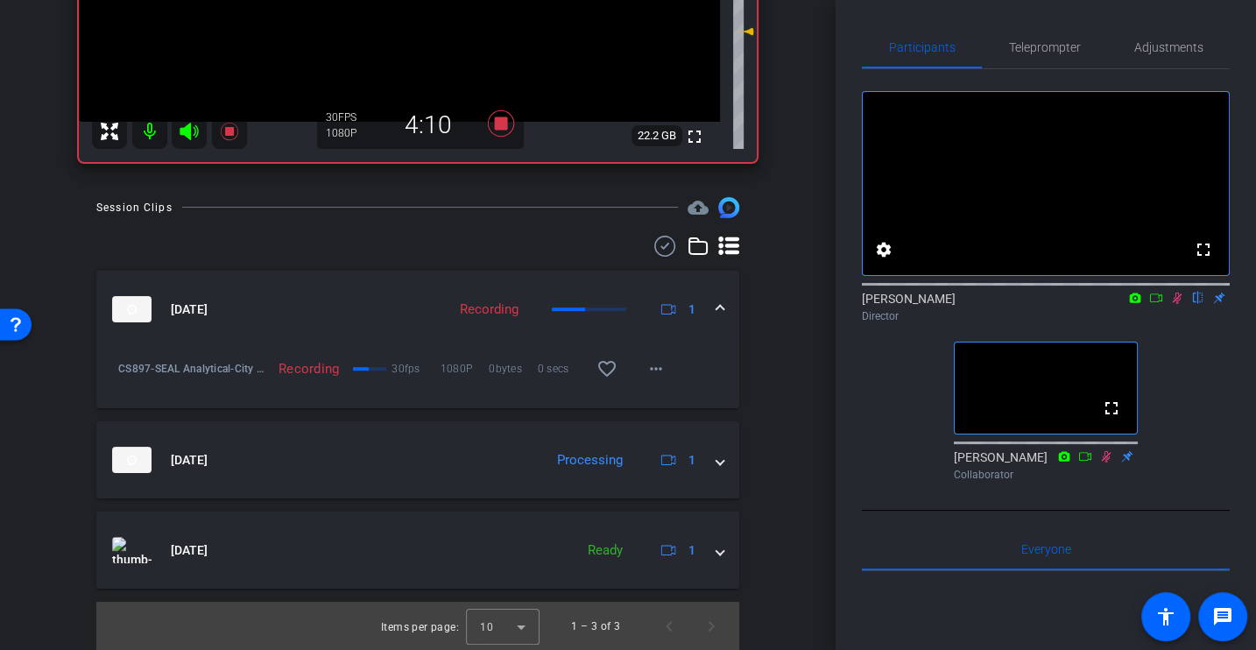
scroll to position [0, 0]
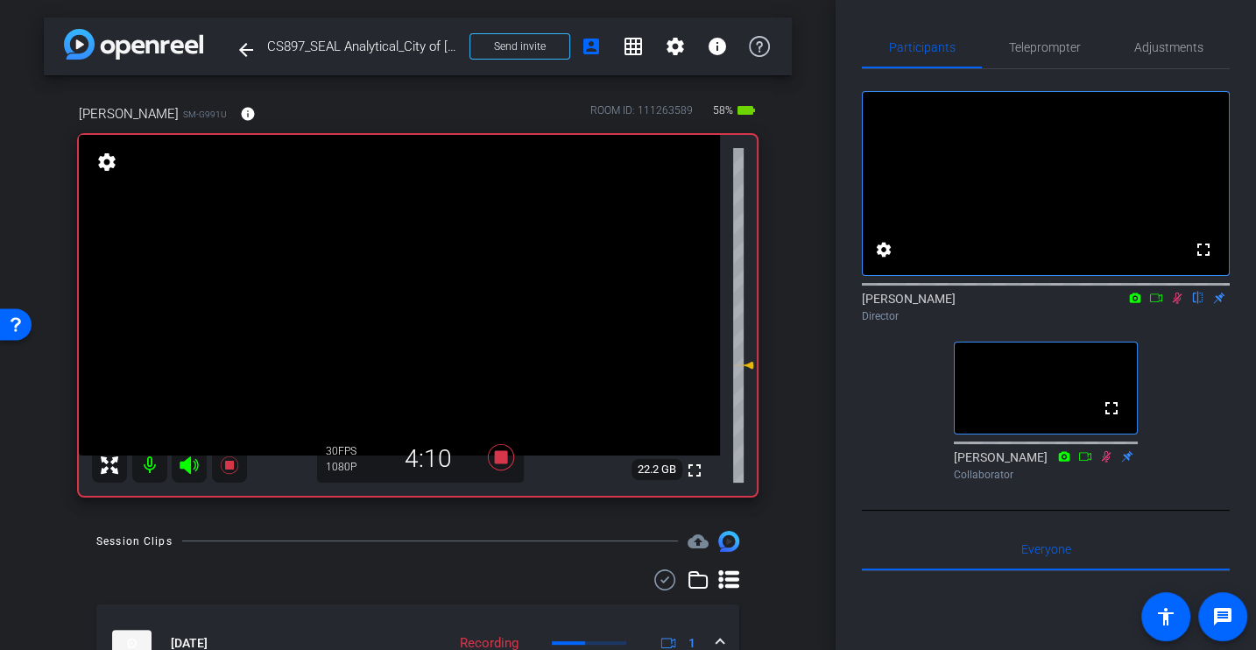
click at [1181, 412] on div "fullscreen settings [PERSON_NAME] flip Director fullscreen Johann Collaborator" at bounding box center [1046, 278] width 368 height 419
click at [1181, 405] on div "fullscreen settings [PERSON_NAME] flip Director fullscreen Johann Collaborator" at bounding box center [1046, 278] width 368 height 419
click at [1187, 419] on div "fullscreen settings [PERSON_NAME] flip Director fullscreen Johann Collaborator" at bounding box center [1046, 278] width 368 height 419
click at [1182, 304] on icon at bounding box center [1177, 298] width 14 height 12
click at [497, 458] on icon at bounding box center [501, 457] width 26 height 26
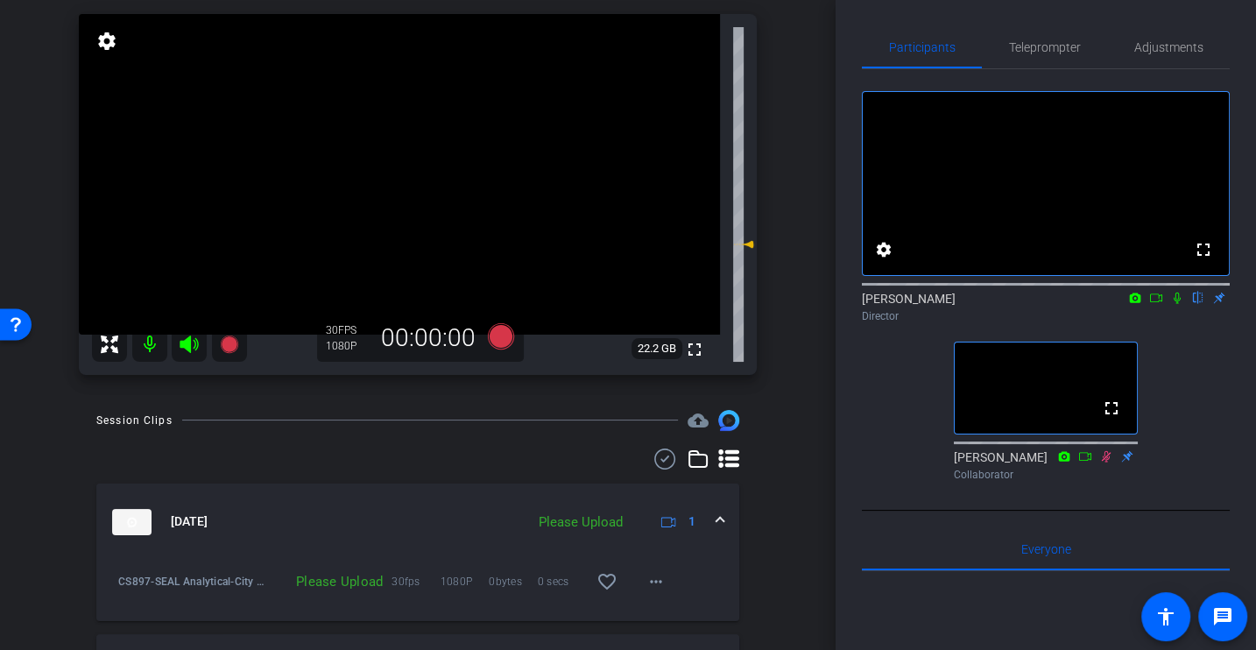
scroll to position [163, 0]
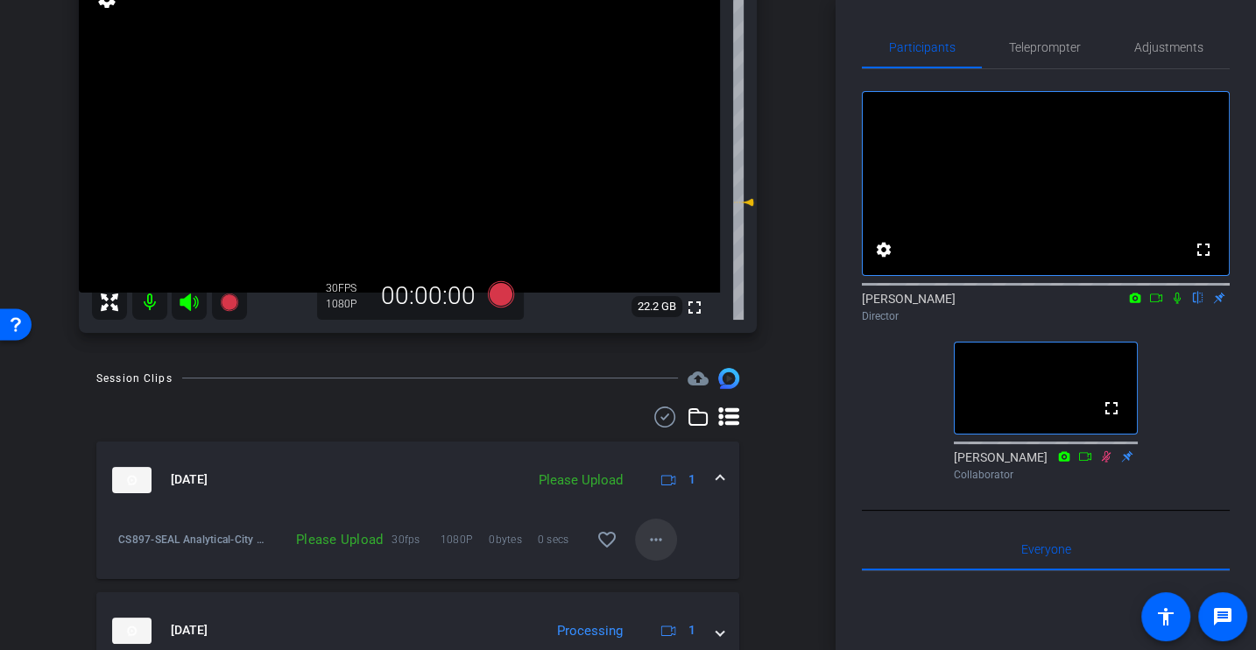
click at [666, 526] on span at bounding box center [656, 539] width 42 height 42
click at [783, 508] on div at bounding box center [628, 325] width 1256 height 650
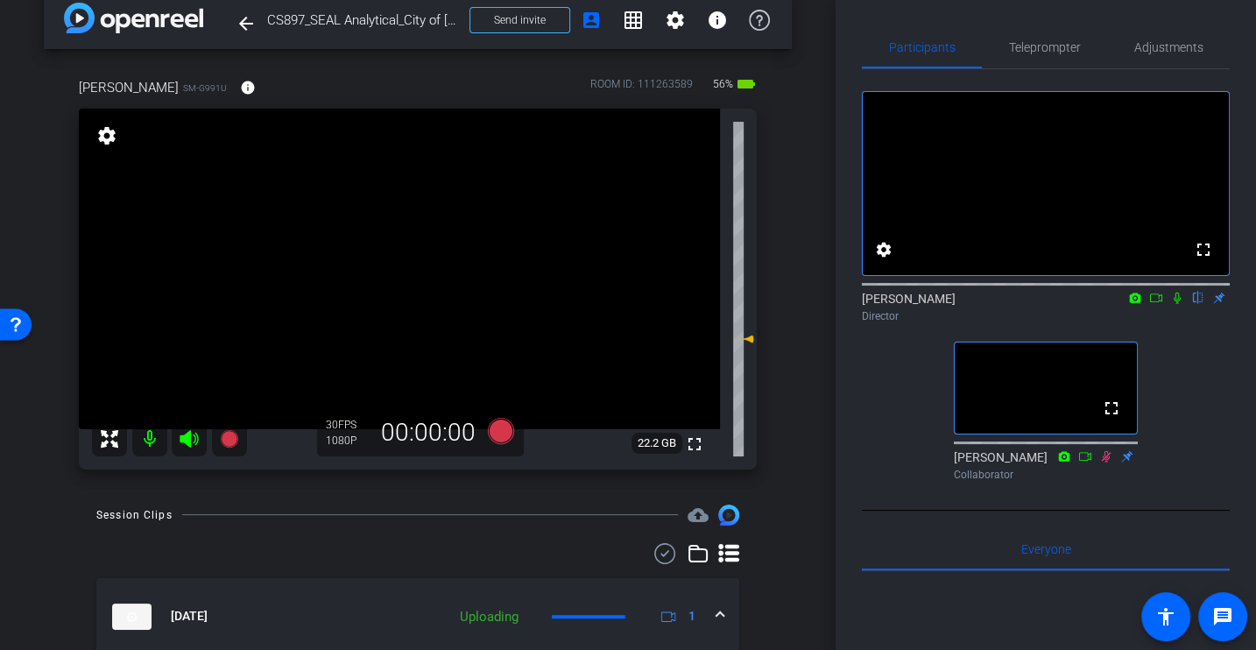
scroll to position [26, 0]
click at [861, 405] on div "Participants Teleprompter Adjustments fullscreen settings [PERSON_NAME] flip Di…" at bounding box center [1045, 325] width 420 height 650
click at [895, 405] on div "fullscreen settings [PERSON_NAME] flip Director fullscreen Johann Collaborator" at bounding box center [1046, 278] width 368 height 419
click at [875, 420] on div "fullscreen settings [PERSON_NAME] flip Director fullscreen Johann Collaborator" at bounding box center [1046, 278] width 368 height 419
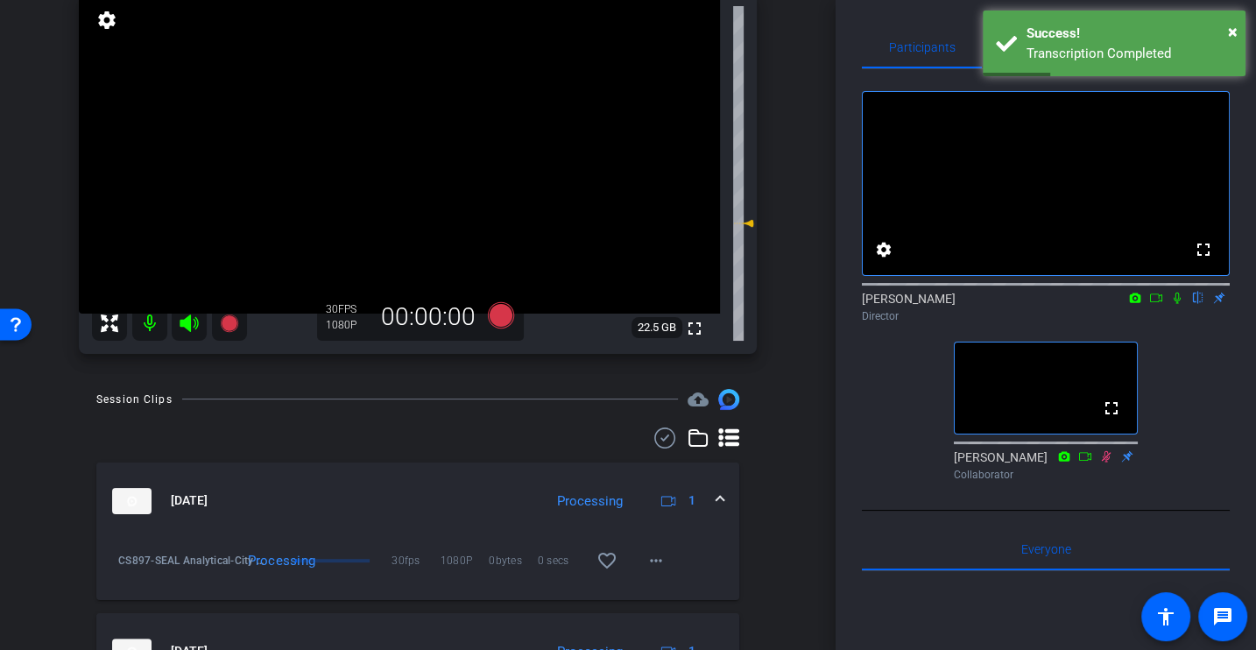
scroll to position [0, 0]
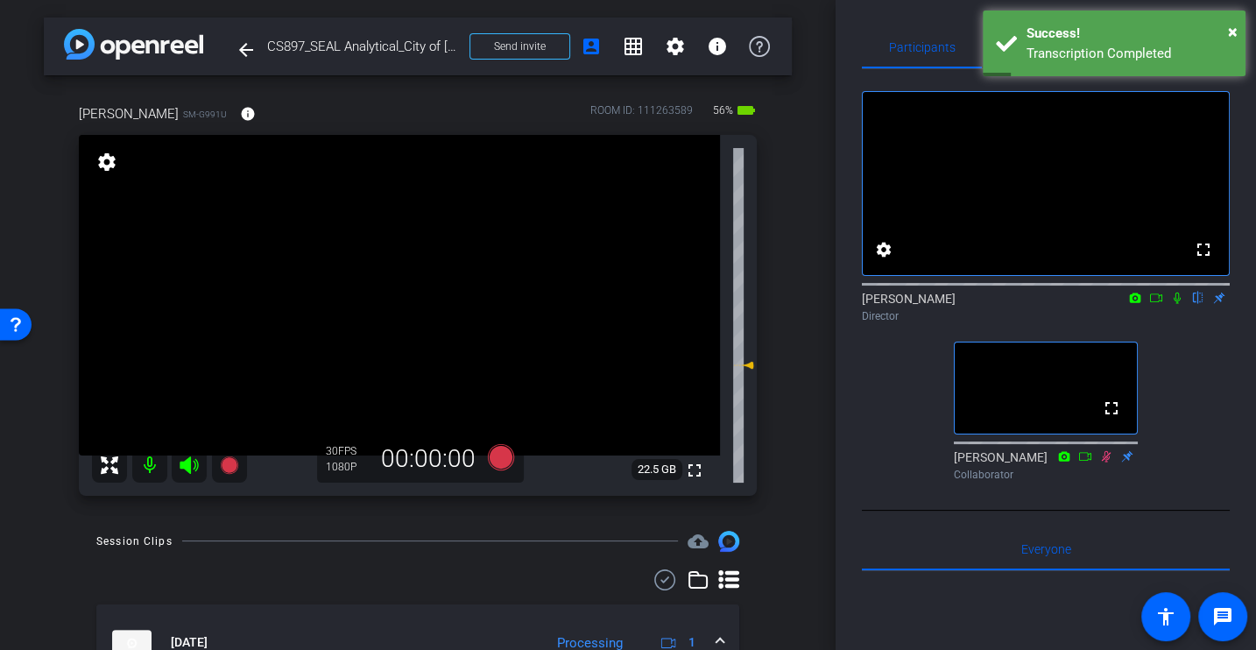
click at [862, 438] on div "fullscreen settings [PERSON_NAME] flip Director fullscreen Johann Collaborator" at bounding box center [1046, 278] width 368 height 419
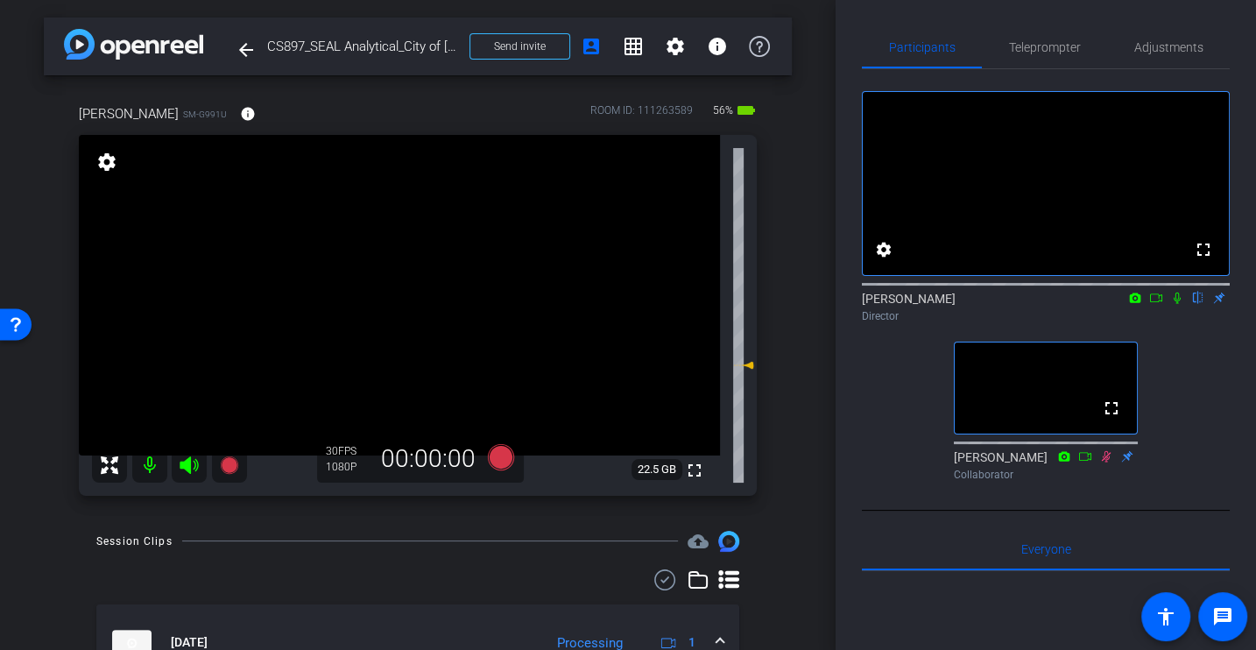
click at [802, 518] on div "arrow_back CS897_SEAL Analytical_City of [GEOGRAPHIC_DATA] [PERSON_NAME] Back t…" at bounding box center [417, 325] width 835 height 650
click at [891, 435] on div "fullscreen settings [PERSON_NAME] flip Director fullscreen Johann Collaborator" at bounding box center [1046, 278] width 368 height 419
click at [867, 438] on div "fullscreen settings [PERSON_NAME] flip Director fullscreen Johann Collaborator" at bounding box center [1046, 278] width 368 height 419
click at [884, 435] on div "fullscreen settings [PERSON_NAME] flip Director fullscreen Johann Collaborator" at bounding box center [1046, 278] width 368 height 419
click at [891, 384] on div "fullscreen settings [PERSON_NAME] flip Director fullscreen Johann Collaborator" at bounding box center [1046, 278] width 368 height 419
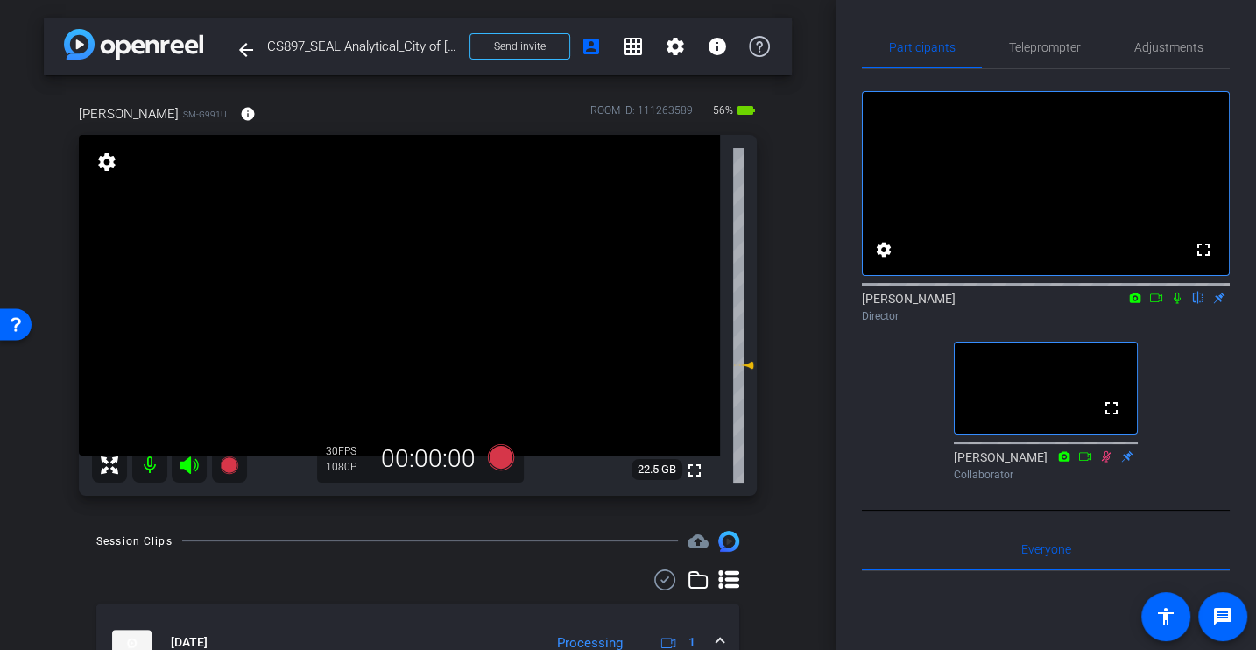
click at [512, 517] on div "arrow_back CS897_SEAL Analytical_City of [GEOGRAPHIC_DATA] [PERSON_NAME] Back t…" at bounding box center [417, 325] width 835 height 650
click at [483, 546] on div "Session Clips cloud_upload" at bounding box center [417, 541] width 643 height 21
click at [861, 513] on div "Participants Teleprompter Adjustments fullscreen settings [PERSON_NAME] flip Di…" at bounding box center [1045, 325] width 420 height 650
click at [871, 477] on div "fullscreen settings [PERSON_NAME] flip Director fullscreen Johann Collaborator" at bounding box center [1046, 278] width 368 height 419
click at [883, 461] on div "fullscreen settings [PERSON_NAME] flip Director fullscreen Johann Collaborator" at bounding box center [1046, 278] width 368 height 419
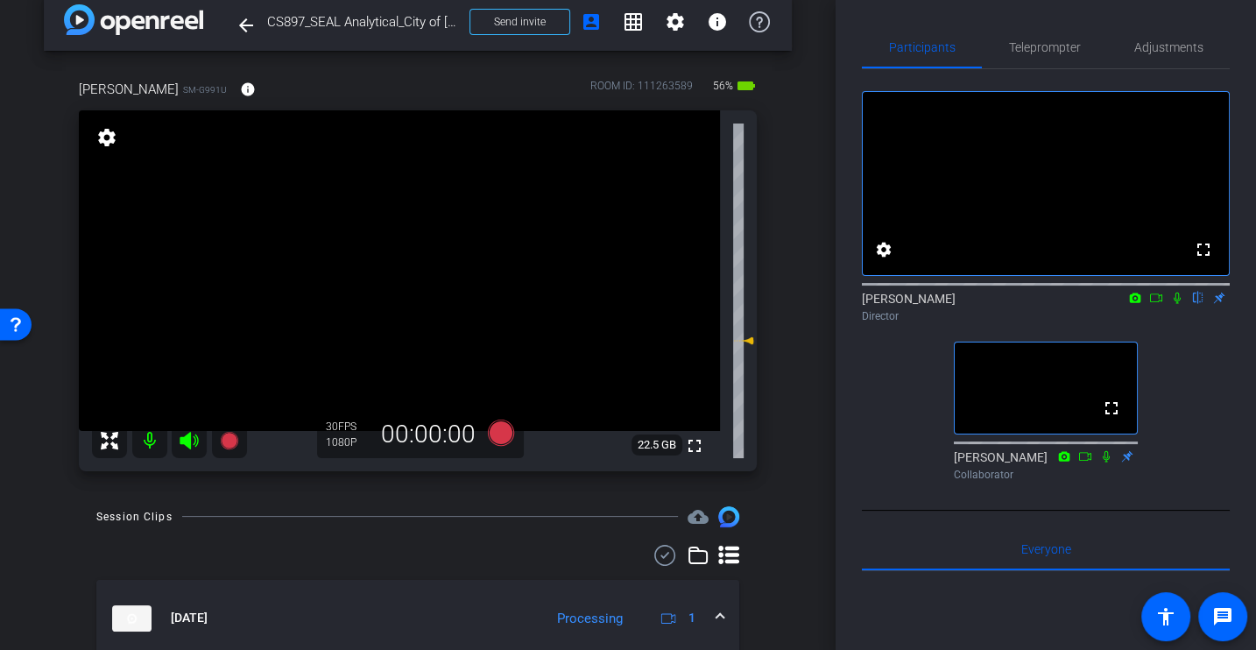
scroll to position [20, 0]
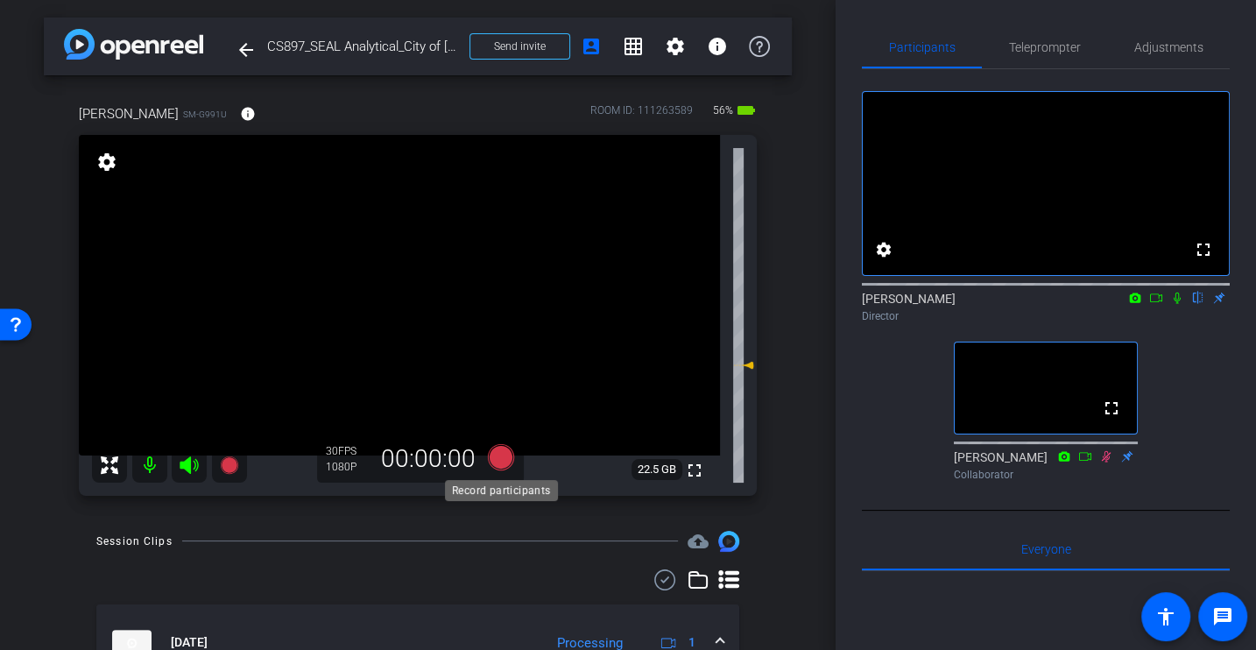
click at [499, 460] on icon at bounding box center [501, 456] width 26 height 26
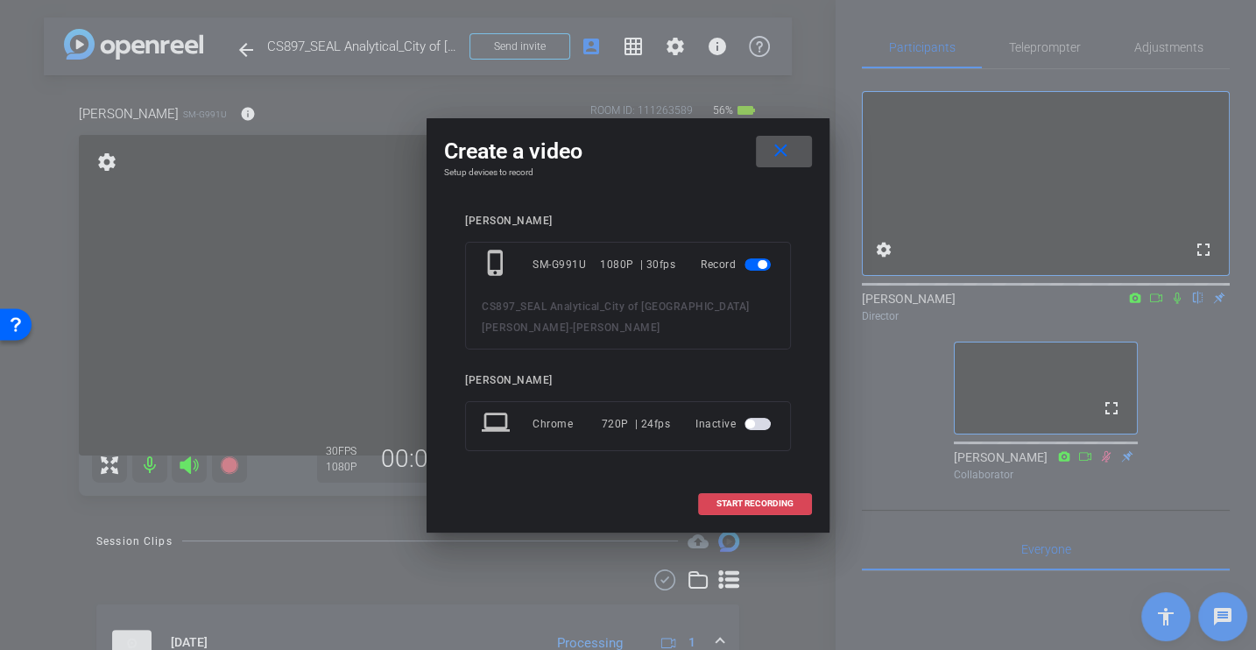
click at [764, 513] on span at bounding box center [755, 504] width 112 height 42
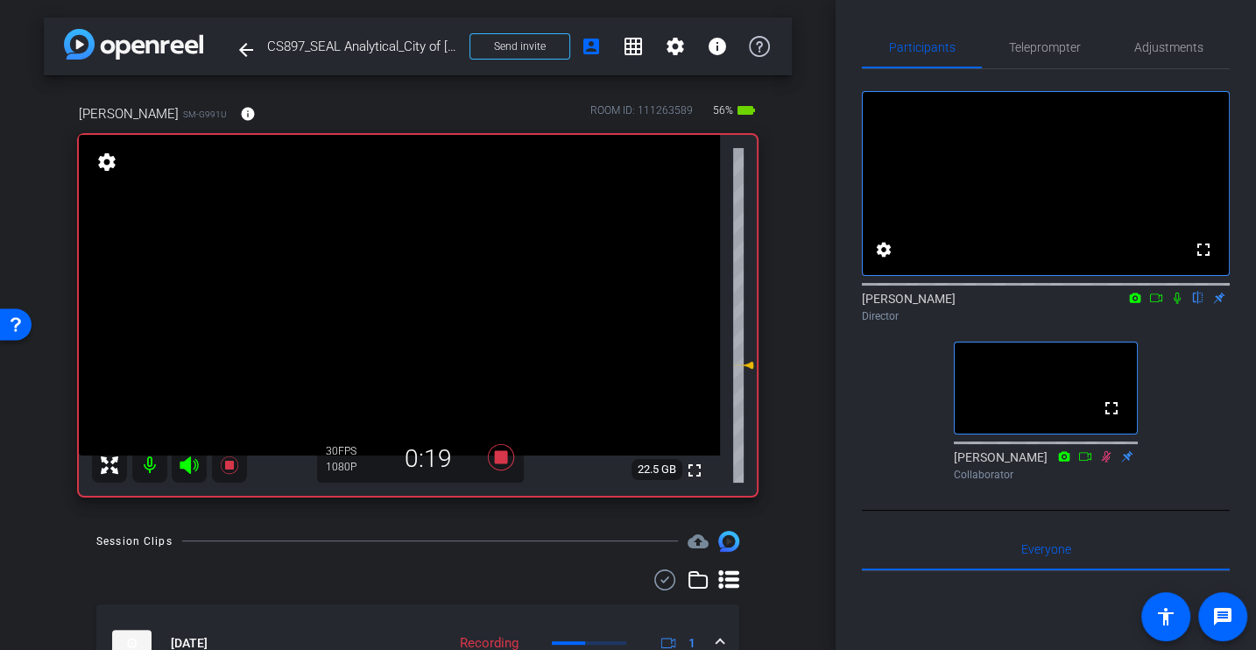
click at [1178, 304] on icon at bounding box center [1177, 298] width 14 height 12
click at [1181, 415] on div "fullscreen settings [PERSON_NAME] flip Director fullscreen Johann Collaborator" at bounding box center [1046, 278] width 368 height 419
click at [1191, 324] on div "Director" at bounding box center [1046, 316] width 368 height 16
click at [1179, 366] on div "fullscreen settings [PERSON_NAME] flip Director fullscreen Johann Collaborator" at bounding box center [1046, 278] width 368 height 419
click at [1177, 304] on icon at bounding box center [1177, 298] width 14 height 12
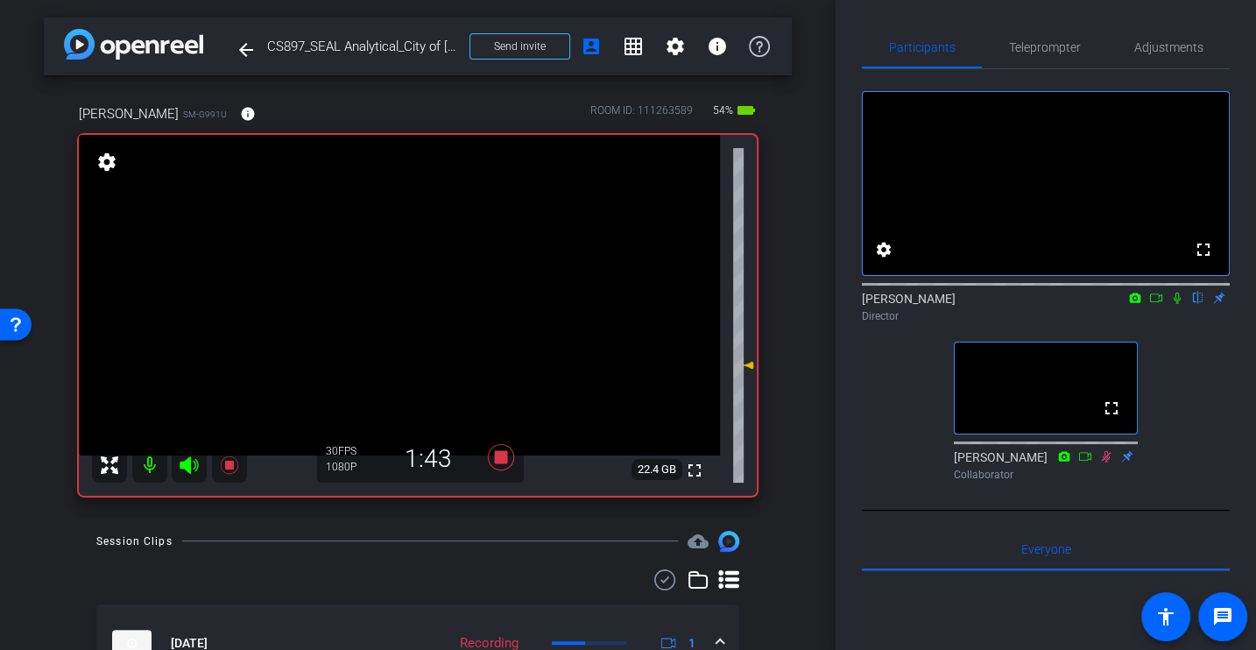
click at [1177, 304] on icon at bounding box center [1177, 298] width 14 height 12
click at [1176, 304] on icon at bounding box center [1177, 298] width 14 height 12
click at [1189, 356] on div "fullscreen settings [PERSON_NAME] flip Director fullscreen Johann Collaborator" at bounding box center [1046, 278] width 368 height 419
click at [1178, 304] on icon at bounding box center [1178, 297] width 10 height 11
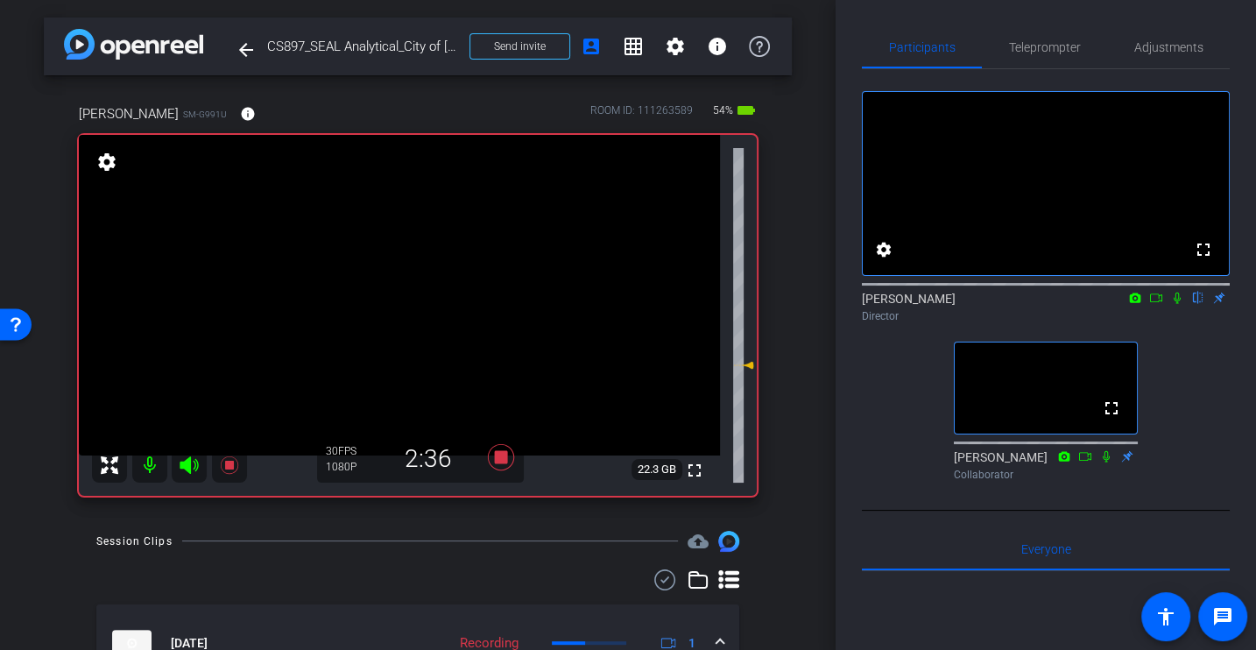
click at [1177, 304] on icon at bounding box center [1177, 298] width 14 height 12
click at [1175, 376] on div "fullscreen settings [PERSON_NAME] flip Director fullscreen Johann Collaborator" at bounding box center [1046, 278] width 368 height 419
click at [1171, 304] on icon at bounding box center [1177, 298] width 14 height 12
click at [1176, 304] on icon at bounding box center [1176, 297] width 7 height 11
click at [1189, 369] on div "fullscreen settings [PERSON_NAME] flip Director fullscreen Johann Collaborator" at bounding box center [1046, 278] width 368 height 419
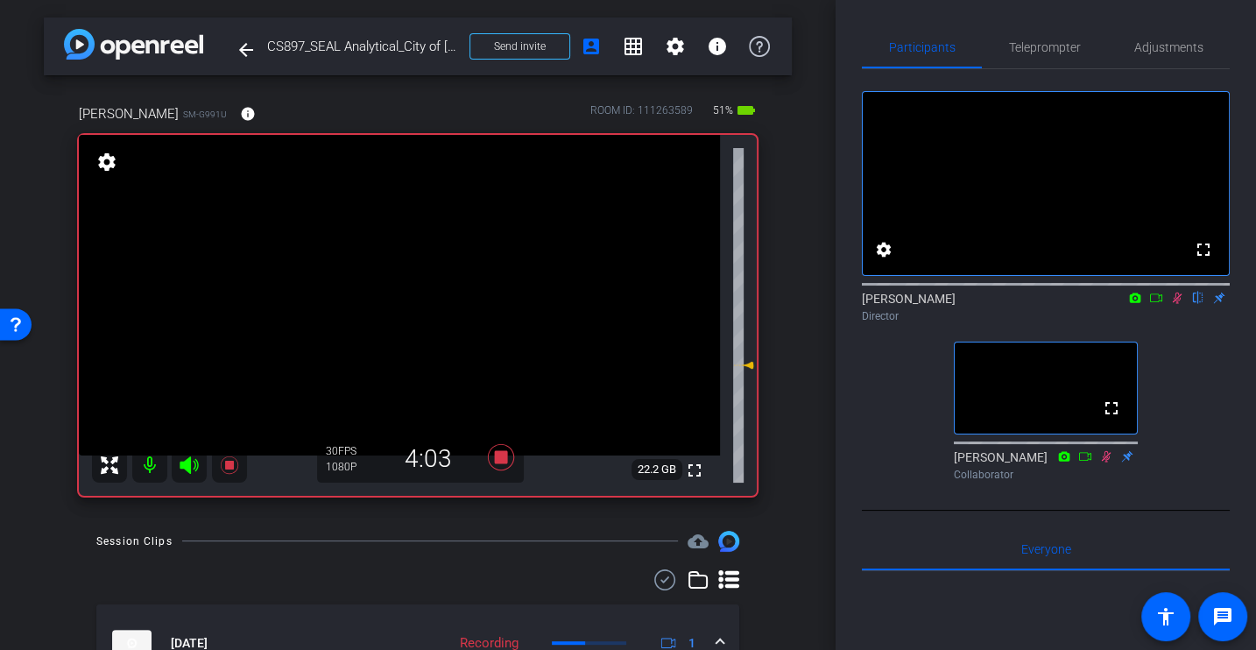
click at [1189, 369] on div "fullscreen settings [PERSON_NAME] flip Director fullscreen Johann Collaborator" at bounding box center [1046, 278] width 368 height 419
click at [1194, 361] on div "fullscreen settings [PERSON_NAME] flip Director fullscreen Johann Collaborator" at bounding box center [1046, 278] width 368 height 419
click at [1180, 355] on div "fullscreen settings [PERSON_NAME] flip Director fullscreen Johann Collaborator" at bounding box center [1046, 278] width 368 height 419
click at [1173, 324] on div "[PERSON_NAME] flip Director" at bounding box center [1046, 307] width 368 height 34
click at [1178, 304] on icon at bounding box center [1178, 297] width 10 height 11
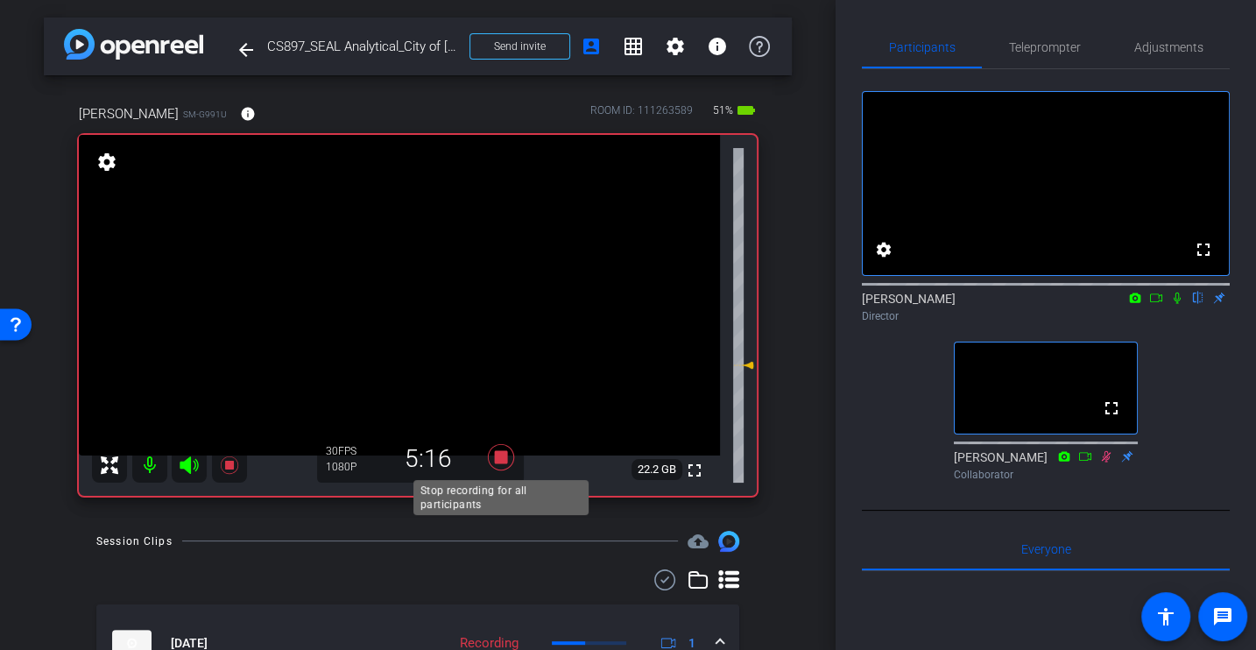
click at [500, 457] on icon at bounding box center [501, 457] width 26 height 26
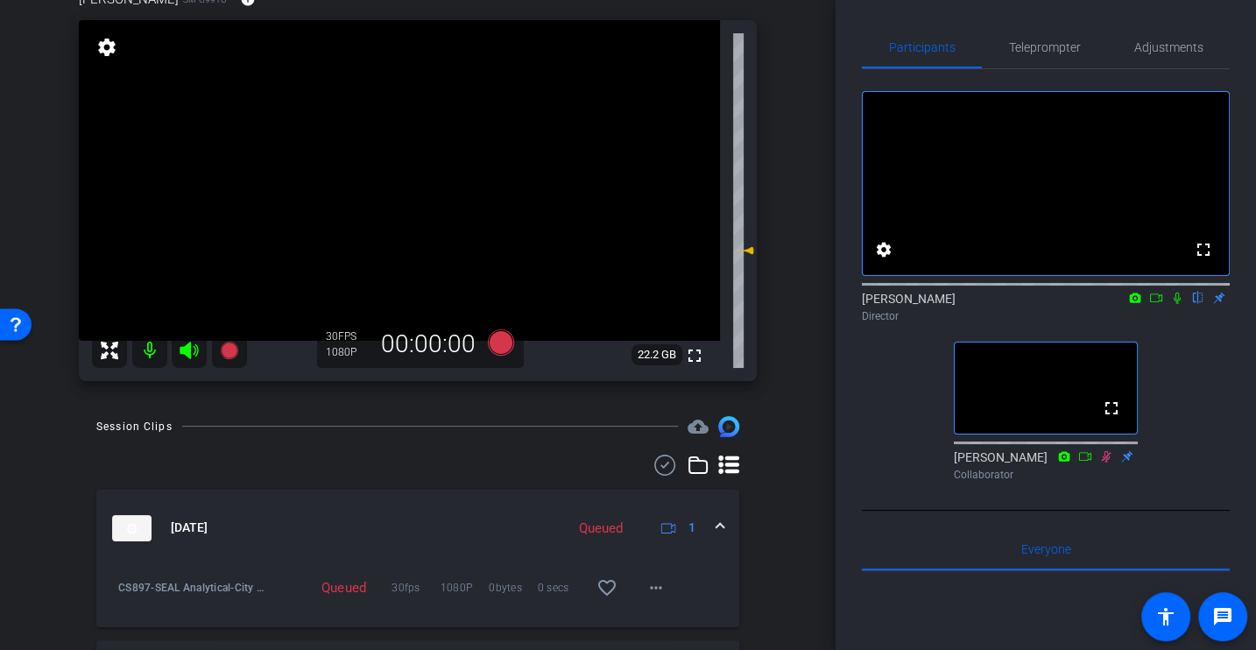
scroll to position [116, 0]
click at [502, 342] on icon at bounding box center [501, 340] width 26 height 26
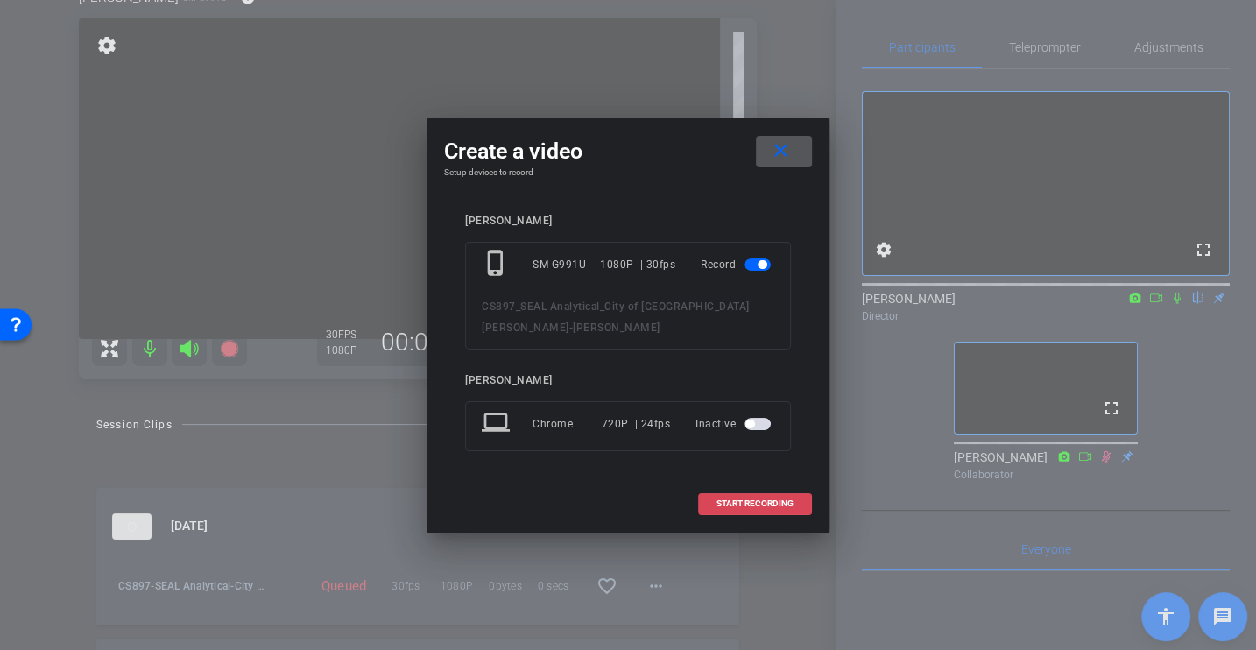
click at [741, 499] on span "START RECORDING" at bounding box center [754, 503] width 77 height 9
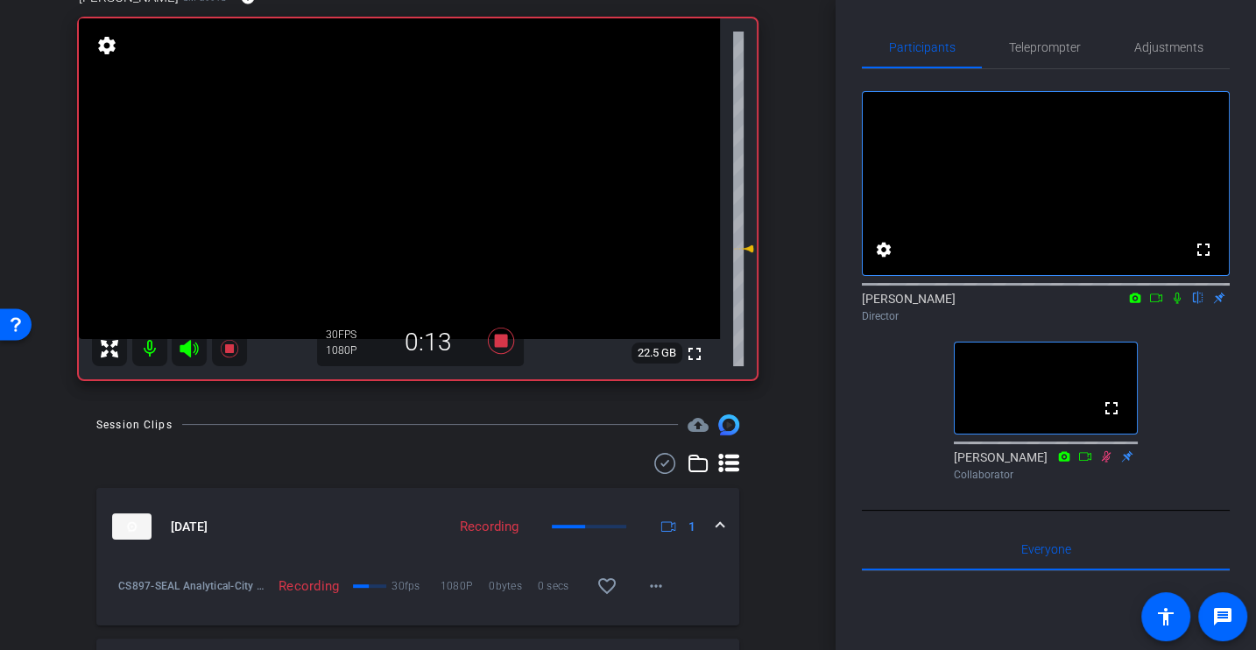
click at [1180, 304] on icon at bounding box center [1177, 298] width 14 height 12
click at [1166, 391] on div "fullscreen settings [PERSON_NAME] flip Director fullscreen Johann Collaborator" at bounding box center [1046, 278] width 368 height 419
click at [1176, 379] on div "fullscreen settings [PERSON_NAME] flip Director fullscreen Johann Collaborator" at bounding box center [1046, 278] width 368 height 419
click at [1176, 304] on icon at bounding box center [1177, 298] width 14 height 12
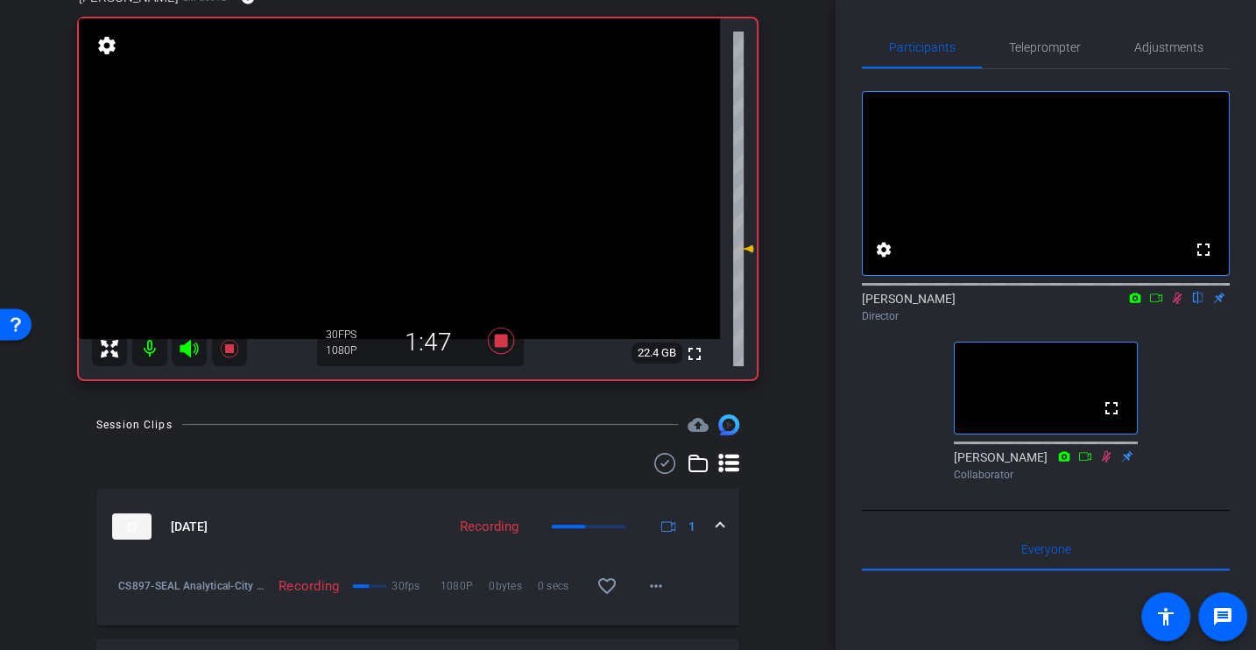
click at [1174, 390] on div "fullscreen settings [PERSON_NAME] flip Director fullscreen Johann Collaborator" at bounding box center [1046, 278] width 368 height 419
click at [1178, 356] on div "fullscreen settings [PERSON_NAME] flip Director fullscreen Johann Collaborator" at bounding box center [1046, 278] width 368 height 419
click at [1178, 304] on icon at bounding box center [1178, 297] width 10 height 11
click at [1174, 304] on icon at bounding box center [1176, 297] width 7 height 11
click at [1174, 304] on icon at bounding box center [1178, 297] width 10 height 11
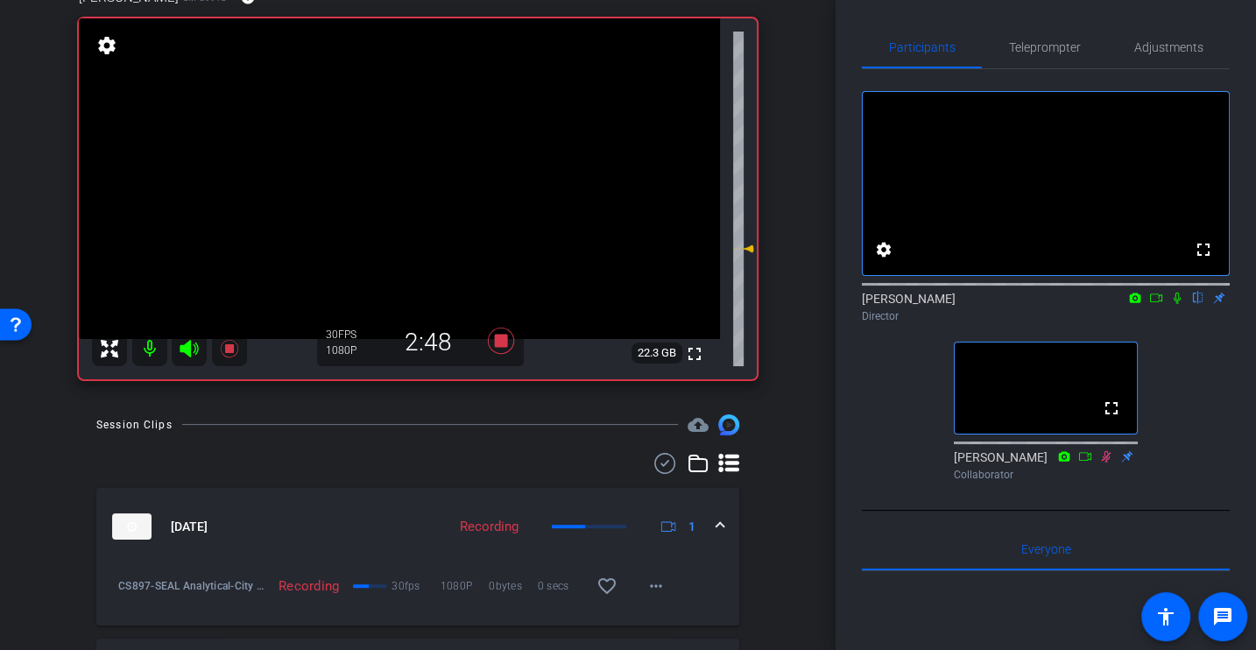
click at [1175, 304] on icon at bounding box center [1177, 298] width 14 height 12
click at [1187, 370] on div "fullscreen settings [PERSON_NAME] flip Director fullscreen Johann Collaborator" at bounding box center [1046, 278] width 368 height 419
click at [1177, 357] on div "fullscreen settings [PERSON_NAME] flip Director fullscreen Johann Collaborator" at bounding box center [1046, 278] width 368 height 419
click at [1175, 304] on icon at bounding box center [1178, 297] width 10 height 11
click at [1174, 304] on icon at bounding box center [1177, 298] width 14 height 12
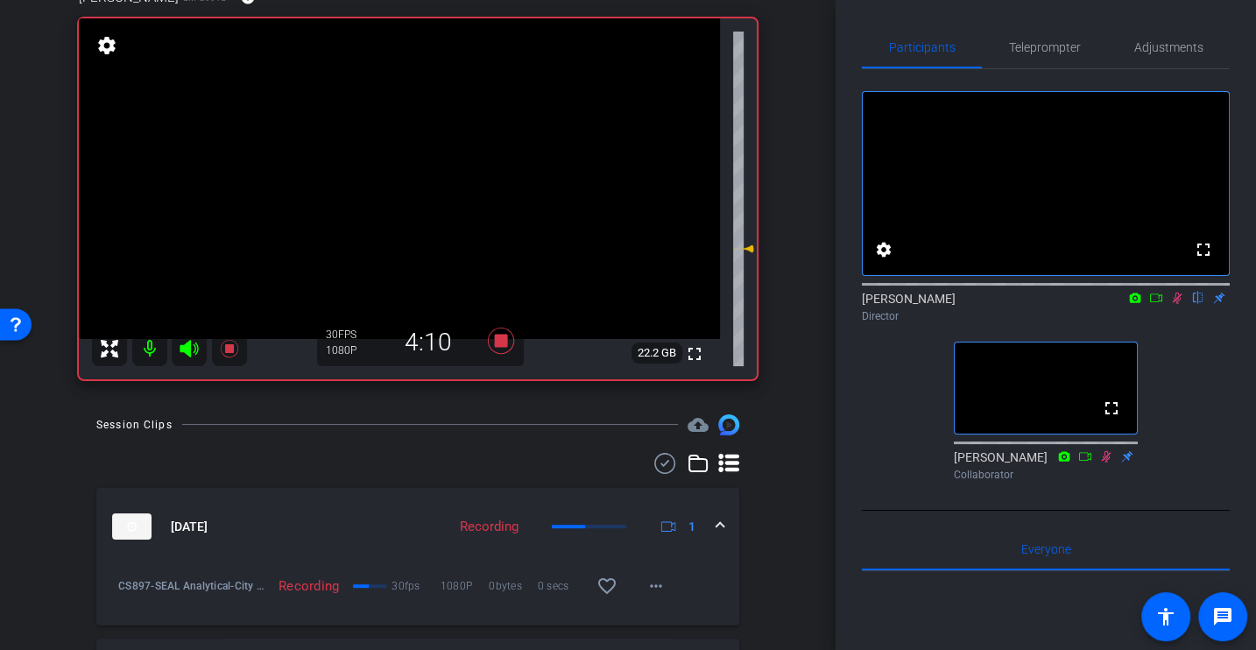
click at [1170, 363] on div "fullscreen settings [PERSON_NAME] flip Director fullscreen Johann Collaborator" at bounding box center [1046, 278] width 368 height 419
click at [1180, 380] on div "fullscreen settings [PERSON_NAME] flip Director fullscreen Johann Collaborator" at bounding box center [1046, 278] width 368 height 419
click at [1170, 367] on div "fullscreen settings [PERSON_NAME] flip Director fullscreen Johann Collaborator" at bounding box center [1046, 278] width 368 height 419
click at [1176, 304] on icon at bounding box center [1177, 298] width 14 height 12
click at [1174, 304] on icon at bounding box center [1177, 298] width 14 height 12
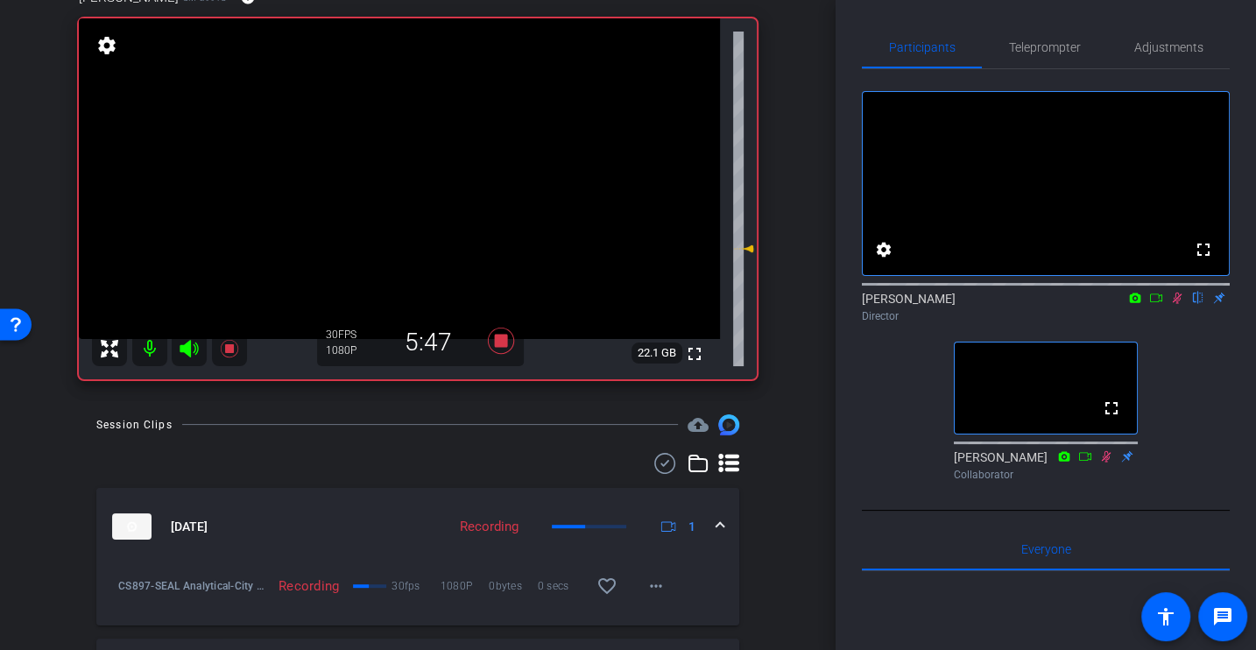
click at [1182, 324] on div "Director" at bounding box center [1046, 316] width 368 height 16
click at [1177, 306] on mat-icon at bounding box center [1176, 298] width 21 height 16
click at [1173, 304] on icon at bounding box center [1177, 298] width 14 height 12
click at [1177, 329] on div "[PERSON_NAME] flip Director" at bounding box center [1046, 302] width 368 height 53
click at [1173, 304] on icon at bounding box center [1177, 298] width 14 height 12
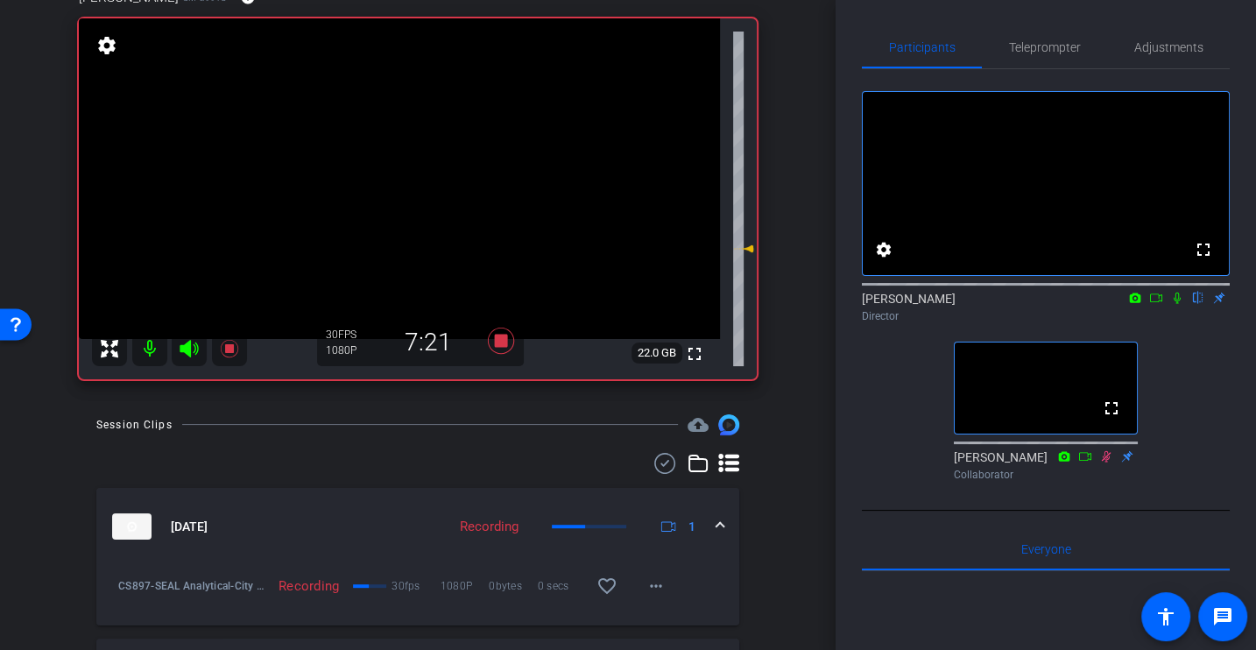
click at [1173, 304] on icon at bounding box center [1177, 298] width 14 height 12
click at [1185, 369] on div "fullscreen settings [PERSON_NAME] flip Director fullscreen Johann Collaborator" at bounding box center [1046, 278] width 368 height 419
click at [1208, 402] on div "fullscreen settings [PERSON_NAME] flip Director fullscreen Johann Collaborator" at bounding box center [1046, 278] width 368 height 419
click at [1194, 372] on div "fullscreen settings [PERSON_NAME] flip Director fullscreen Johann Collaborator" at bounding box center [1046, 278] width 368 height 419
click at [1181, 392] on div "fullscreen settings [PERSON_NAME] flip Director fullscreen Johann Collaborator" at bounding box center [1046, 278] width 368 height 419
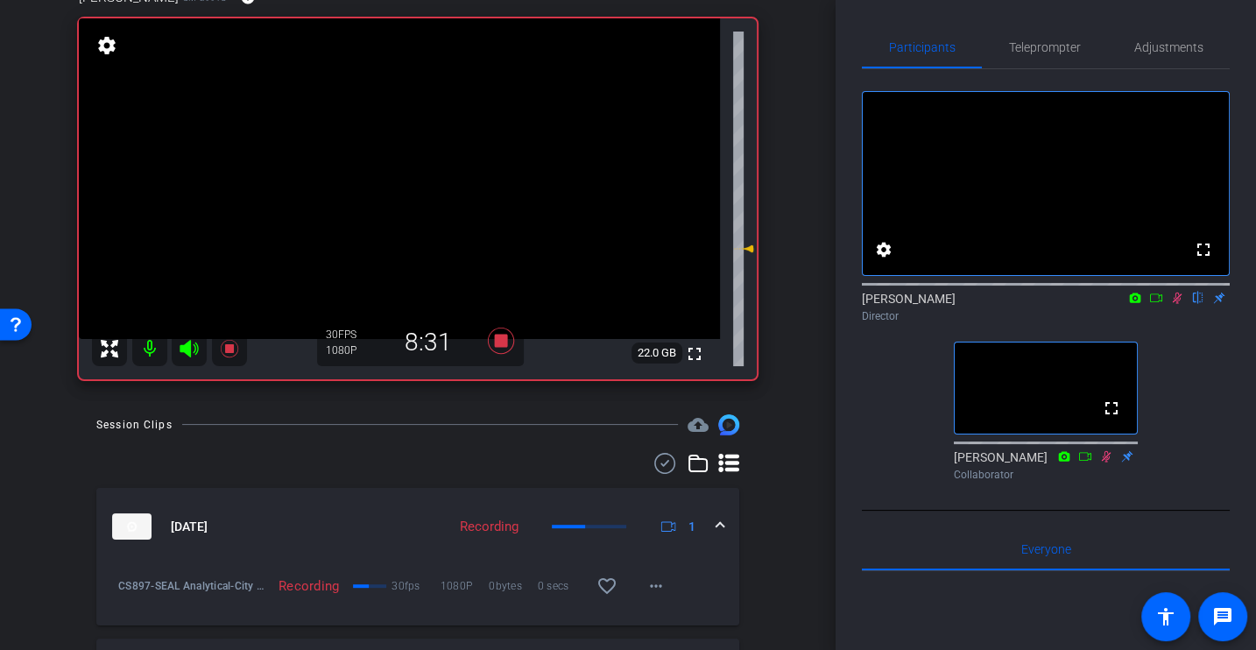
click at [1174, 304] on icon at bounding box center [1177, 298] width 14 height 12
click at [503, 335] on icon at bounding box center [501, 341] width 26 height 26
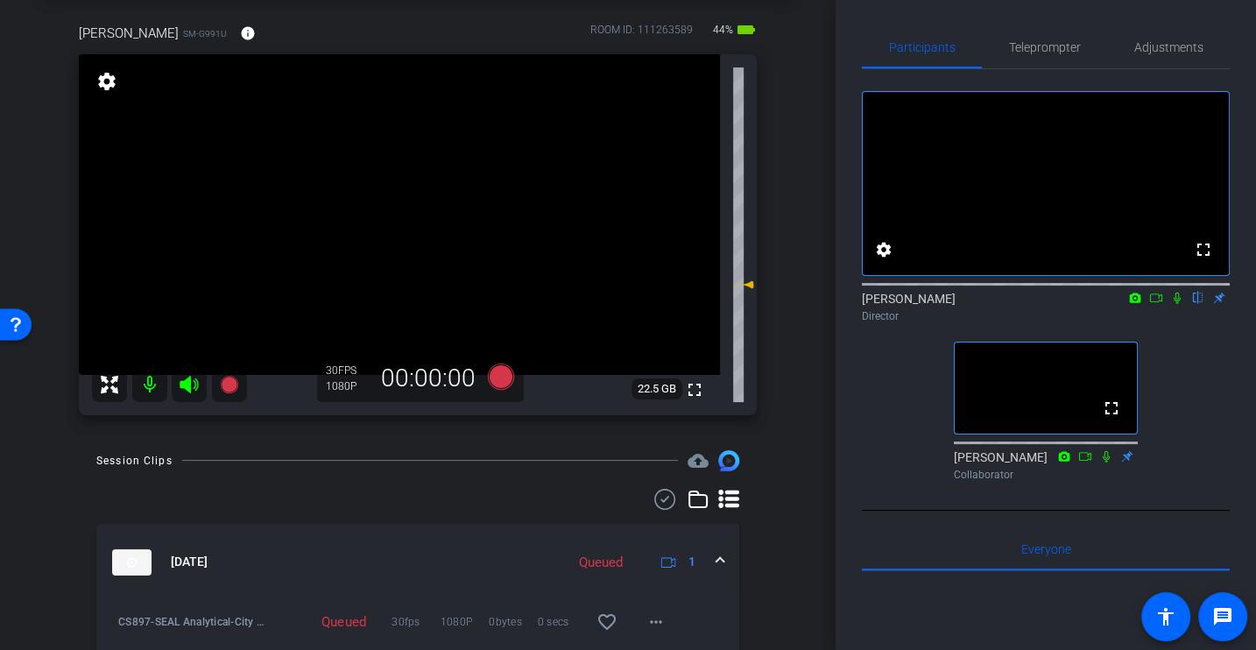
scroll to position [0, 0]
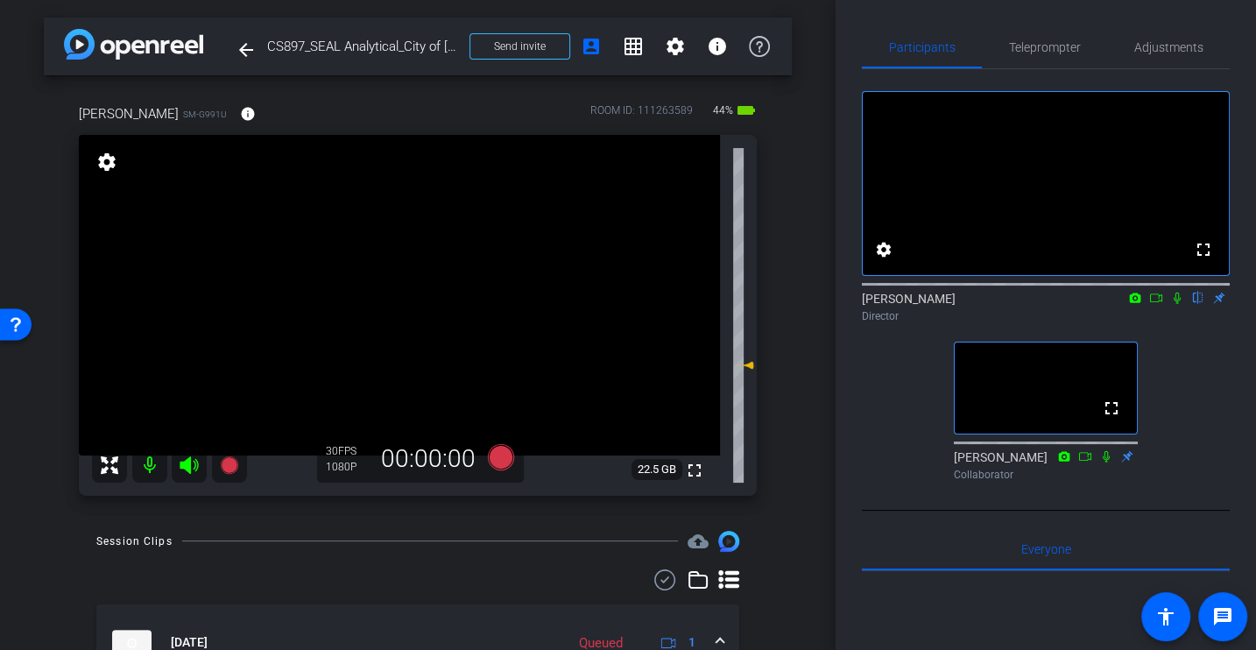
click at [505, 455] on icon at bounding box center [501, 456] width 26 height 26
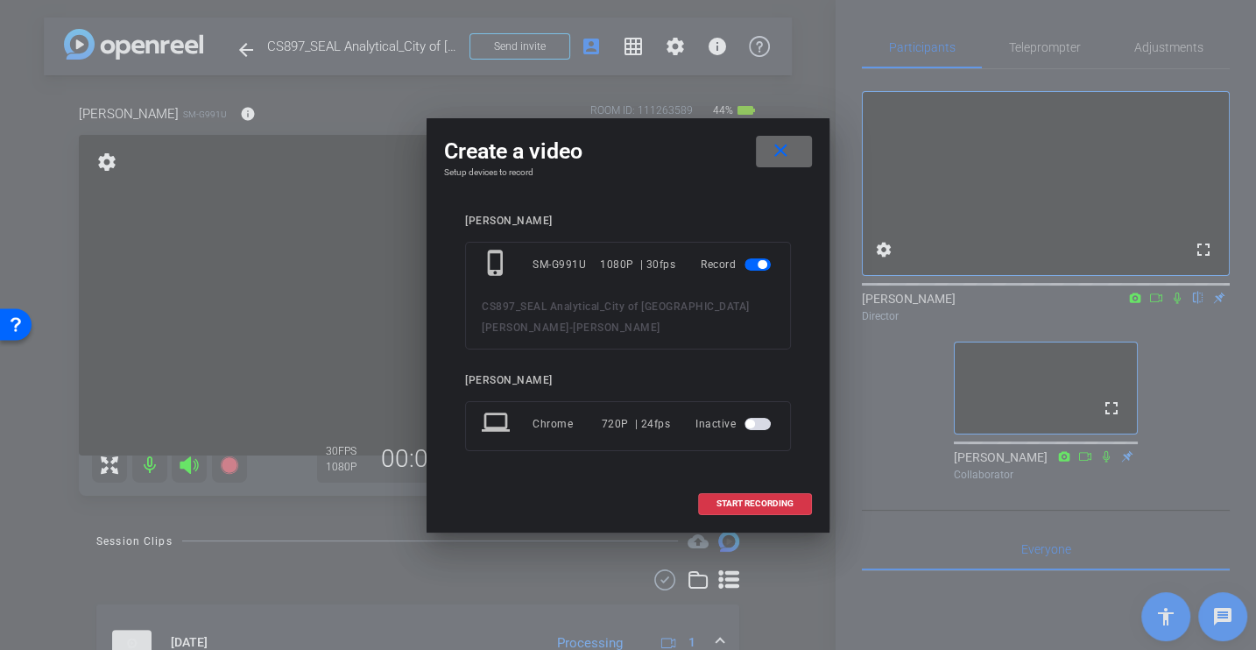
click at [797, 158] on span at bounding box center [784, 151] width 56 height 42
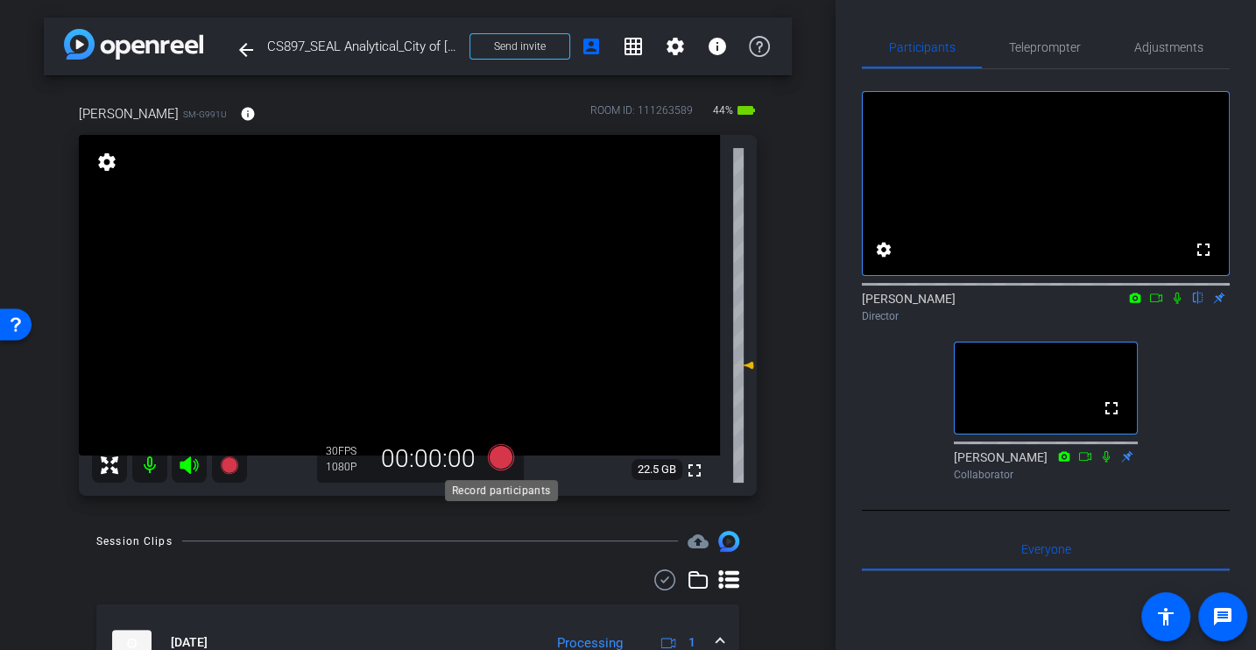
click at [502, 461] on icon at bounding box center [501, 456] width 26 height 26
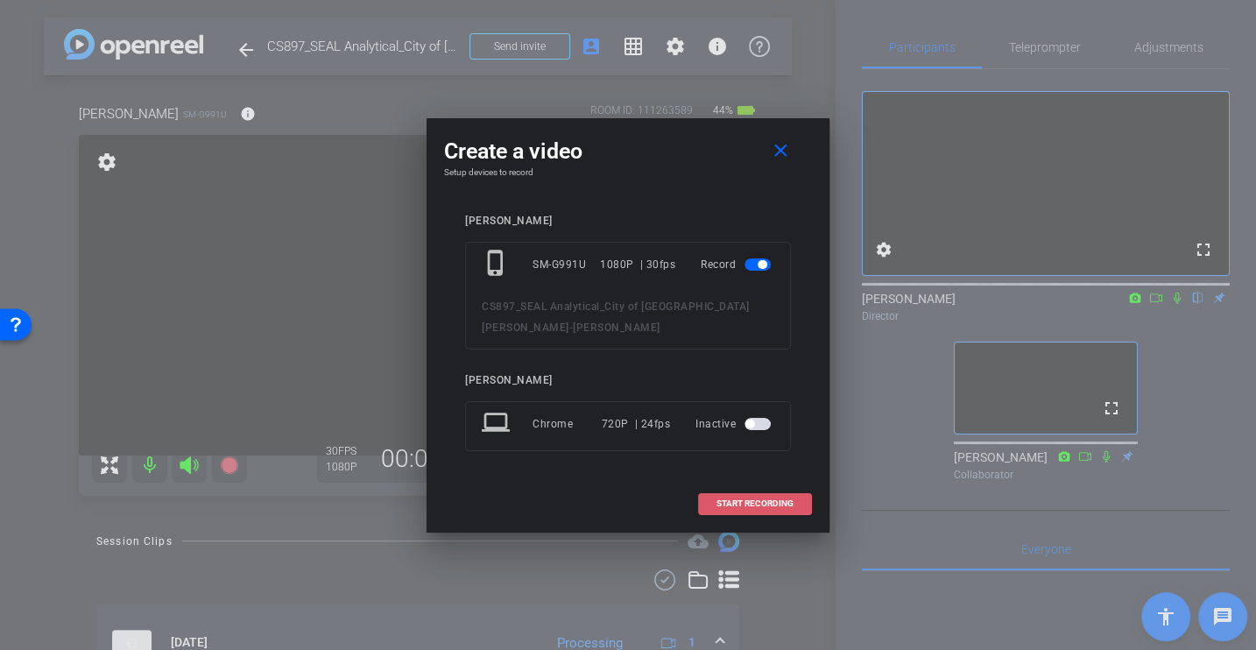
click at [740, 492] on span at bounding box center [755, 504] width 112 height 42
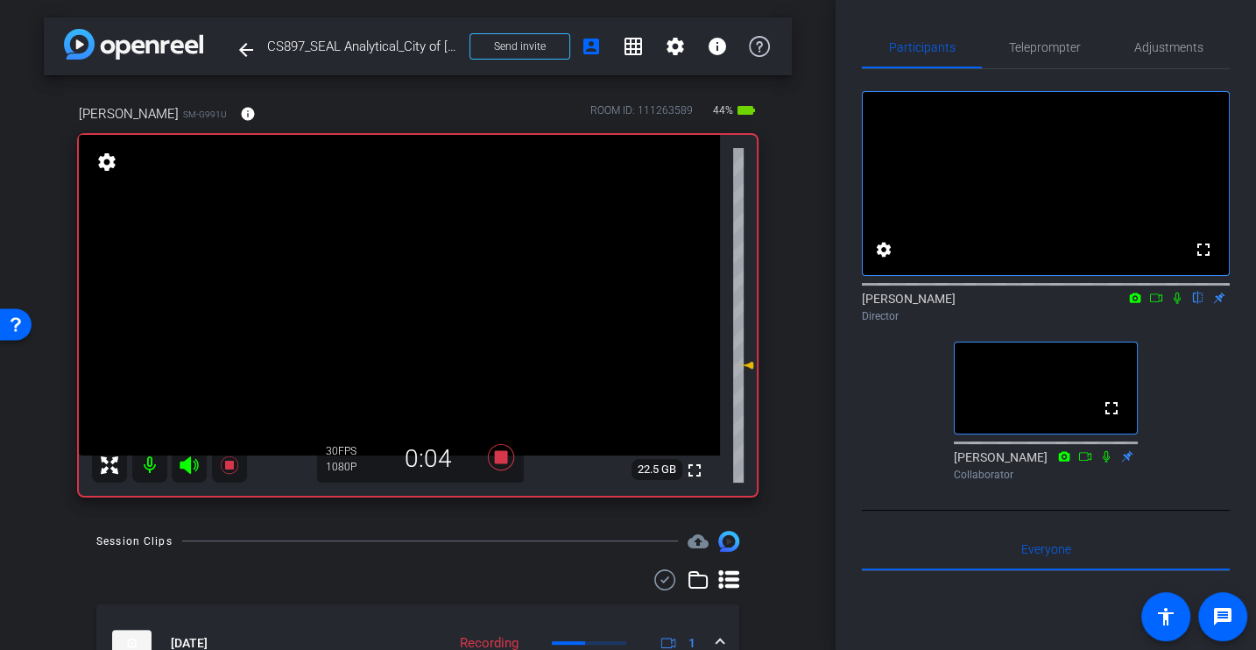
click at [1174, 304] on icon at bounding box center [1177, 298] width 14 height 12
click at [1176, 304] on icon at bounding box center [1177, 298] width 14 height 12
click at [501, 456] on icon at bounding box center [501, 457] width 26 height 26
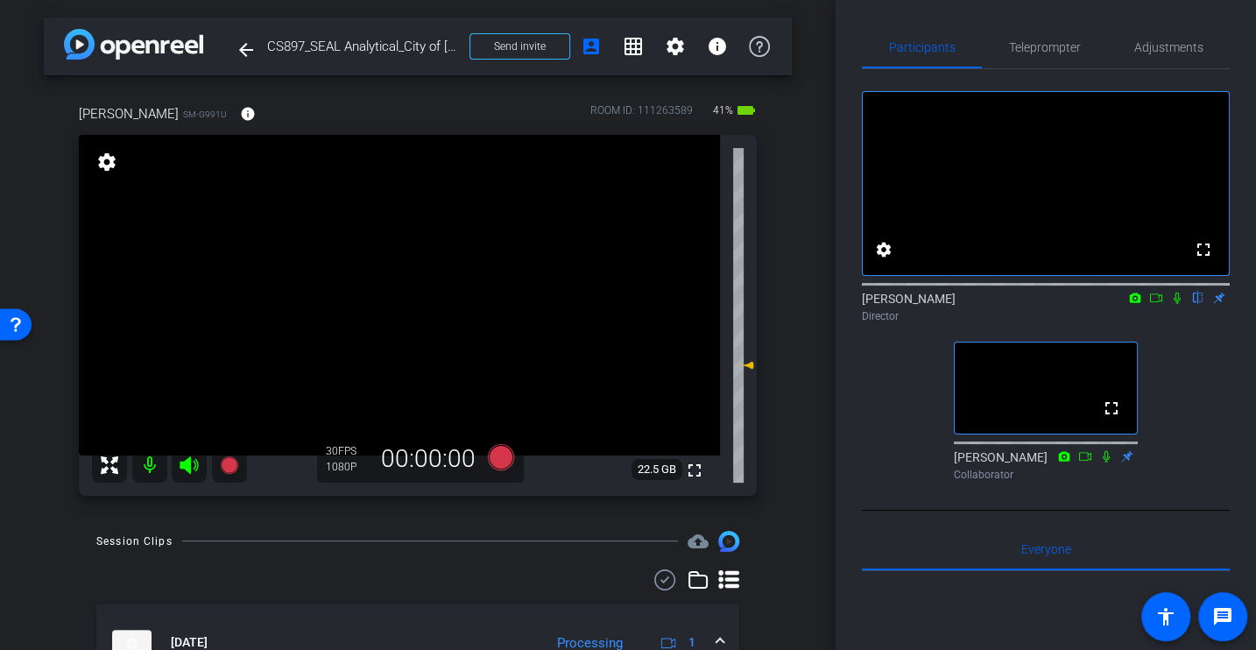
click at [863, 417] on div "fullscreen settings [PERSON_NAME] flip Director fullscreen Johann Collaborator" at bounding box center [1046, 278] width 368 height 419
click at [894, 412] on div "fullscreen settings [PERSON_NAME] flip Director fullscreen Johann Collaborator" at bounding box center [1046, 278] width 368 height 419
click at [787, 398] on div "[PERSON_NAME] SM-G991U info ROOM ID: 111263589 41% battery_std fullscreen setti…" at bounding box center [418, 294] width 748 height 438
click at [895, 405] on div "fullscreen settings [PERSON_NAME] flip Director fullscreen Johann Collaborator" at bounding box center [1046, 278] width 368 height 419
click at [891, 389] on div "fullscreen settings [PERSON_NAME] flip Director fullscreen Johann Collaborator" at bounding box center [1046, 278] width 368 height 419
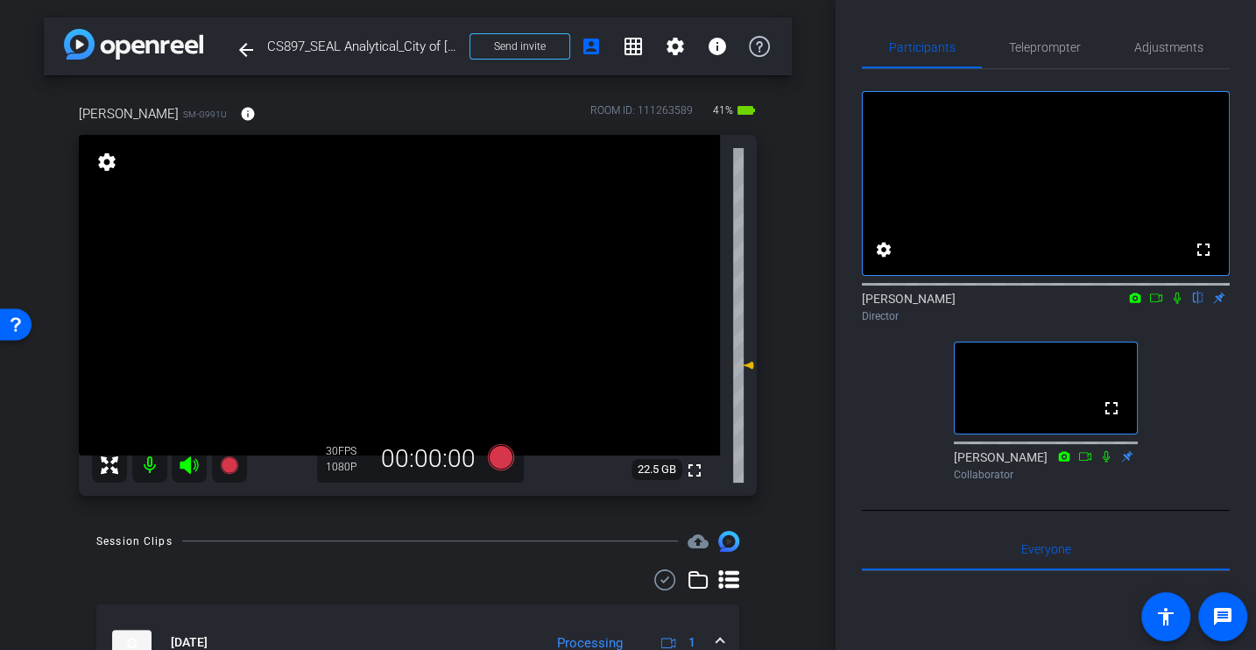
click at [877, 447] on div "fullscreen settings [PERSON_NAME] flip Director fullscreen Johann Collaborator" at bounding box center [1046, 278] width 368 height 419
click at [880, 398] on div "fullscreen settings [PERSON_NAME] flip Director fullscreen Johann Collaborator" at bounding box center [1046, 278] width 368 height 419
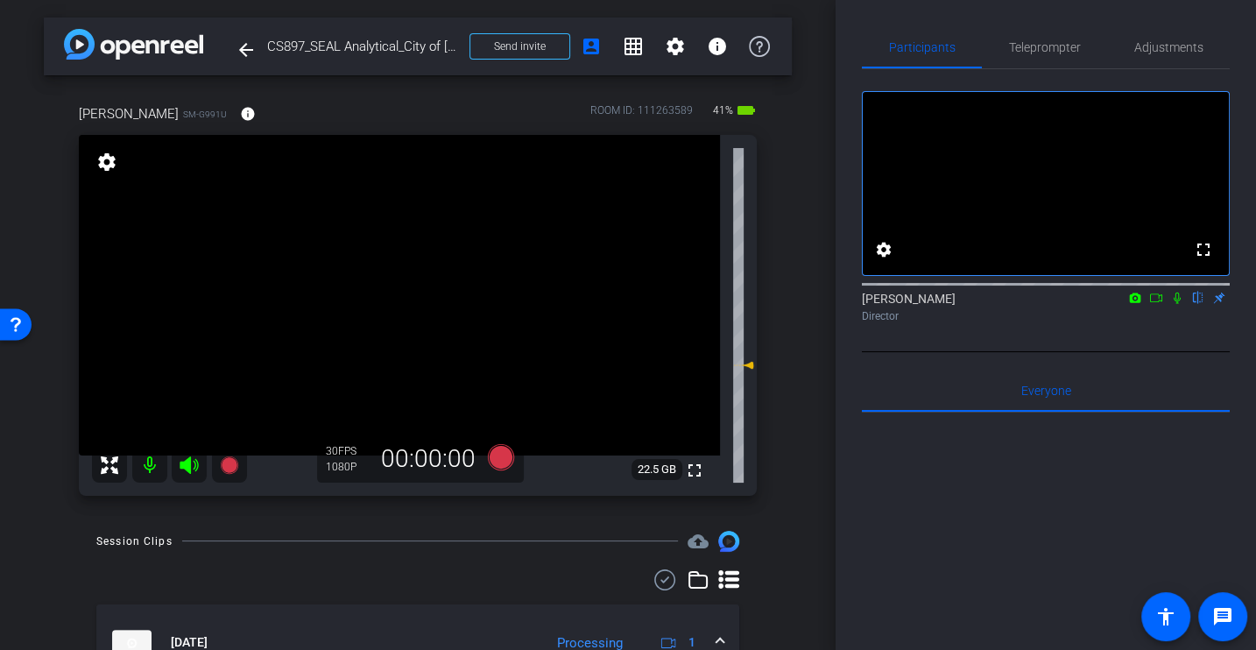
click at [1154, 304] on icon at bounding box center [1156, 298] width 14 height 12
click at [1201, 304] on icon at bounding box center [1198, 298] width 14 height 12
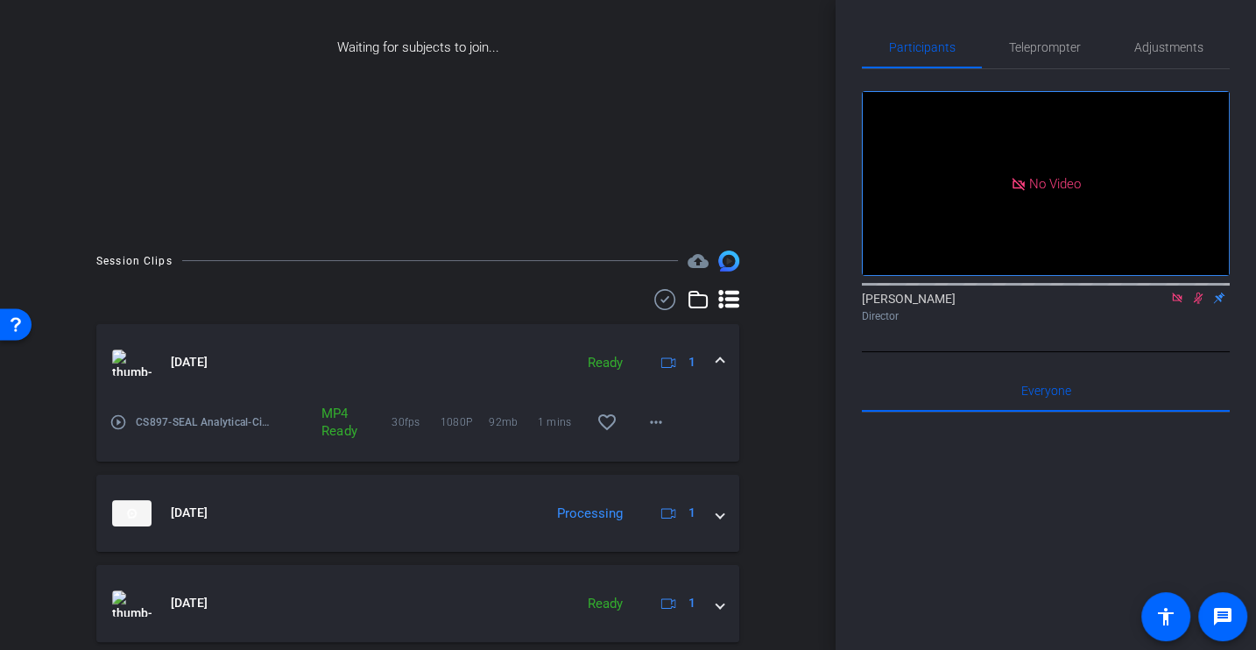
scroll to position [537, 0]
